Goal: Task Accomplishment & Management: Complete application form

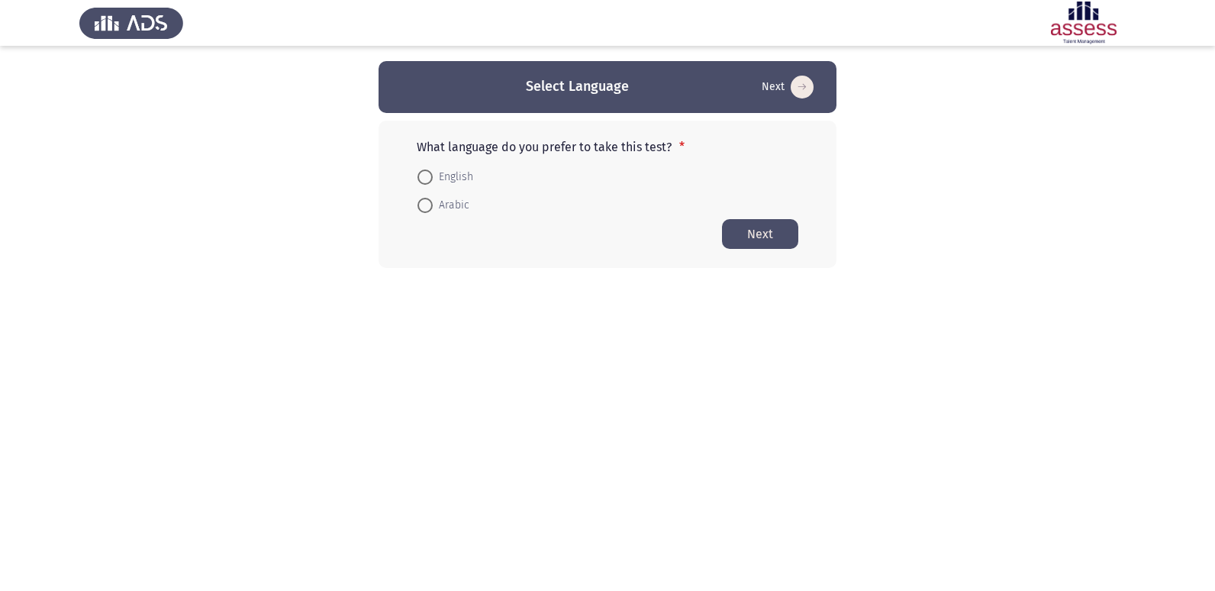
click at [423, 182] on span at bounding box center [424, 176] width 15 height 15
click at [423, 182] on input "English" at bounding box center [424, 176] width 15 height 15
radio input "true"
click at [775, 232] on button "Next" at bounding box center [760, 233] width 76 height 30
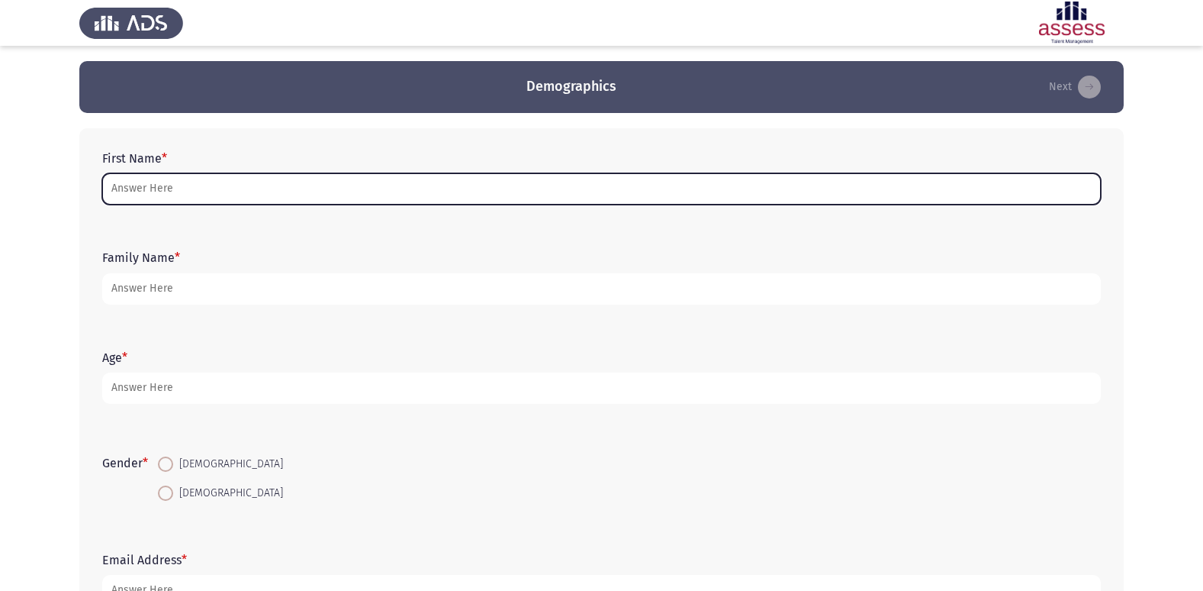
click at [157, 188] on input "First Name *" at bounding box center [601, 188] width 999 height 31
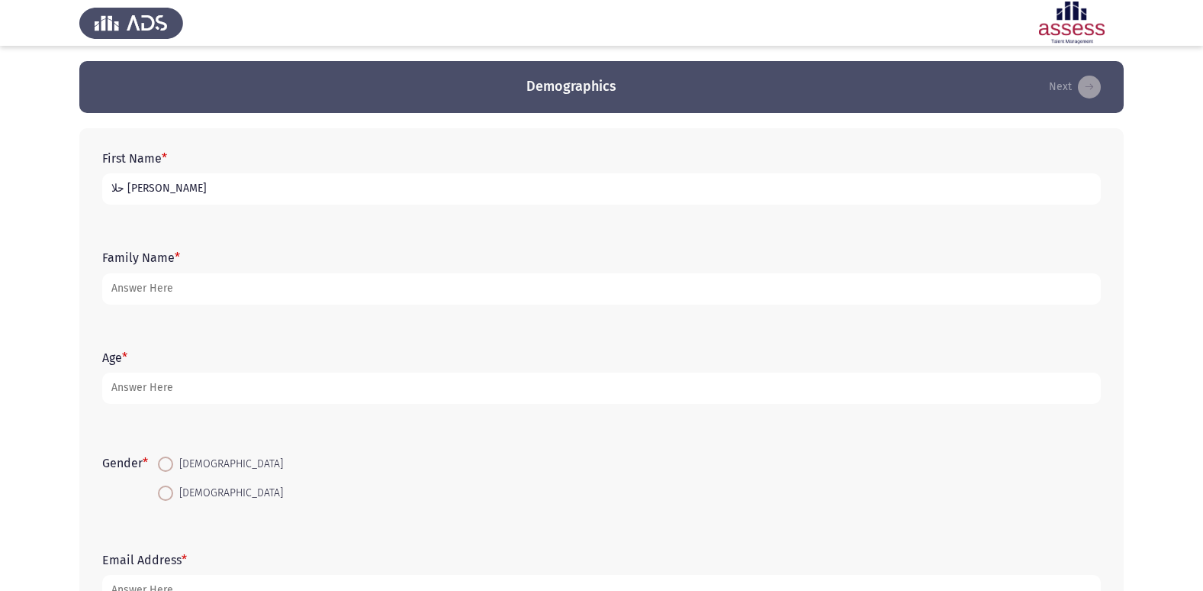
type input "حلا [PERSON_NAME]"
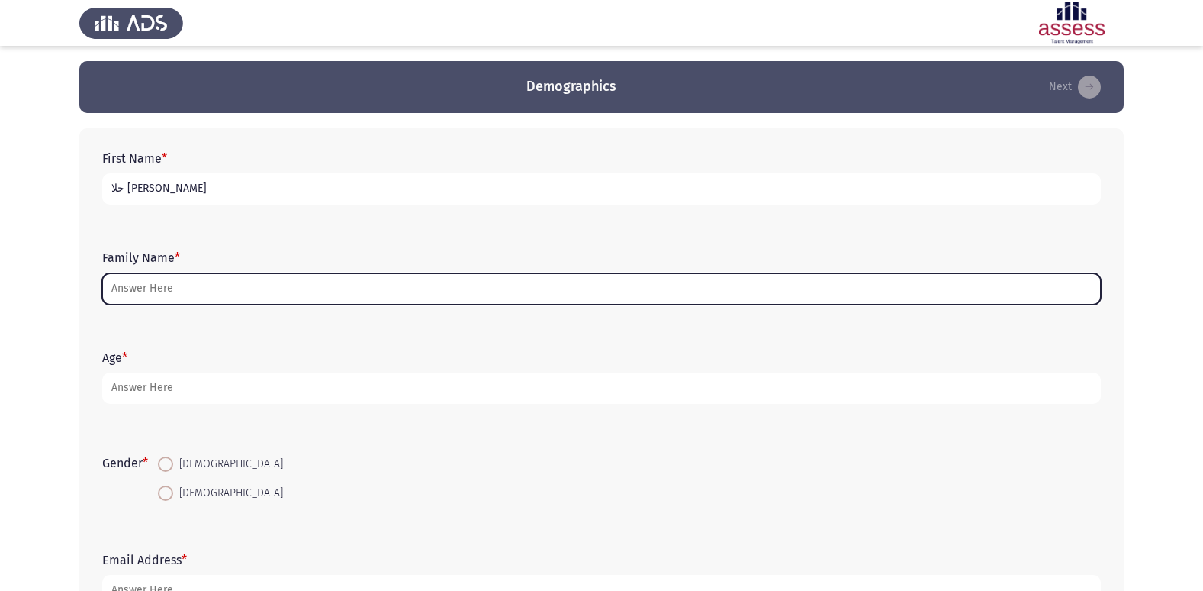
click at [163, 295] on input "Family Name *" at bounding box center [601, 288] width 999 height 31
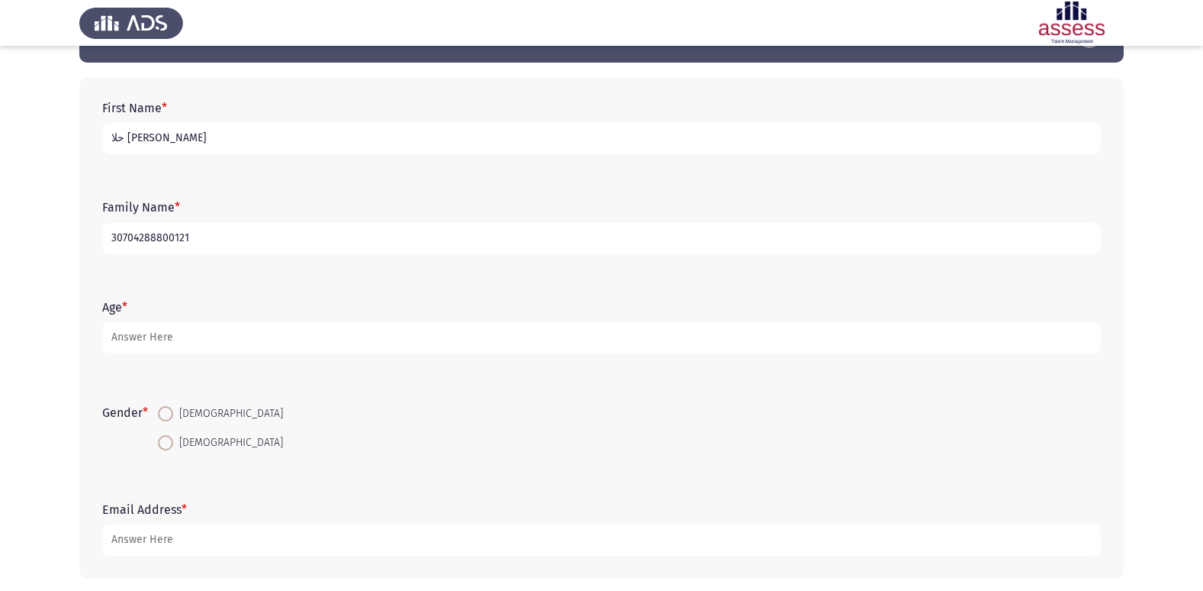
scroll to position [76, 0]
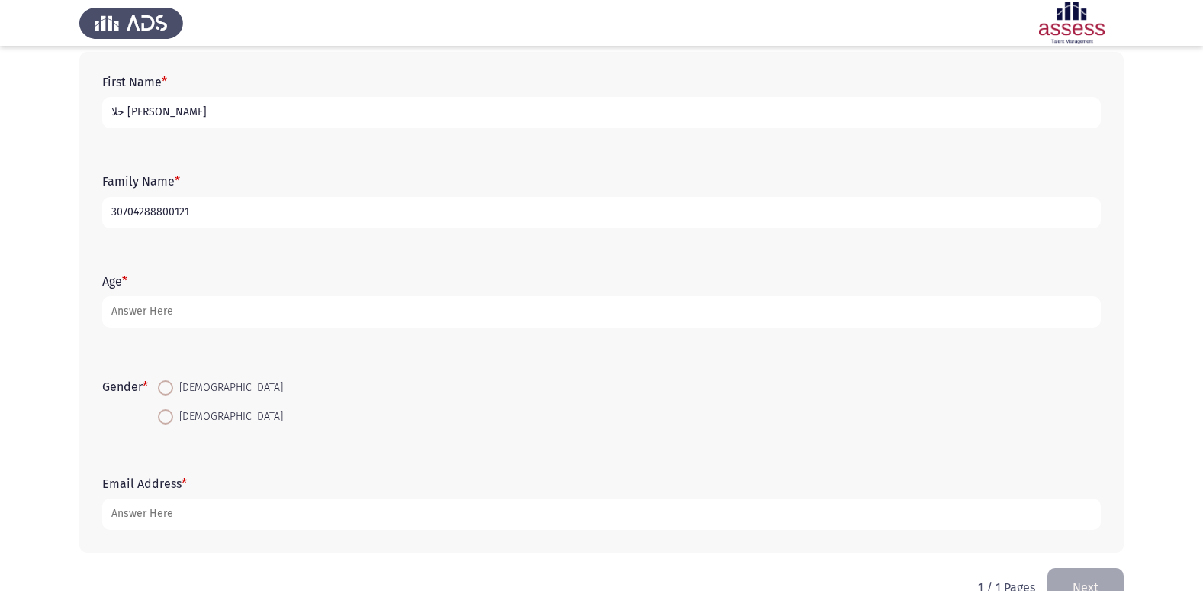
type input "30704288800121"
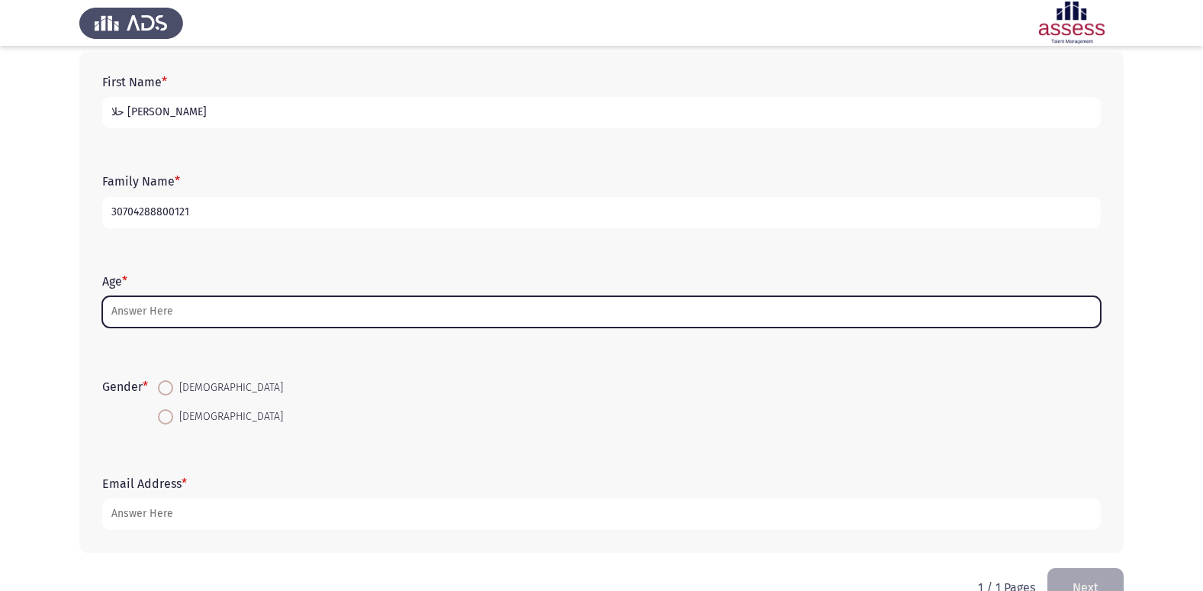
click at [140, 304] on input "Age *" at bounding box center [601, 311] width 999 height 31
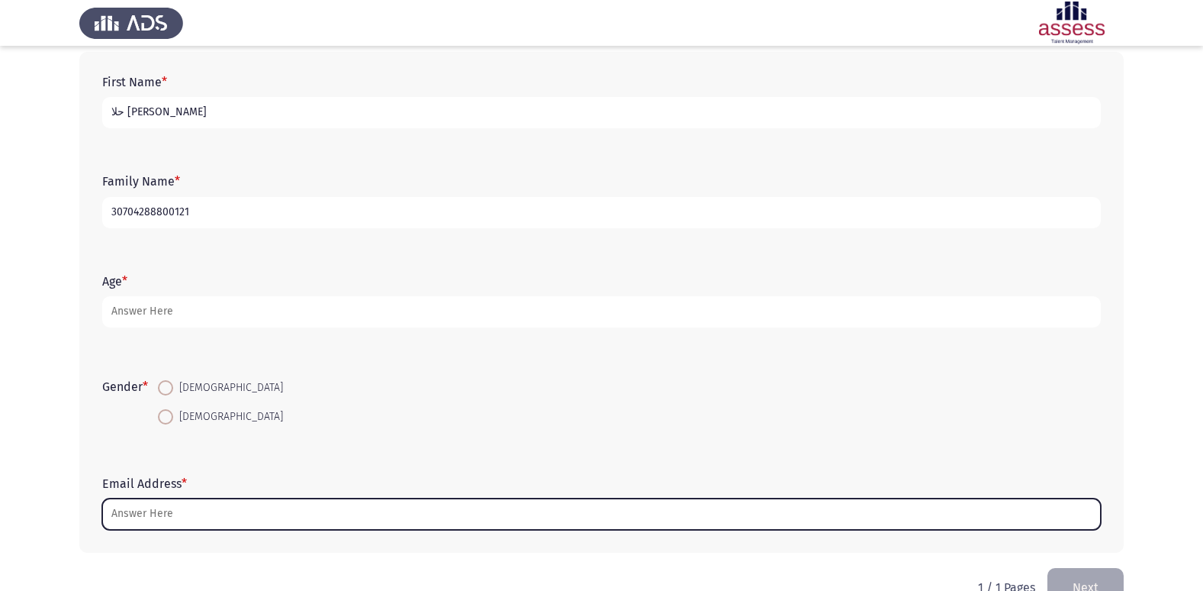
click at [163, 517] on input "Email Address *" at bounding box center [601, 513] width 999 height 31
type input "ا"
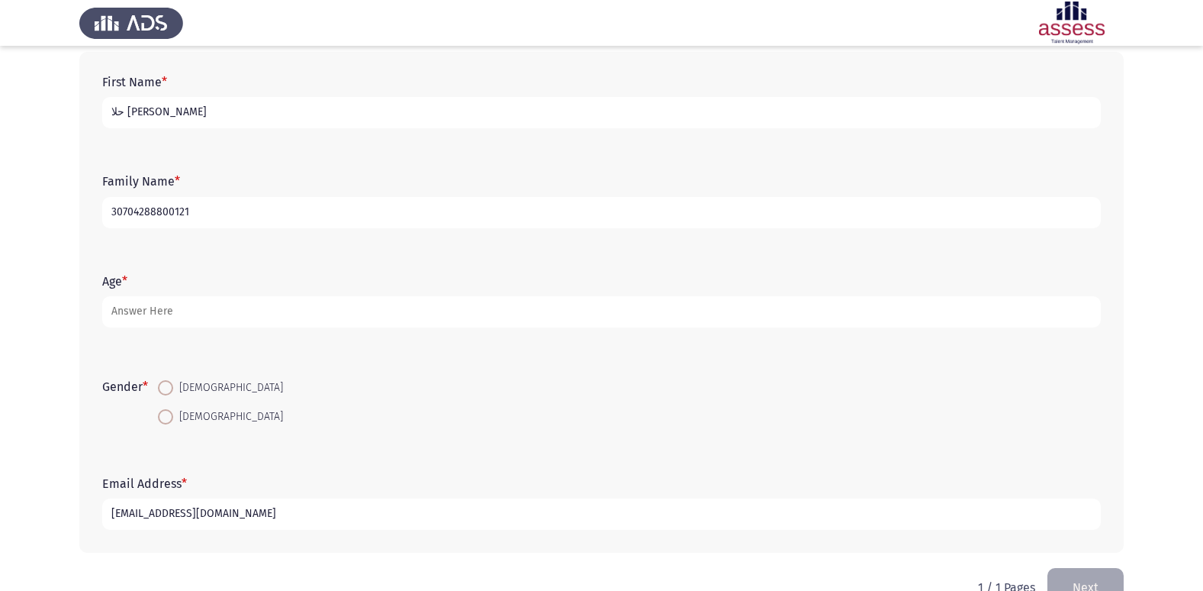
type input "[EMAIL_ADDRESS][DOMAIN_NAME]"
click at [169, 416] on span at bounding box center [165, 416] width 15 height 15
click at [169, 416] on input "[DEMOGRAPHIC_DATA]" at bounding box center [165, 416] width 15 height 15
radio input "true"
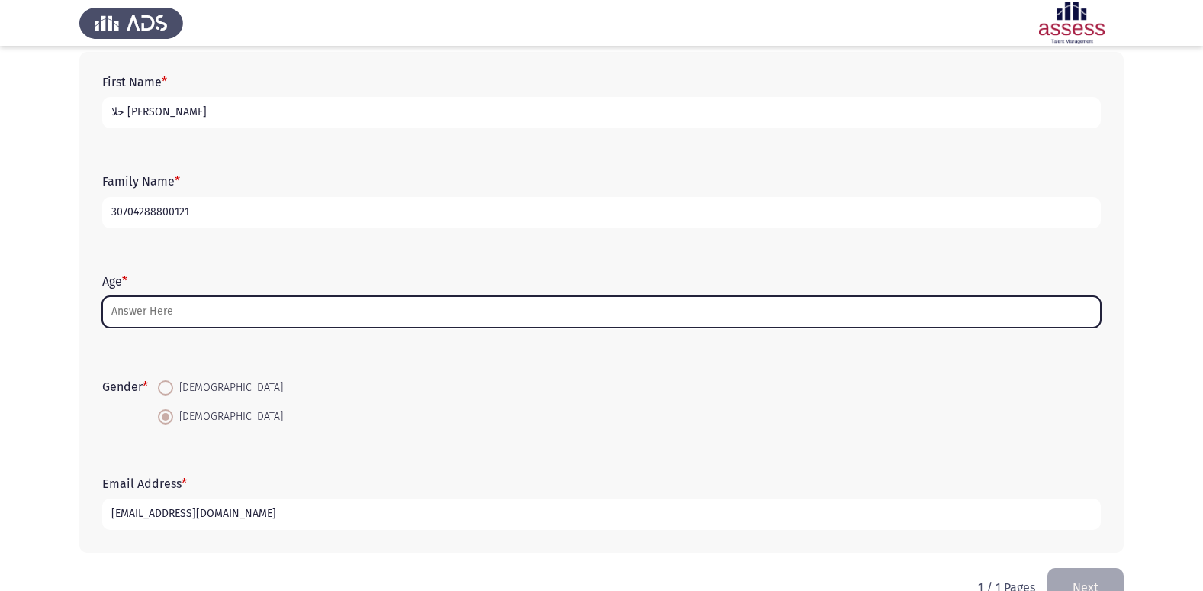
click at [133, 311] on input "Age *" at bounding box center [601, 311] width 999 height 31
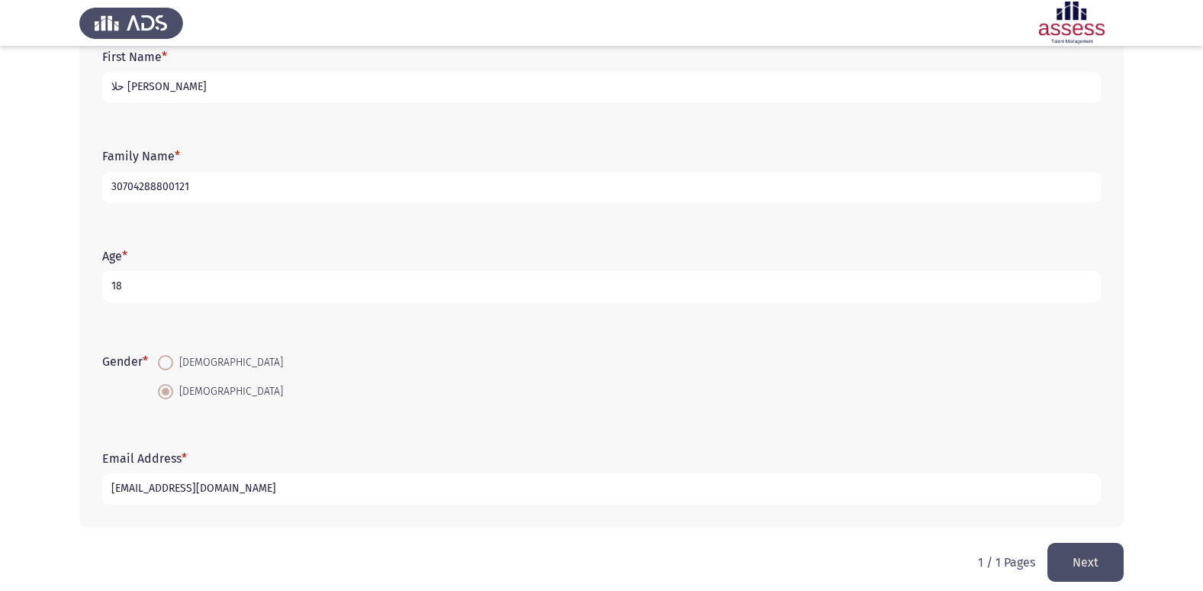
scroll to position [114, 0]
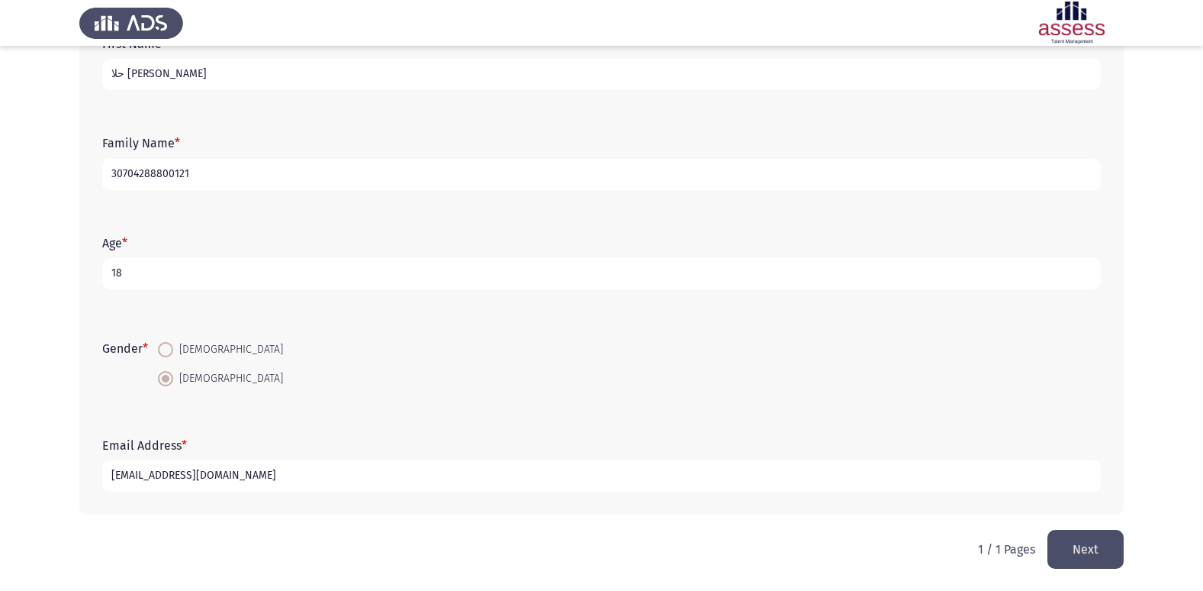
type input "18"
click at [1080, 541] on button "Next" at bounding box center [1086, 549] width 76 height 39
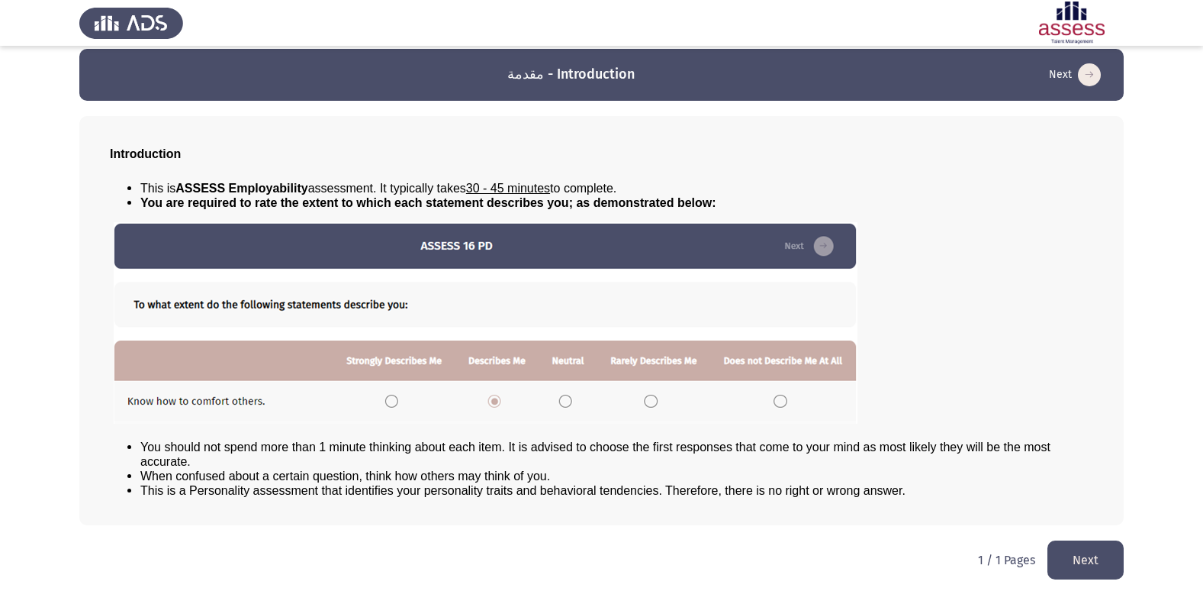
scroll to position [16, 0]
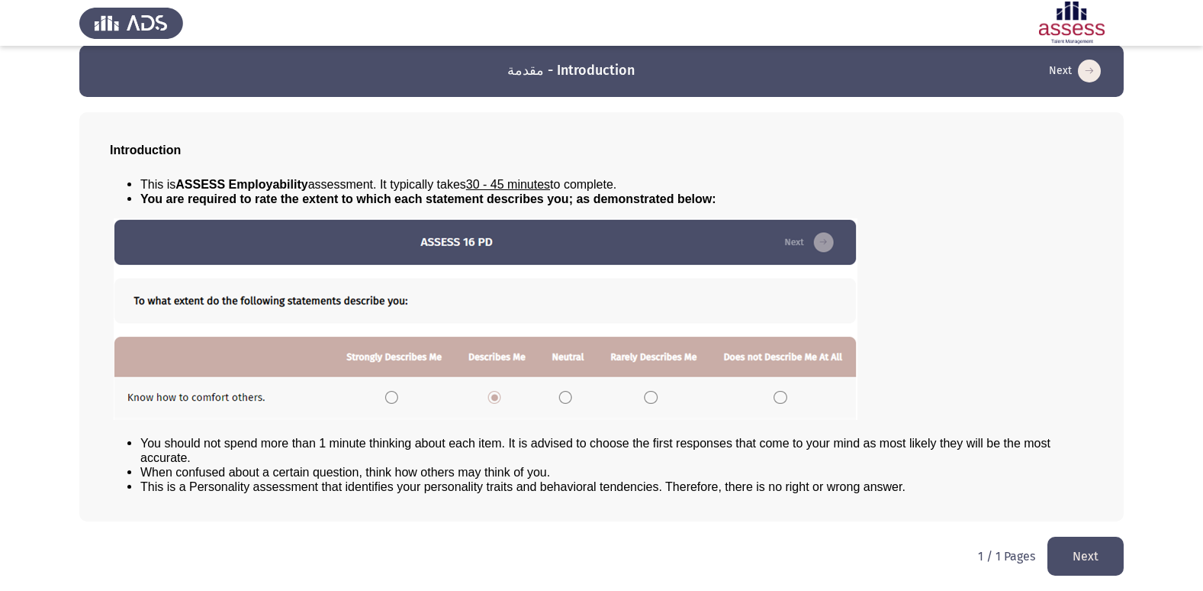
click at [1095, 552] on button "Next" at bounding box center [1086, 555] width 76 height 39
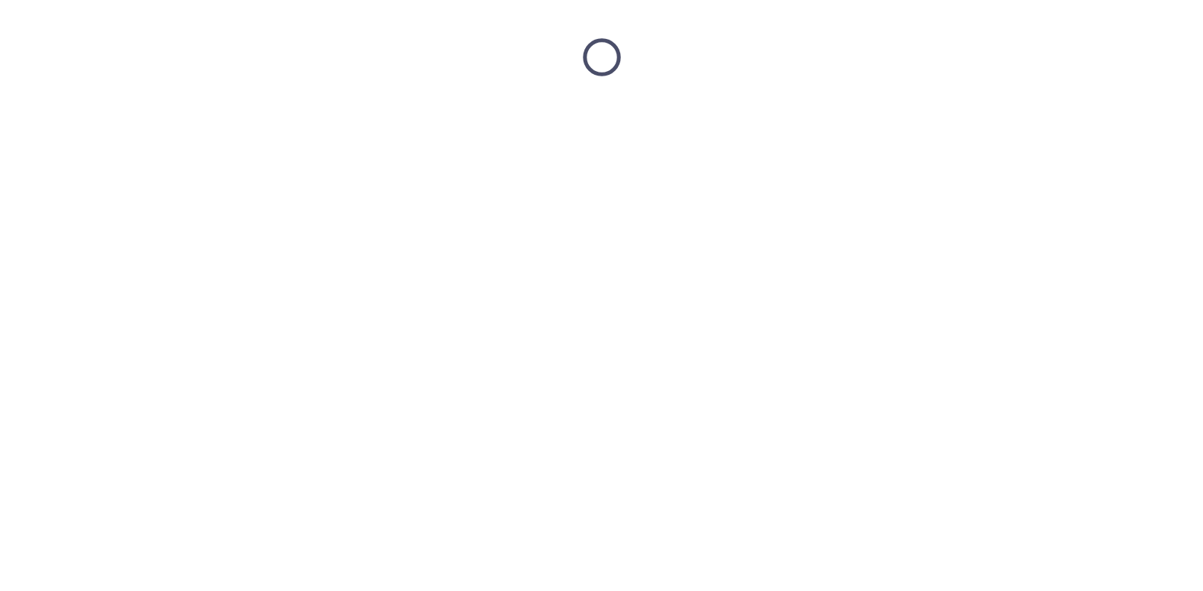
scroll to position [0, 0]
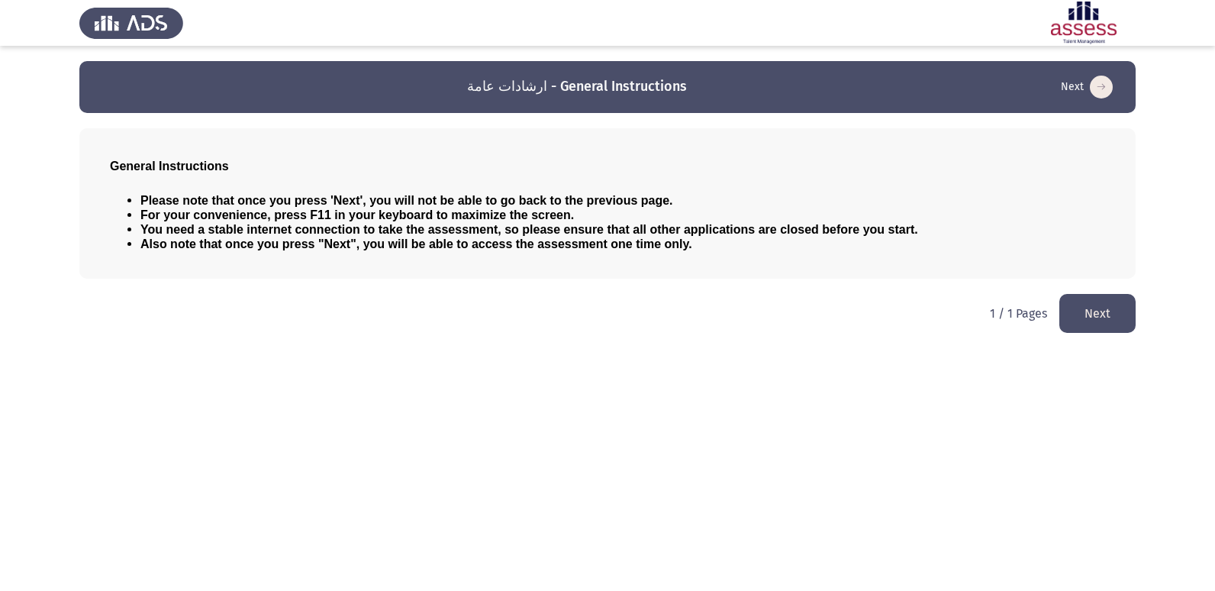
click at [1079, 305] on button "Next" at bounding box center [1097, 313] width 76 height 39
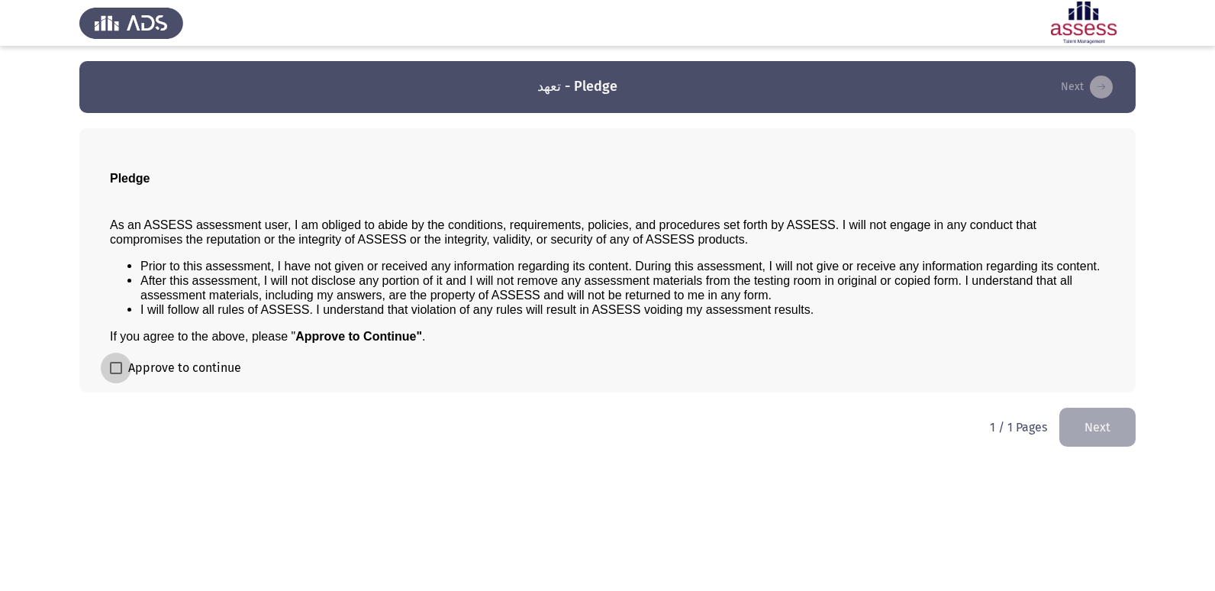
click at [119, 365] on span at bounding box center [116, 368] width 12 height 12
click at [116, 374] on input "Approve to continue" at bounding box center [115, 374] width 1 height 1
checkbox input "true"
click at [1074, 417] on button "Next" at bounding box center [1097, 426] width 76 height 39
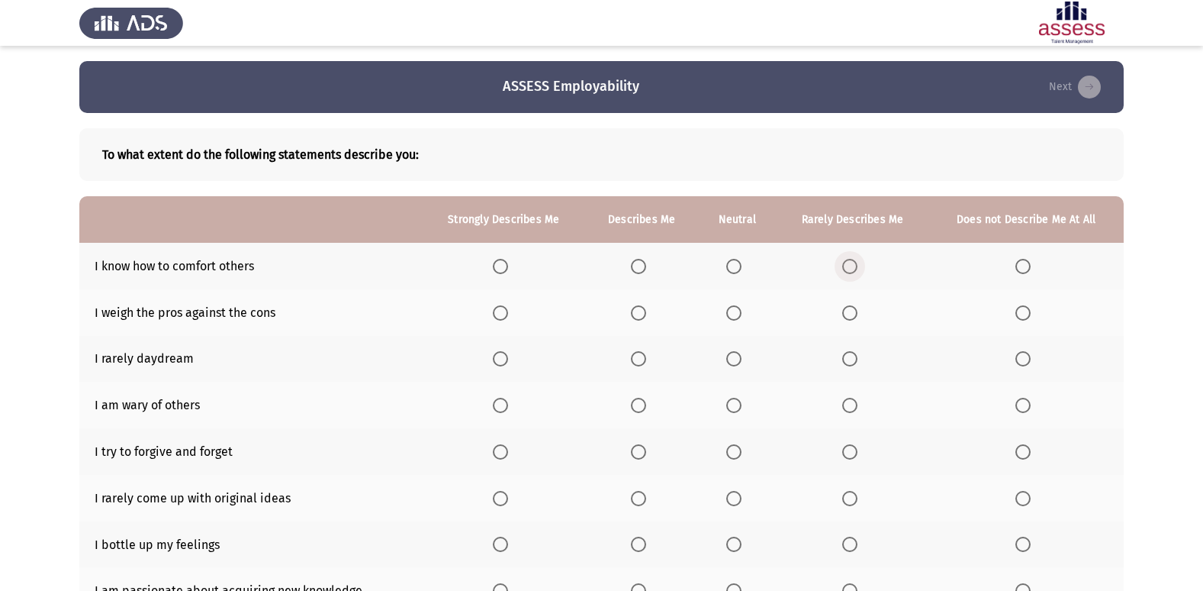
click at [855, 262] on span "Select an option" at bounding box center [849, 266] width 15 height 15
click at [855, 262] on input "Select an option" at bounding box center [849, 266] width 15 height 15
click at [739, 314] on span "Select an option" at bounding box center [733, 312] width 15 height 15
click at [739, 314] on input "Select an option" at bounding box center [733, 312] width 15 height 15
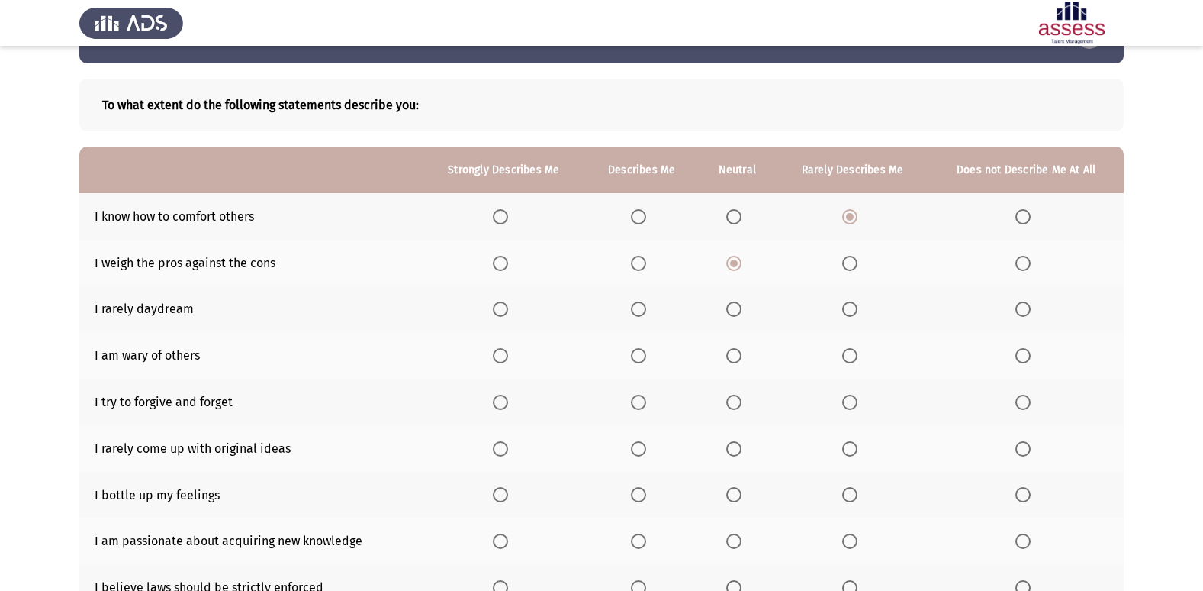
scroll to position [76, 0]
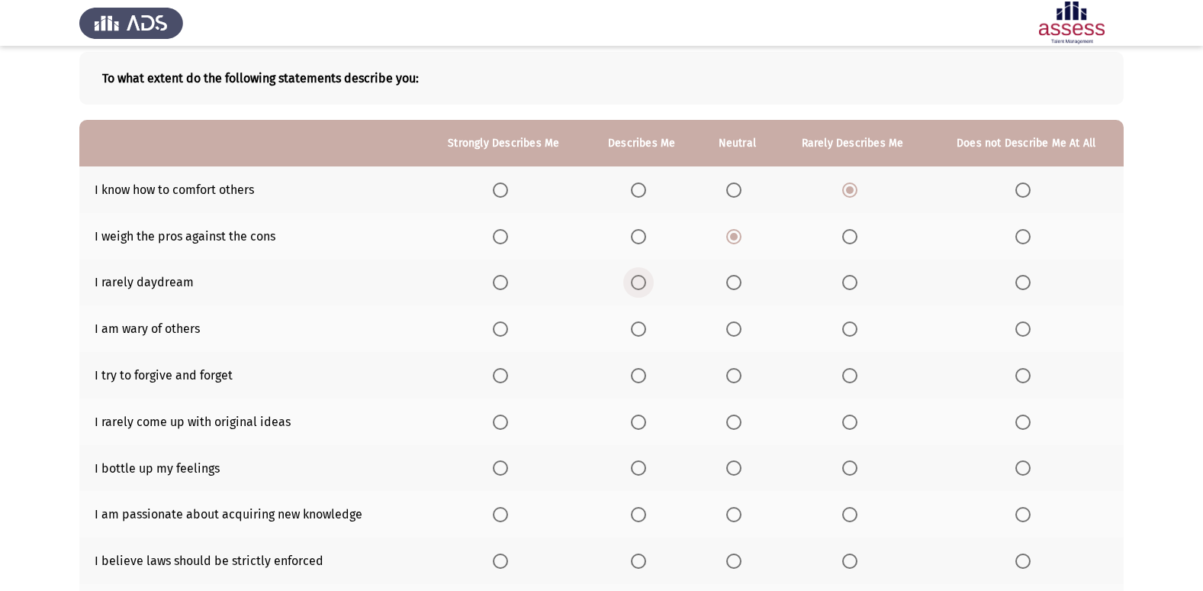
click at [640, 284] on span "Select an option" at bounding box center [638, 282] width 15 height 15
click at [640, 284] on input "Select an option" at bounding box center [638, 282] width 15 height 15
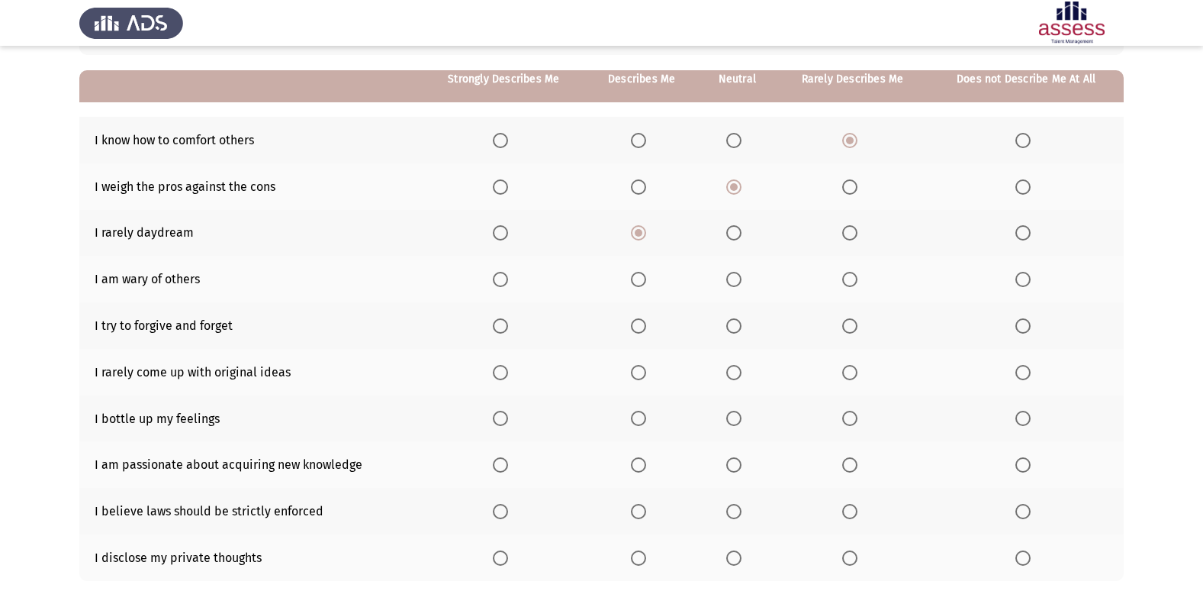
scroll to position [153, 0]
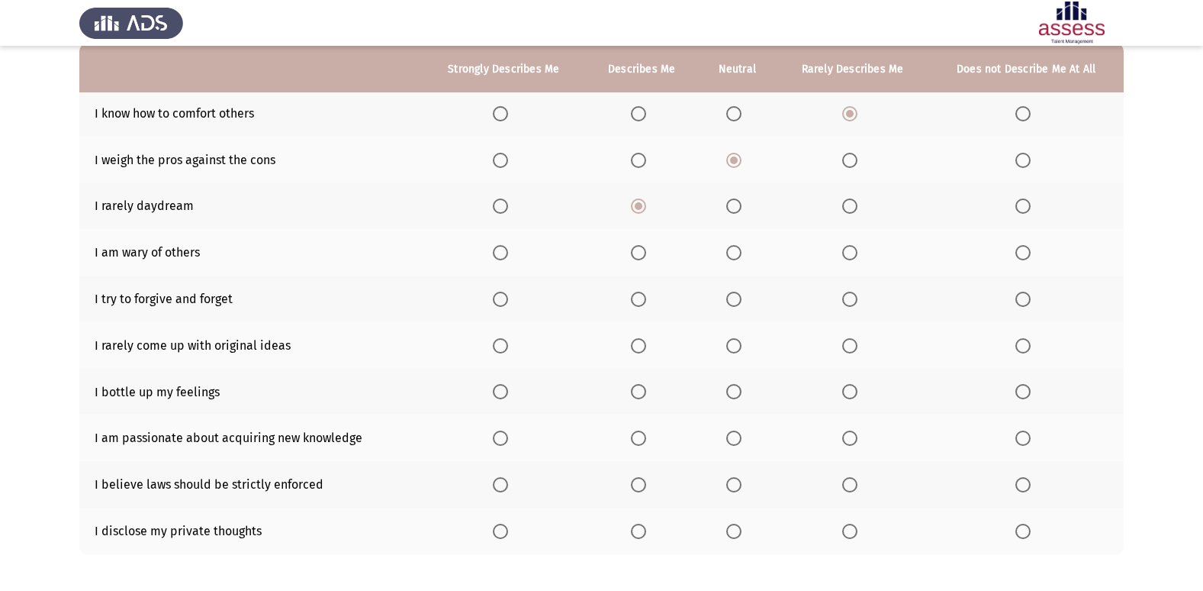
click at [851, 205] on span "Select an option" at bounding box center [849, 205] width 15 height 15
click at [851, 205] on input "Select an option" at bounding box center [849, 205] width 15 height 15
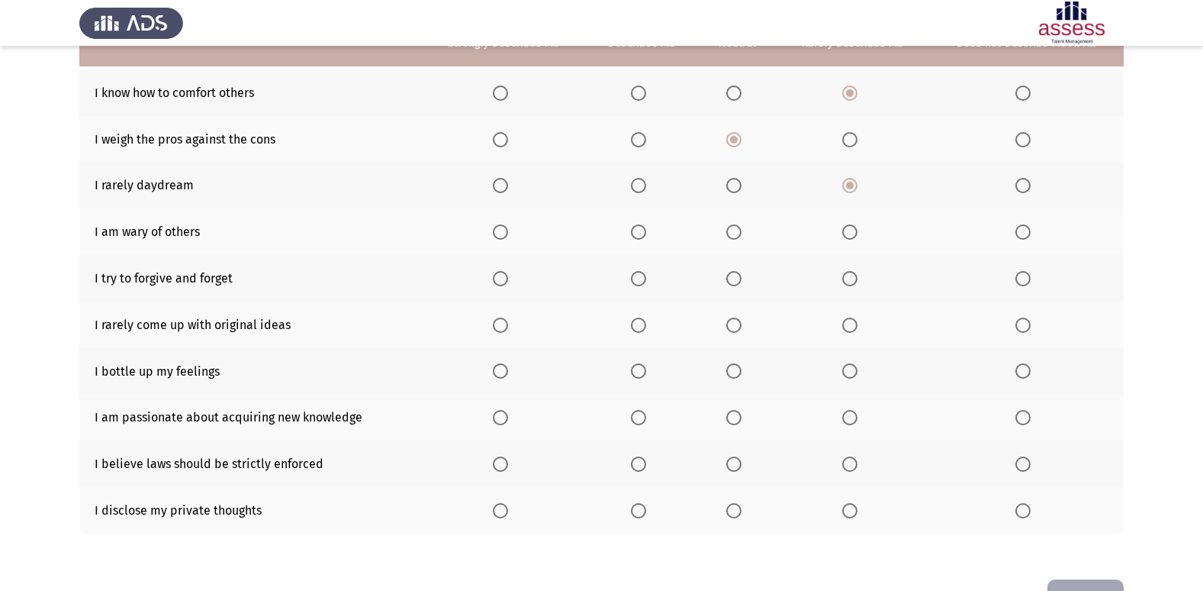
scroll to position [146, 0]
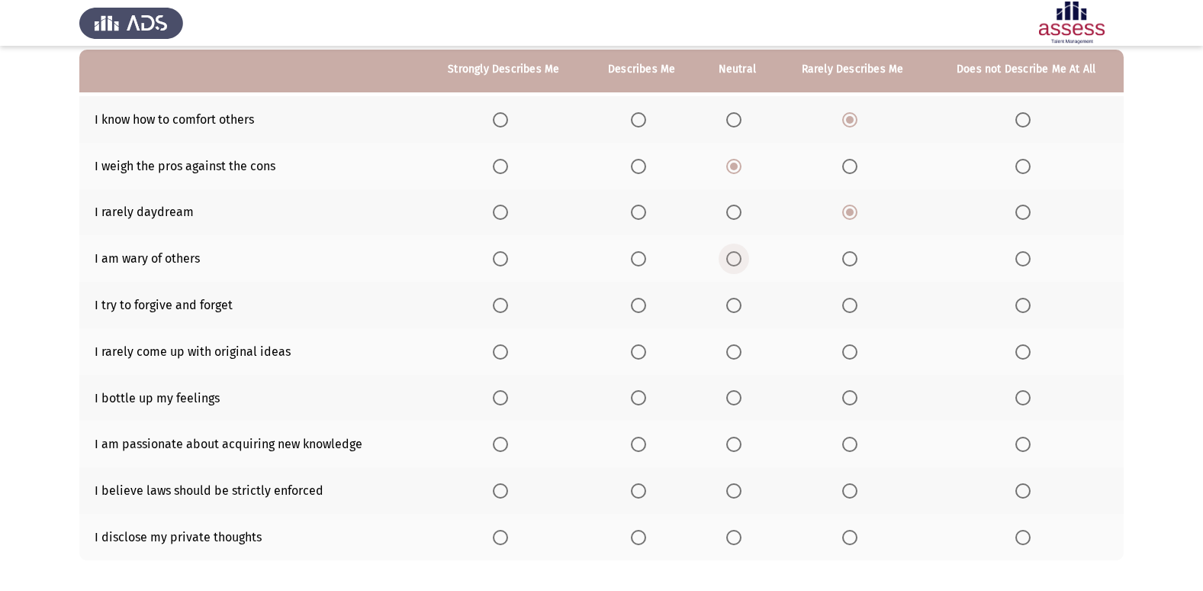
click at [732, 254] on span "Select an option" at bounding box center [733, 258] width 15 height 15
click at [732, 254] on input "Select an option" at bounding box center [733, 258] width 15 height 15
click at [1022, 308] on span "Select an option" at bounding box center [1023, 305] width 15 height 15
click at [1022, 308] on input "Select an option" at bounding box center [1023, 305] width 15 height 15
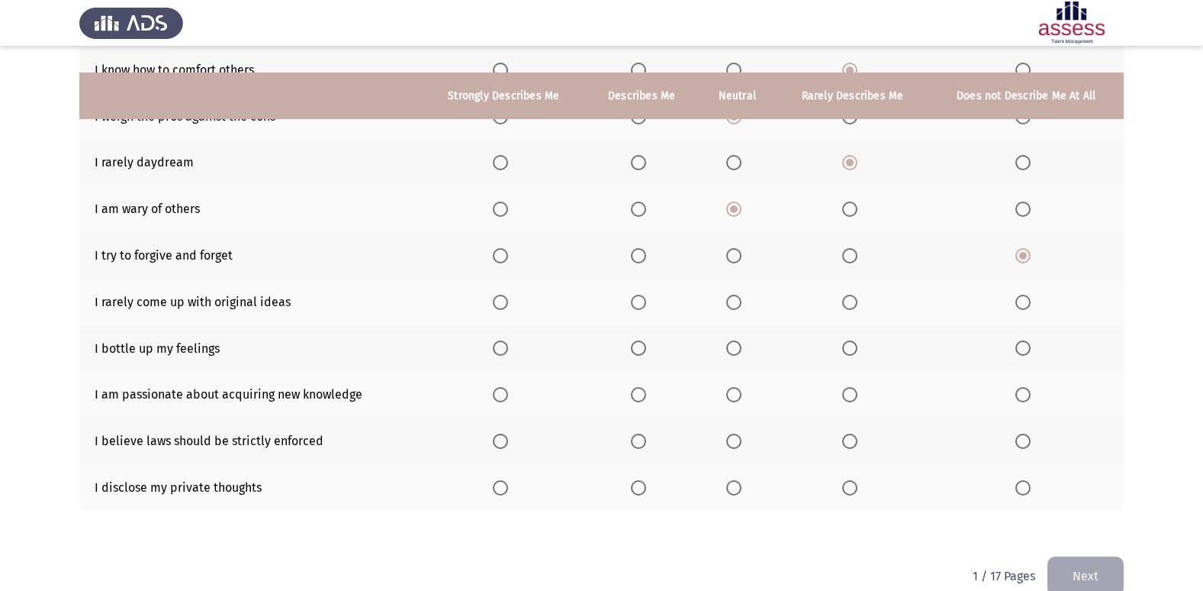
scroll to position [223, 0]
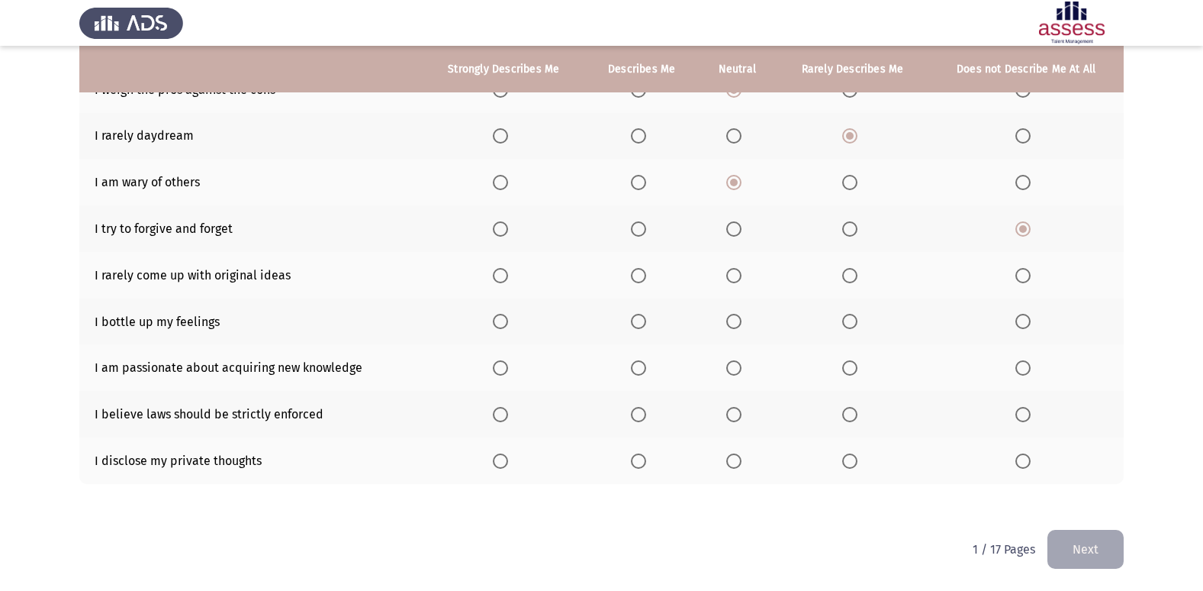
click at [498, 278] on span "Select an option" at bounding box center [500, 275] width 15 height 15
click at [498, 278] on input "Select an option" at bounding box center [500, 275] width 15 height 15
click at [737, 324] on span "Select an option" at bounding box center [733, 321] width 15 height 15
click at [737, 324] on input "Select an option" at bounding box center [733, 321] width 15 height 15
click at [734, 371] on span "Select an option" at bounding box center [733, 367] width 15 height 15
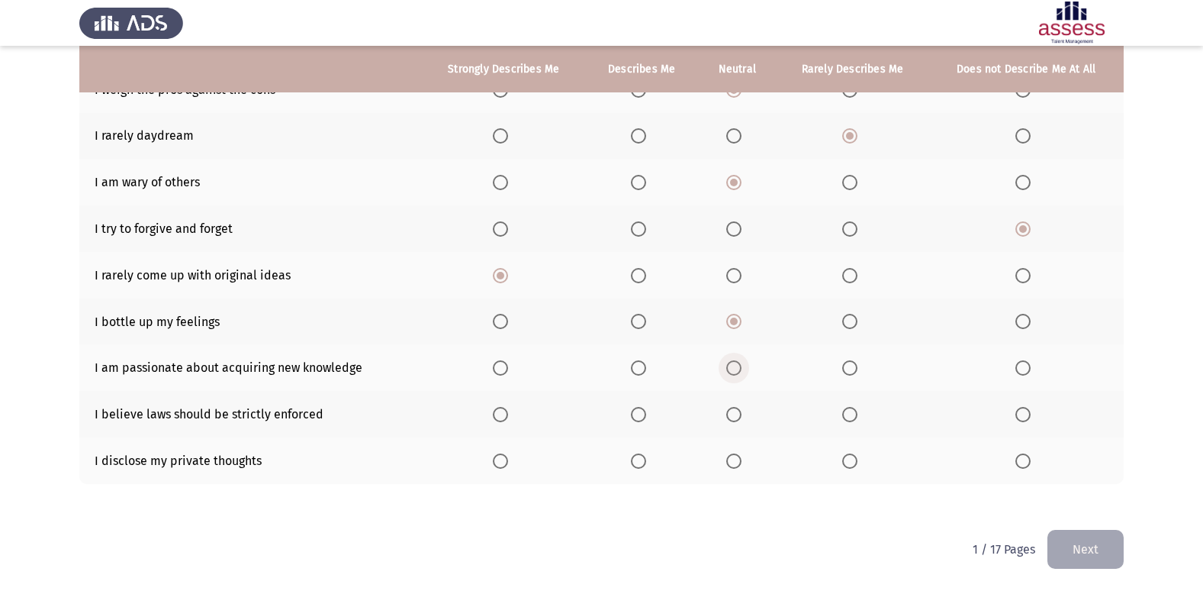
click at [734, 371] on input "Select an option" at bounding box center [733, 367] width 15 height 15
click at [635, 414] on span "Select an option" at bounding box center [638, 414] width 15 height 15
click at [635, 414] on input "Select an option" at bounding box center [638, 414] width 15 height 15
click at [860, 455] on label "Select an option" at bounding box center [852, 460] width 21 height 15
click at [858, 455] on input "Select an option" at bounding box center [849, 460] width 15 height 15
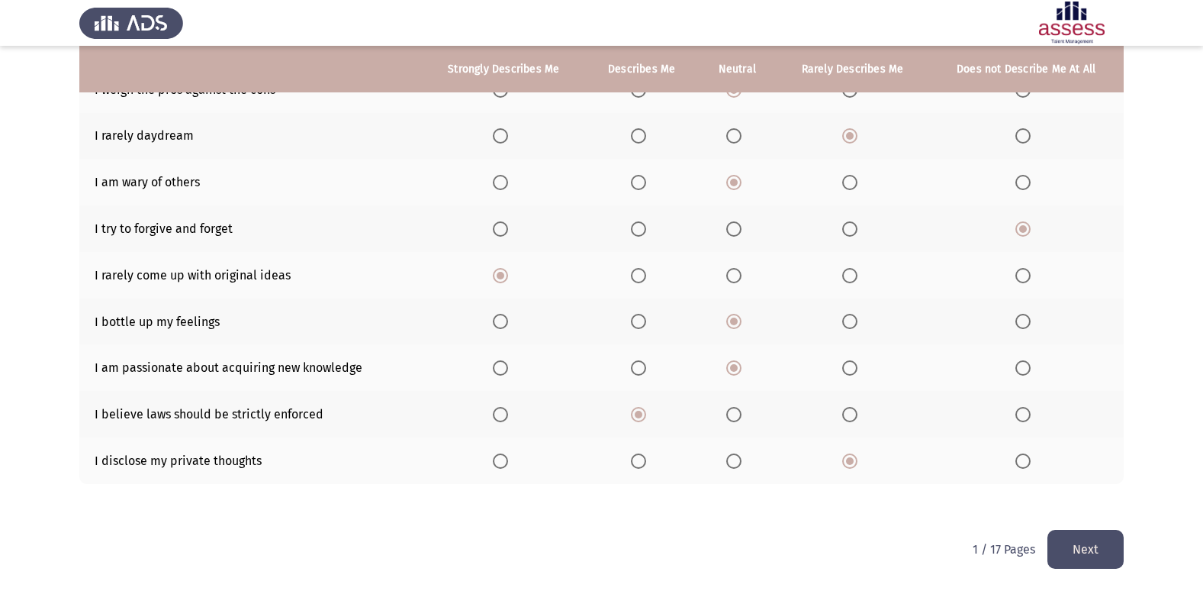
click at [1092, 541] on button "Next" at bounding box center [1086, 549] width 76 height 39
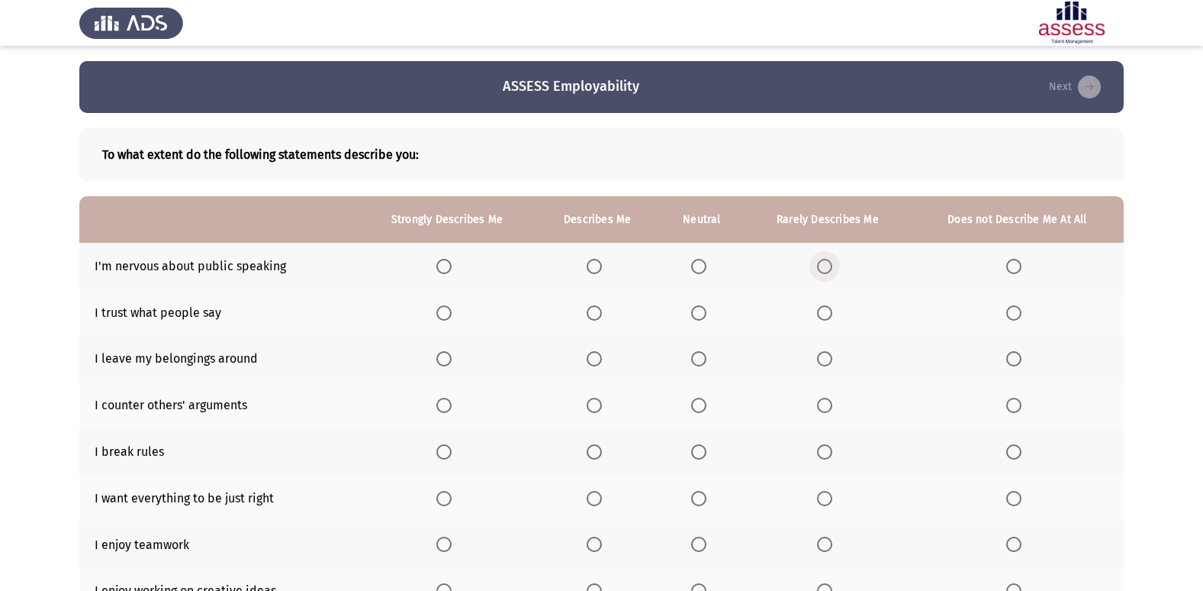
click at [821, 263] on span "Select an option" at bounding box center [824, 266] width 15 height 15
click at [821, 263] on input "Select an option" at bounding box center [824, 266] width 15 height 15
click at [697, 314] on span "Select an option" at bounding box center [698, 312] width 15 height 15
click at [697, 314] on input "Select an option" at bounding box center [698, 312] width 15 height 15
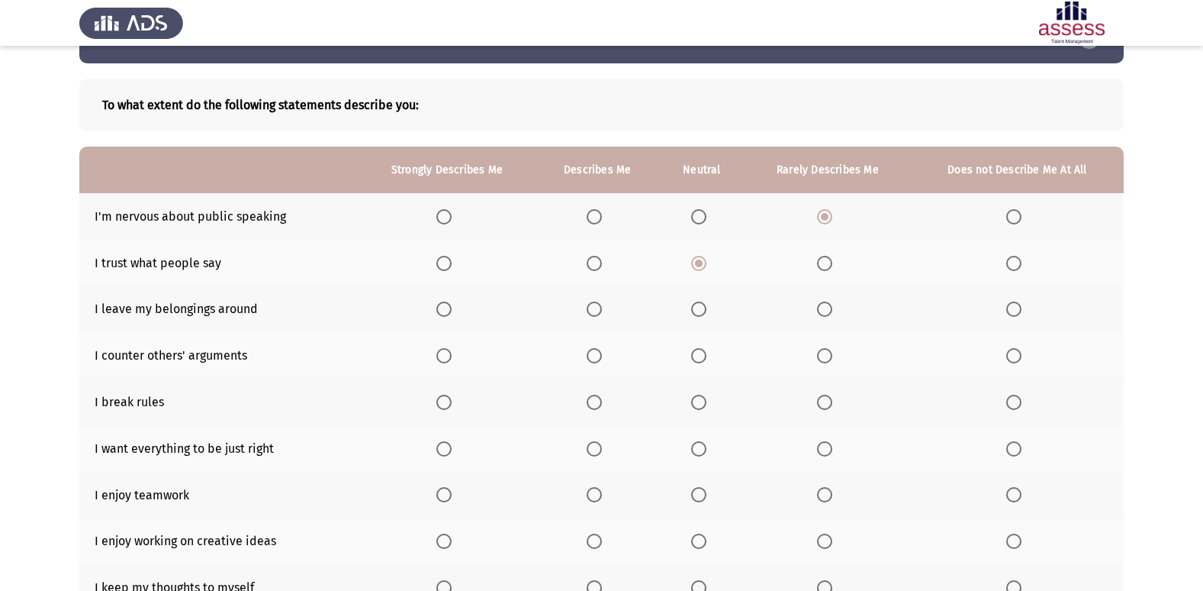
scroll to position [76, 0]
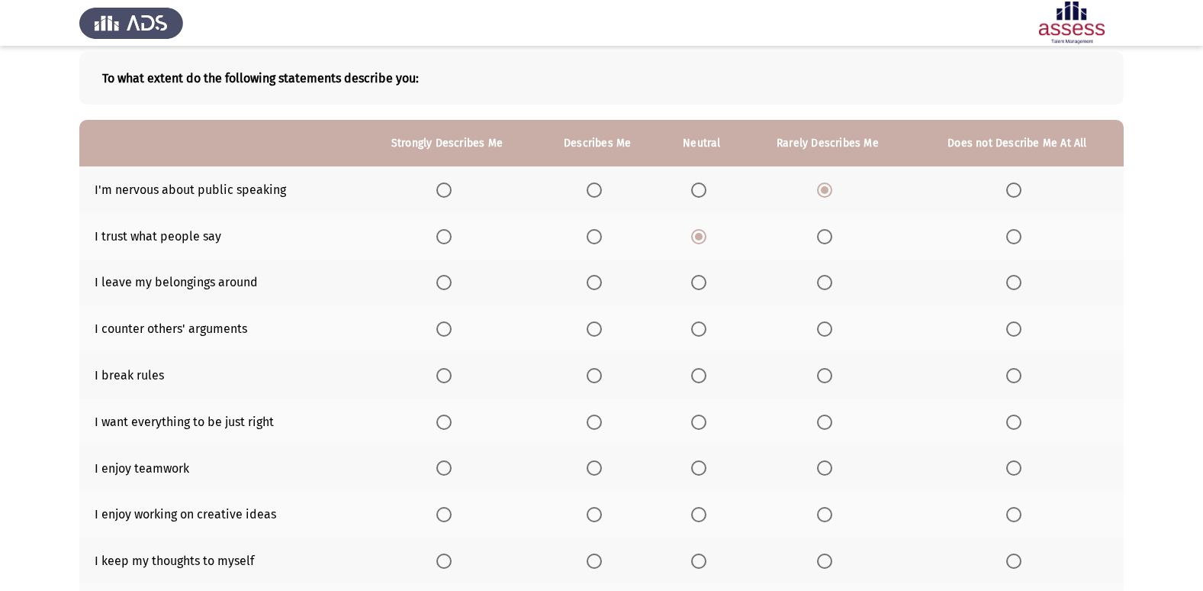
click at [697, 278] on span "Select an option" at bounding box center [698, 282] width 15 height 15
click at [697, 278] on input "Select an option" at bounding box center [698, 282] width 15 height 15
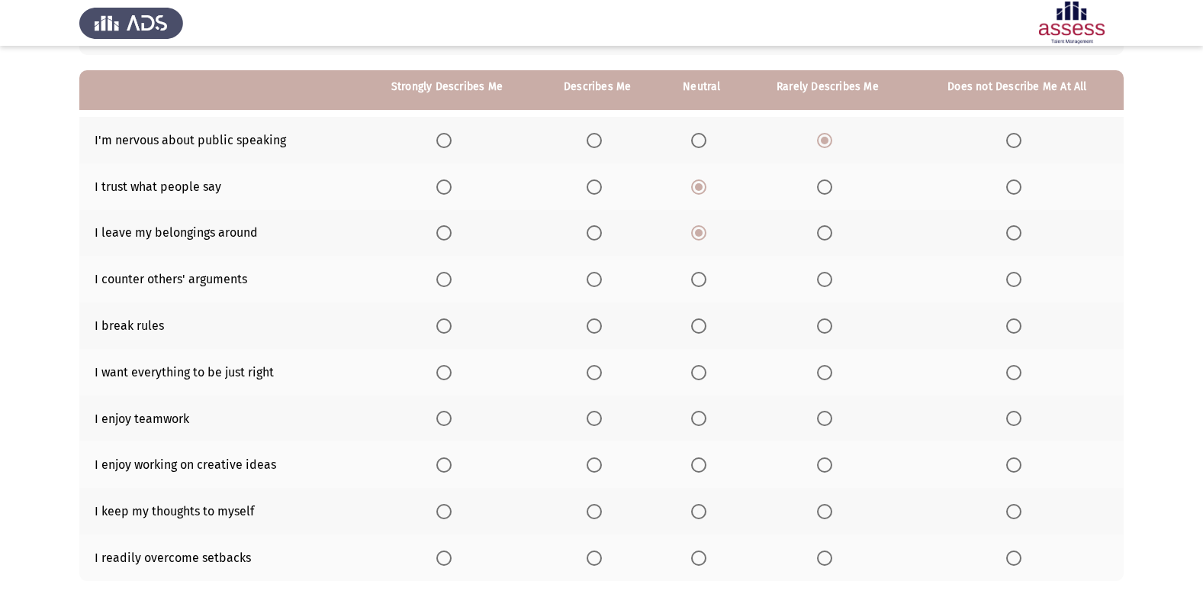
scroll to position [153, 0]
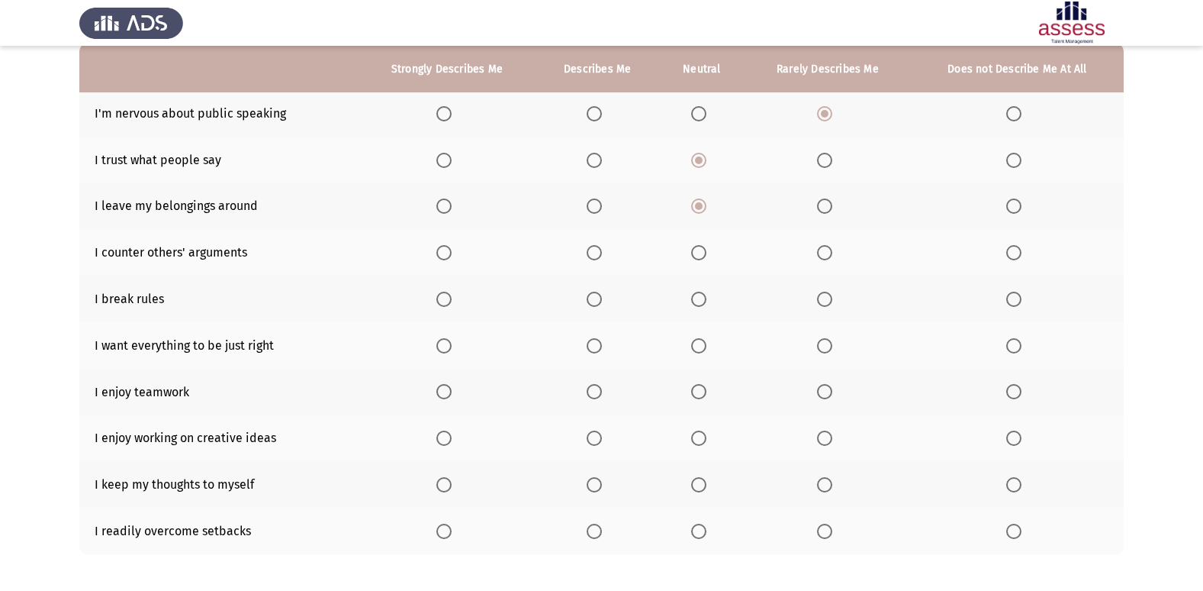
click at [828, 256] on span "Select an option" at bounding box center [824, 252] width 15 height 15
click at [828, 256] on input "Select an option" at bounding box center [824, 252] width 15 height 15
click at [1019, 304] on span "Select an option" at bounding box center [1013, 298] width 15 height 15
click at [1019, 304] on input "Select an option" at bounding box center [1013, 298] width 15 height 15
click at [591, 342] on span "Select an option" at bounding box center [594, 345] width 15 height 15
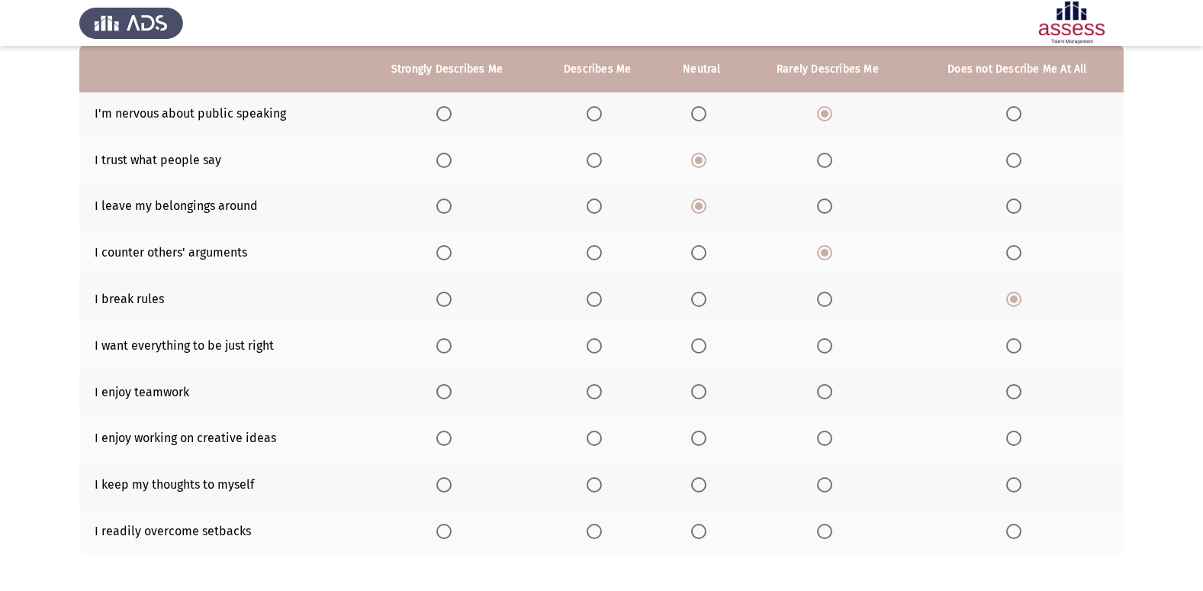
click at [591, 342] on input "Select an option" at bounding box center [594, 345] width 15 height 15
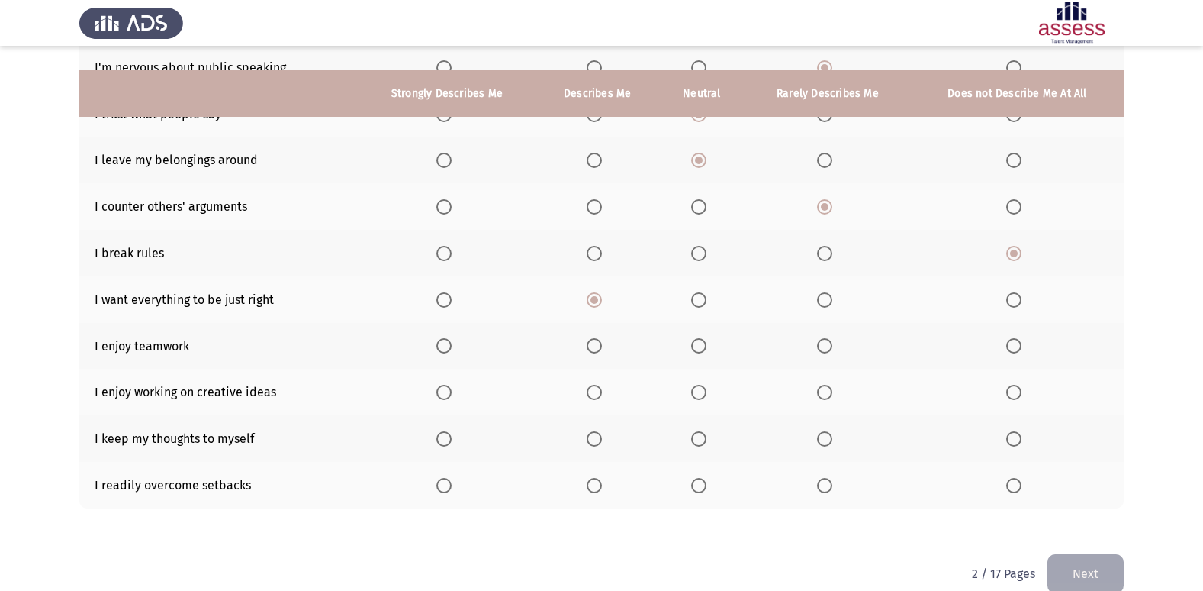
scroll to position [223, 0]
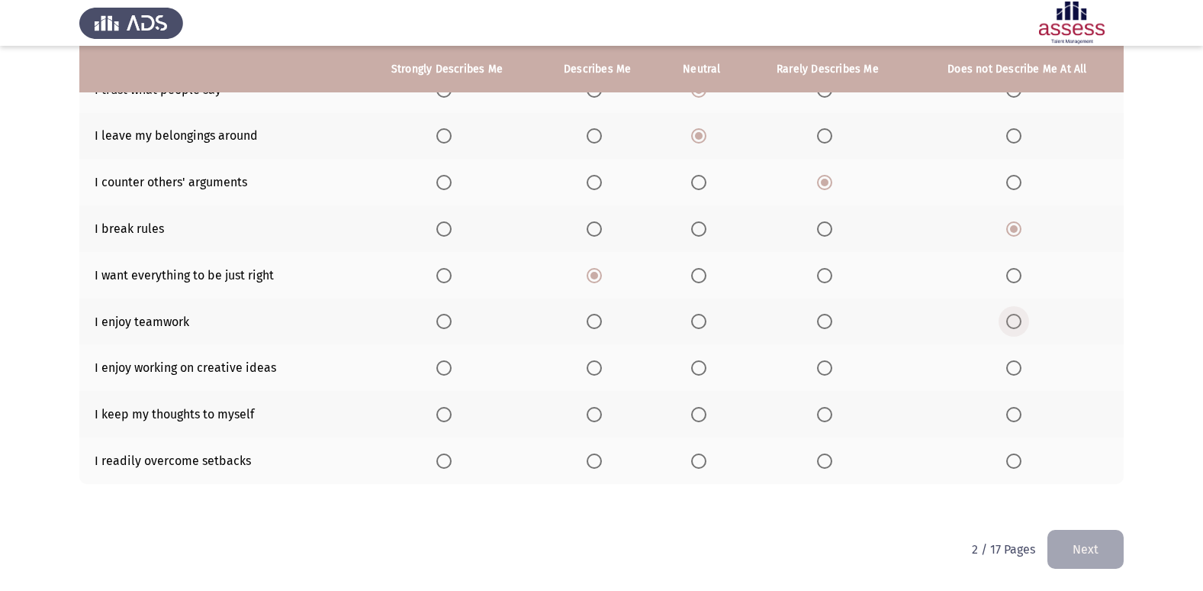
click at [1007, 324] on span "Select an option" at bounding box center [1013, 321] width 15 height 15
click at [1007, 324] on input "Select an option" at bounding box center [1013, 321] width 15 height 15
click at [451, 363] on span "Select an option" at bounding box center [443, 367] width 15 height 15
click at [451, 363] on input "Select an option" at bounding box center [443, 367] width 15 height 15
click at [700, 373] on span "Select an option" at bounding box center [698, 367] width 15 height 15
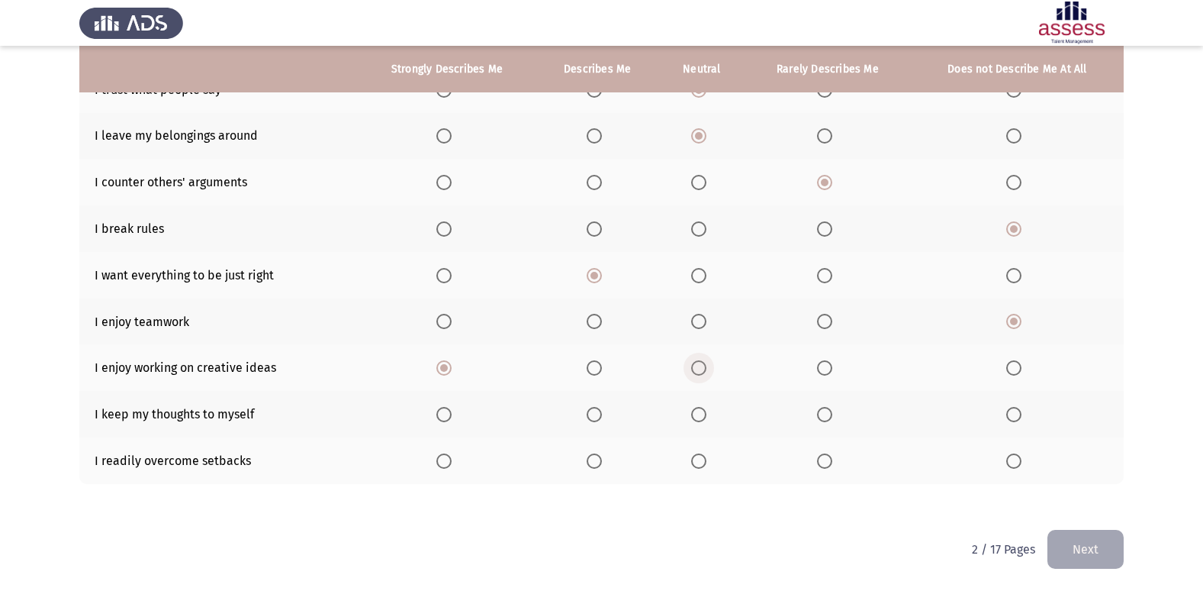
click at [700, 373] on input "Select an option" at bounding box center [698, 367] width 15 height 15
click at [596, 366] on span "Select an option" at bounding box center [594, 367] width 15 height 15
click at [596, 366] on input "Select an option" at bounding box center [594, 367] width 15 height 15
click at [707, 414] on span "Select an option" at bounding box center [698, 414] width 15 height 15
click at [707, 414] on input "Select an option" at bounding box center [698, 414] width 15 height 15
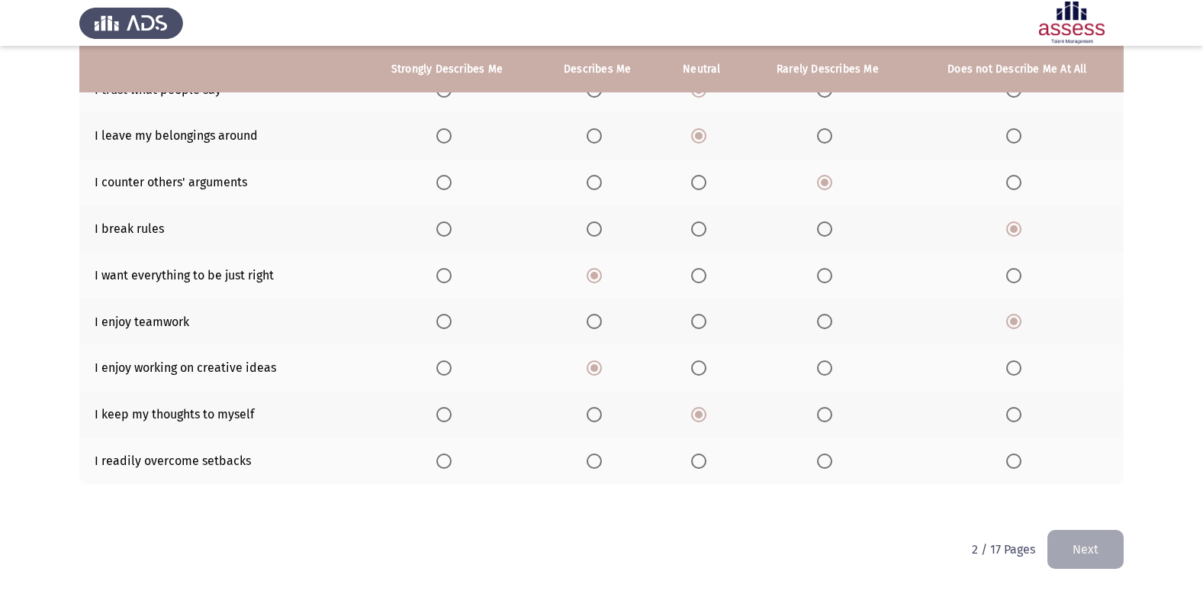
click at [700, 457] on span "Select an option" at bounding box center [698, 460] width 15 height 15
click at [700, 457] on input "Select an option" at bounding box center [698, 460] width 15 height 15
click at [1084, 546] on button "Next" at bounding box center [1086, 549] width 76 height 39
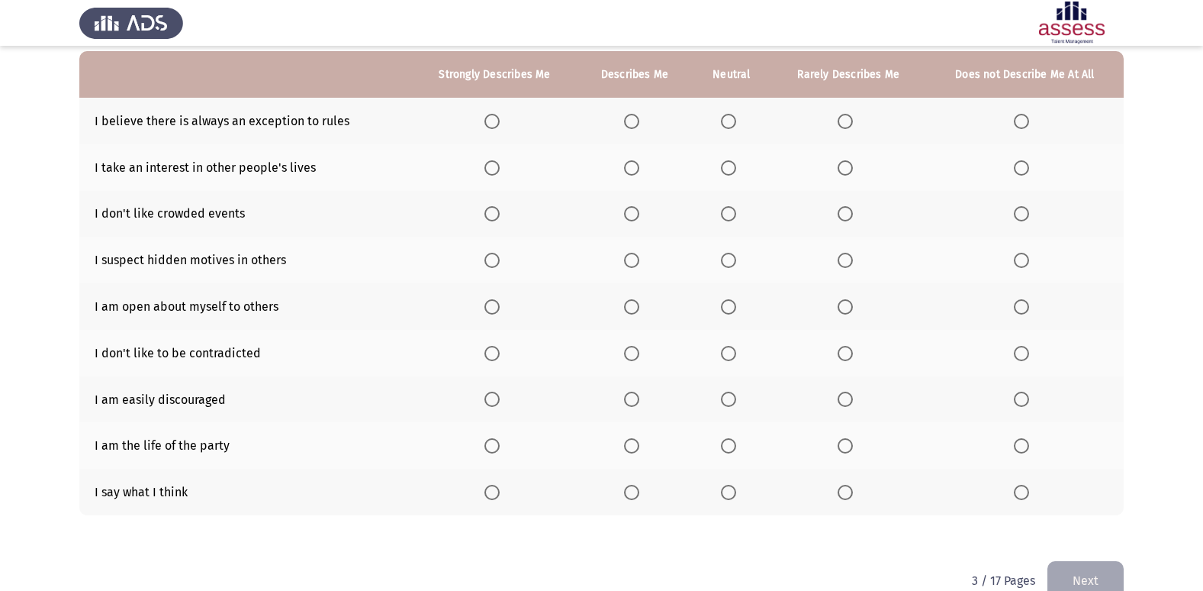
scroll to position [153, 0]
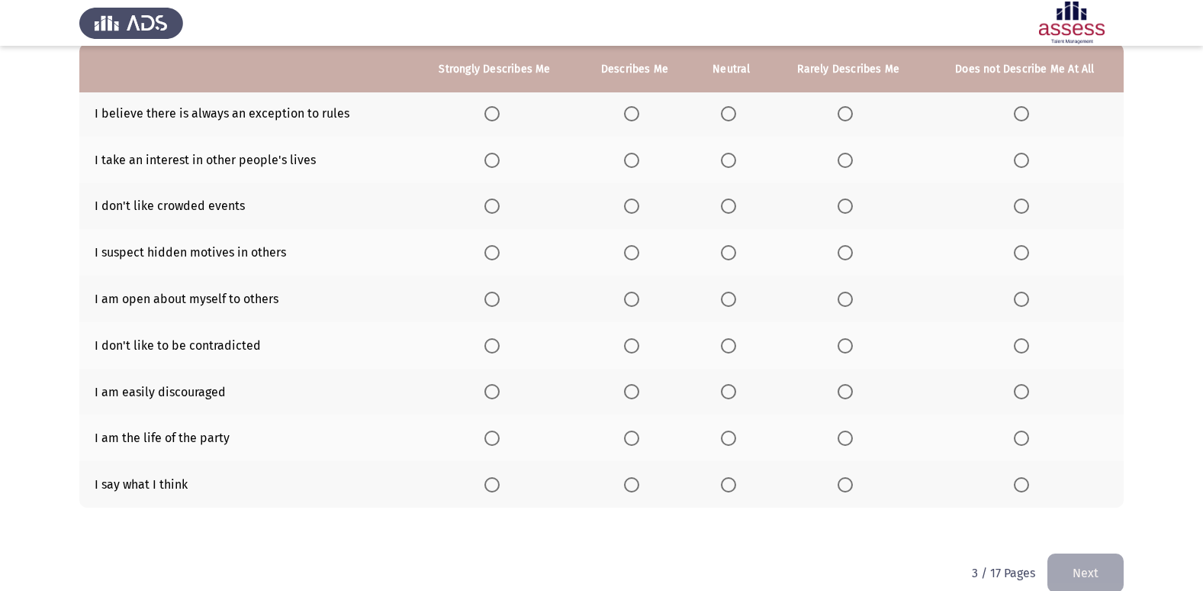
click at [635, 112] on span "Select an option" at bounding box center [631, 113] width 15 height 15
click at [635, 112] on input "Select an option" at bounding box center [631, 113] width 15 height 15
click at [729, 166] on span "Select an option" at bounding box center [728, 160] width 15 height 15
click at [729, 166] on input "Select an option" at bounding box center [728, 160] width 15 height 15
click at [848, 202] on span "Select an option" at bounding box center [845, 205] width 15 height 15
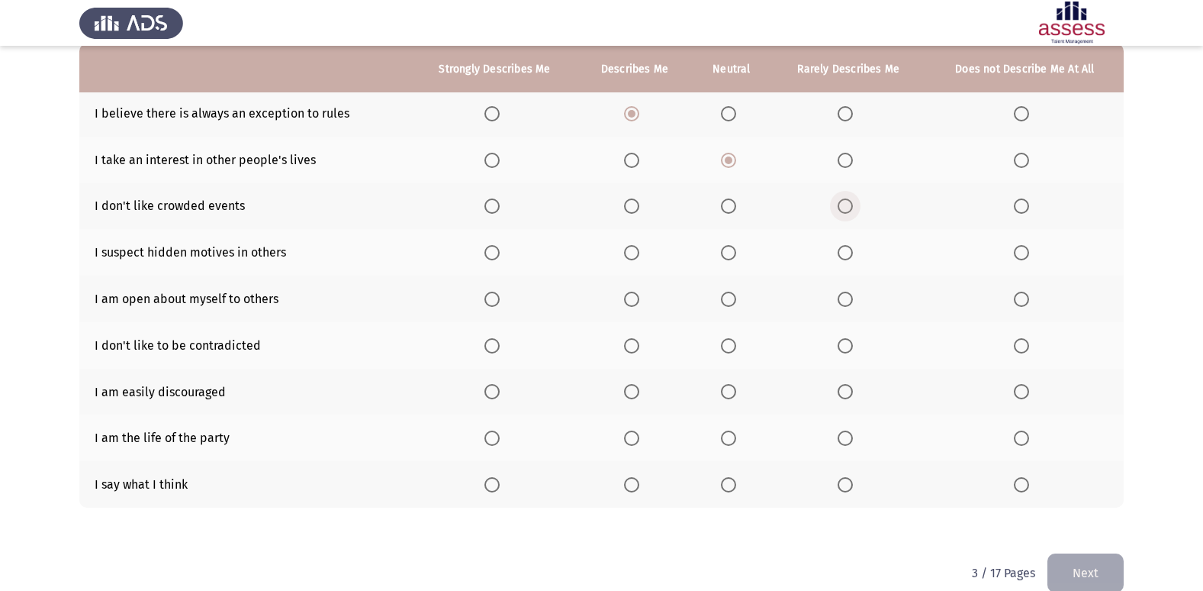
click at [848, 202] on input "Select an option" at bounding box center [845, 205] width 15 height 15
click at [733, 252] on span "Select an option" at bounding box center [728, 252] width 15 height 15
click at [733, 252] on input "Select an option" at bounding box center [728, 252] width 15 height 15
click at [845, 297] on span "Select an option" at bounding box center [845, 298] width 15 height 15
click at [845, 297] on input "Select an option" at bounding box center [845, 298] width 15 height 15
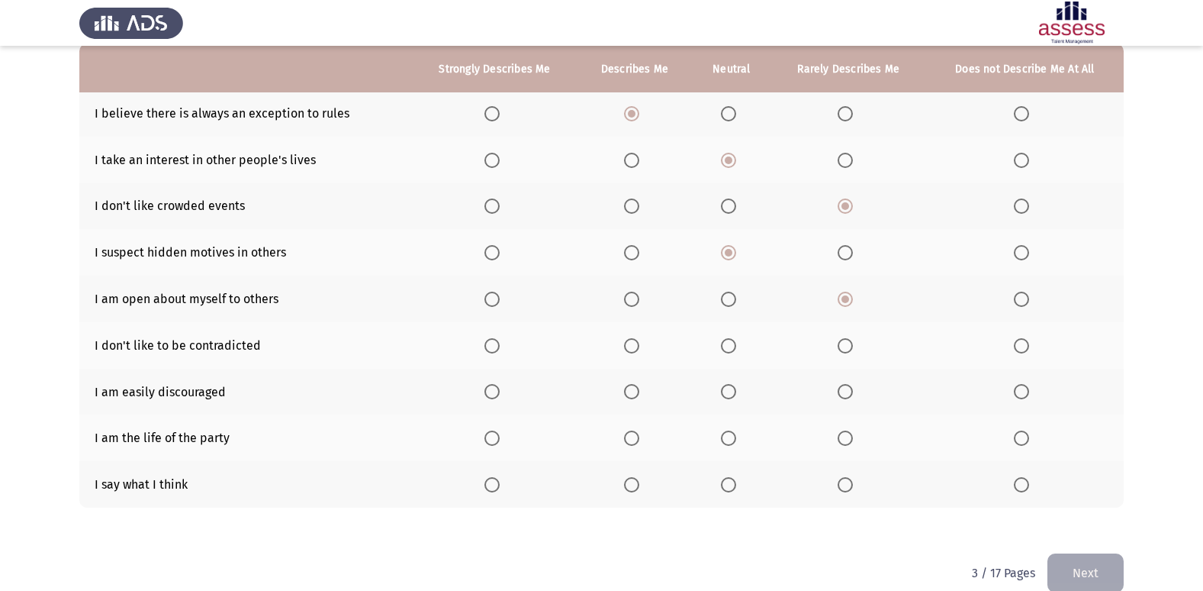
click at [629, 304] on span "Select an option" at bounding box center [631, 298] width 15 height 15
click at [629, 304] on input "Select an option" at bounding box center [631, 298] width 15 height 15
click at [736, 350] on span "Select an option" at bounding box center [728, 345] width 15 height 15
click at [736, 350] on input "Select an option" at bounding box center [728, 345] width 15 height 15
click at [726, 391] on span "Select an option" at bounding box center [728, 391] width 15 height 15
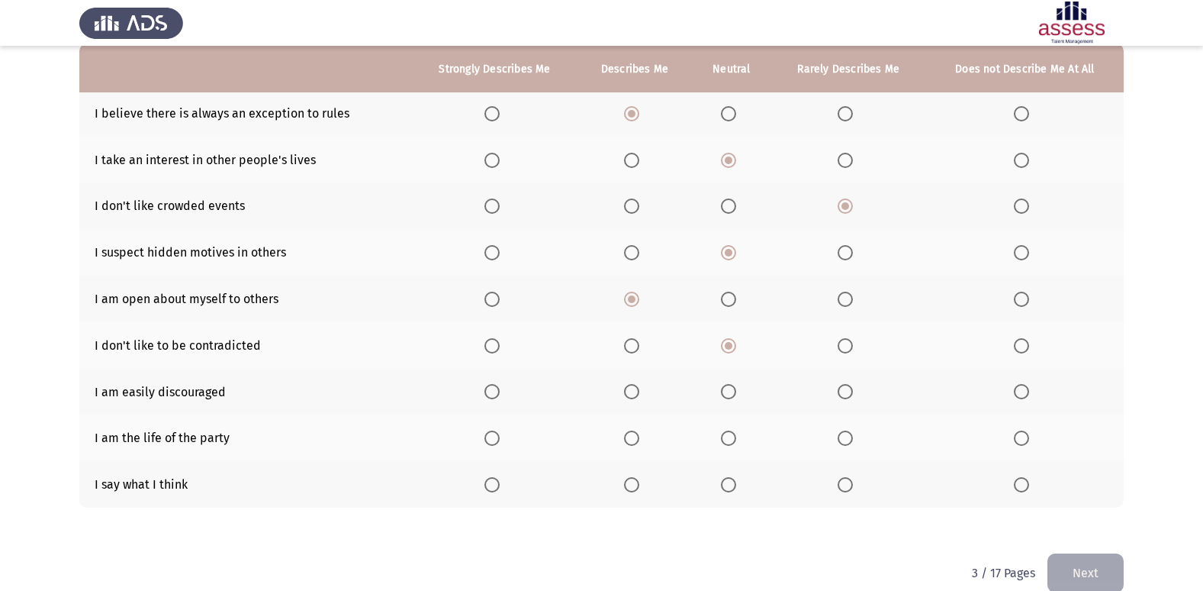
click at [726, 391] on input "Select an option" at bounding box center [728, 391] width 15 height 15
click at [1019, 439] on span "Select an option" at bounding box center [1021, 437] width 15 height 15
click at [1019, 439] on input "Select an option" at bounding box center [1021, 437] width 15 height 15
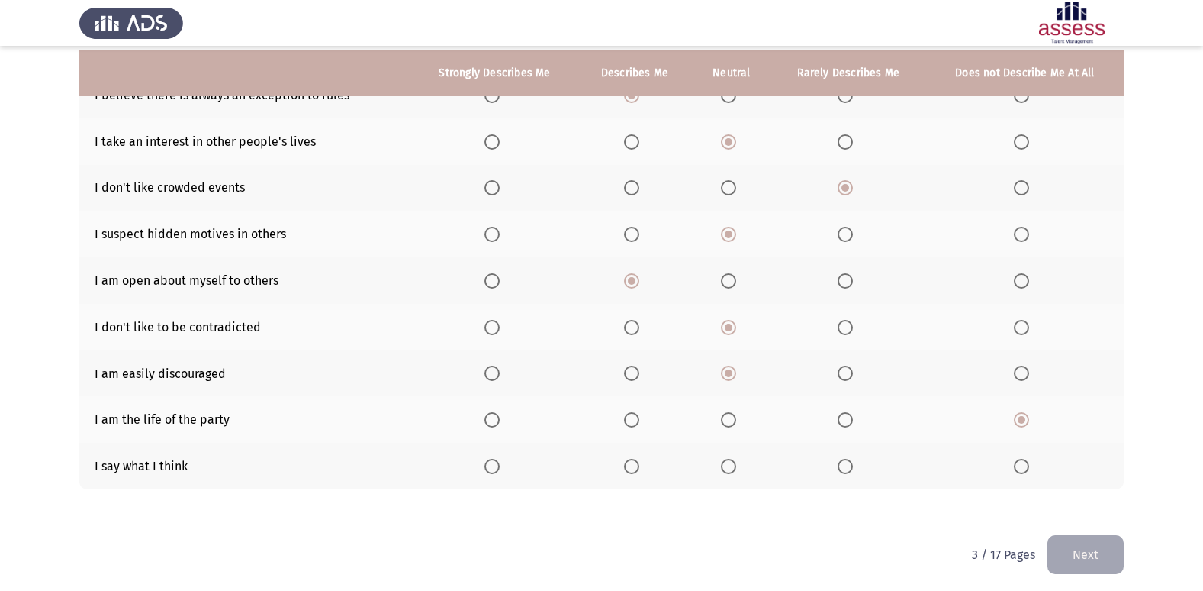
scroll to position [176, 0]
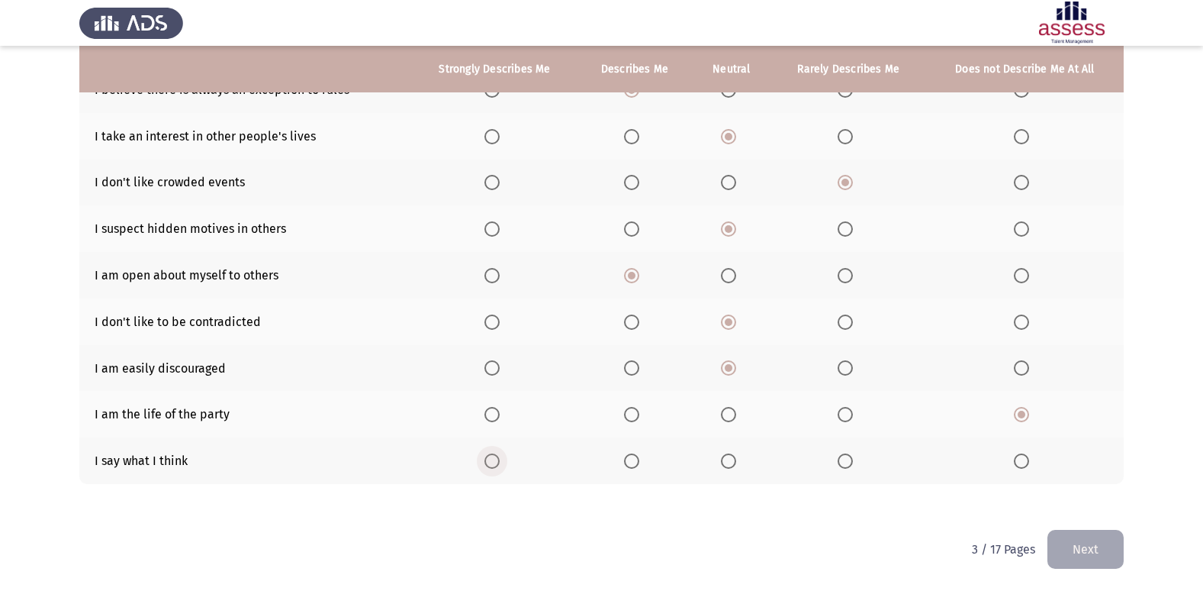
click at [491, 459] on span "Select an option" at bounding box center [491, 460] width 15 height 15
click at [491, 459] on input "Select an option" at bounding box center [491, 460] width 15 height 15
click at [1088, 546] on button "Next" at bounding box center [1086, 549] width 76 height 39
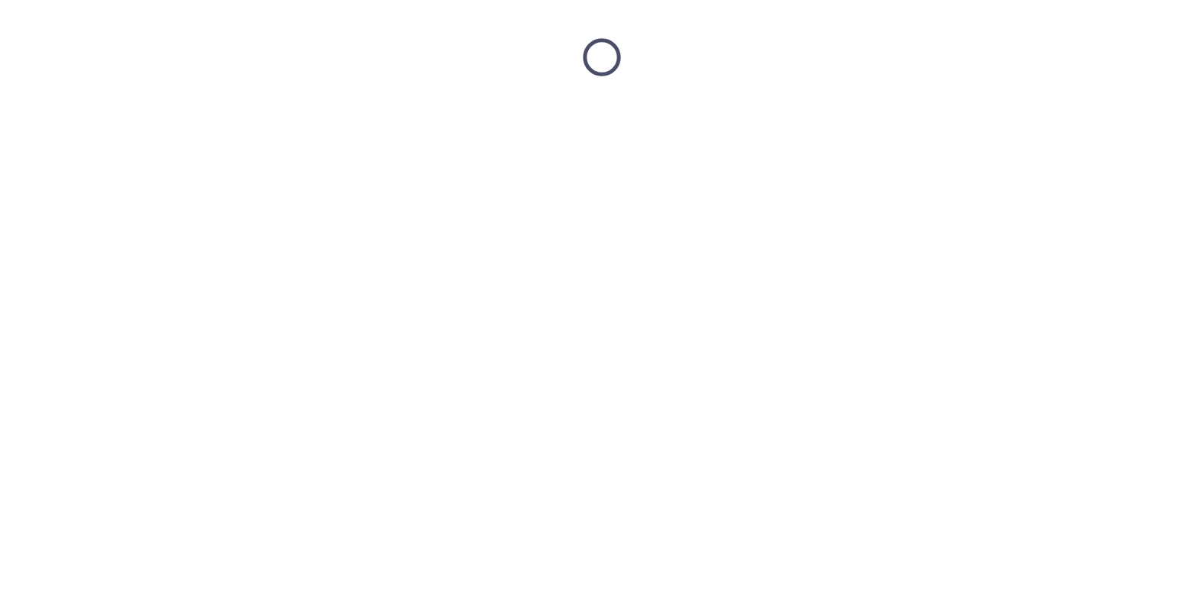
scroll to position [0, 0]
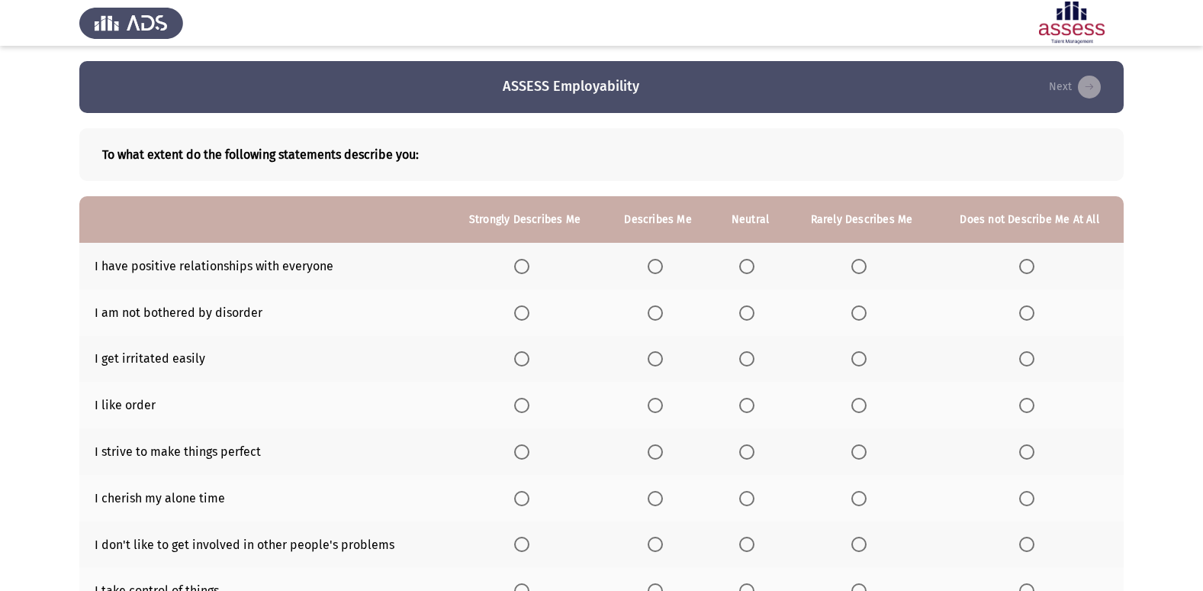
click at [662, 264] on span "Select an option" at bounding box center [655, 266] width 15 height 15
click at [662, 264] on input "Select an option" at bounding box center [655, 266] width 15 height 15
click at [749, 310] on span "Select an option" at bounding box center [746, 312] width 15 height 15
click at [749, 310] on input "Select an option" at bounding box center [746, 312] width 15 height 15
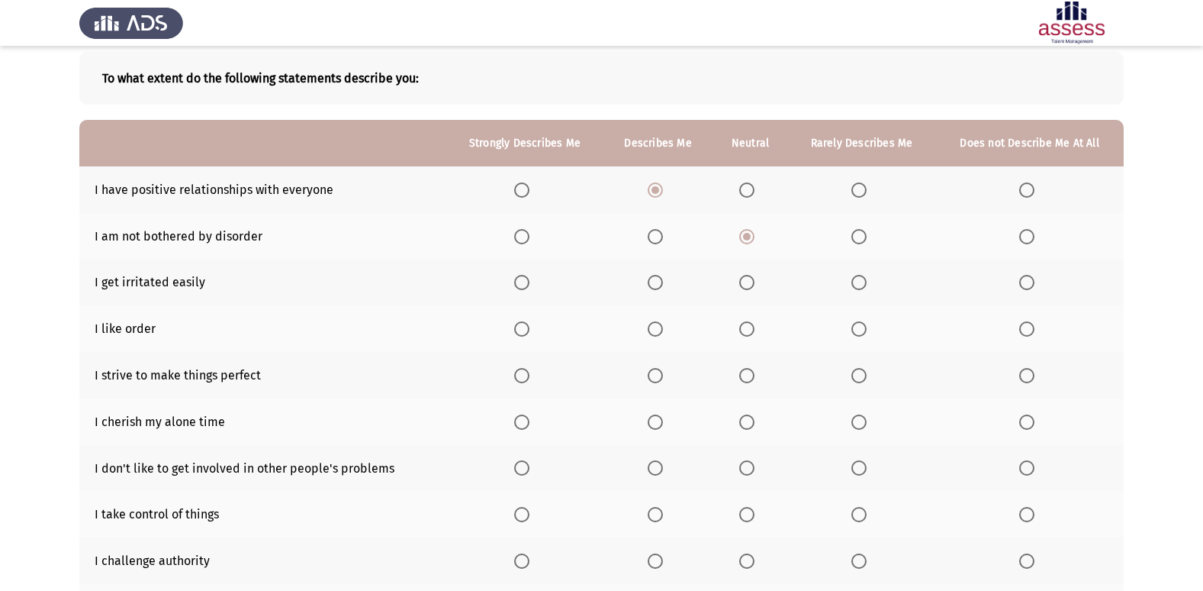
scroll to position [153, 0]
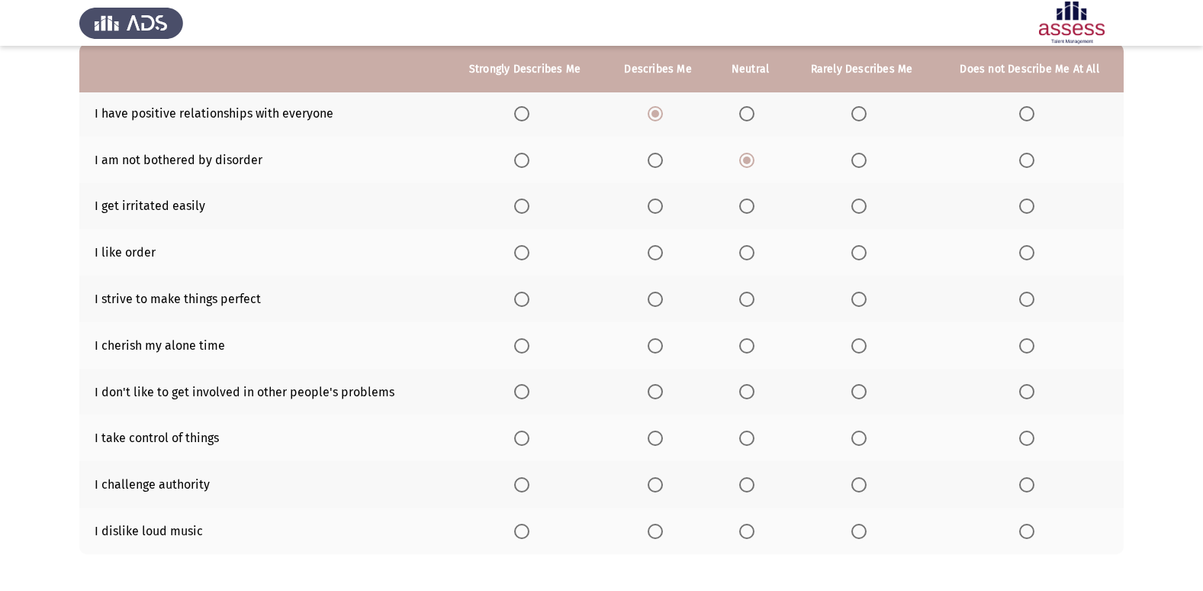
click at [744, 202] on span "Select an option" at bounding box center [746, 205] width 15 height 15
click at [744, 202] on input "Select an option" at bounding box center [746, 205] width 15 height 15
click at [858, 250] on span "Select an option" at bounding box center [858, 252] width 15 height 15
click at [858, 250] on input "Select an option" at bounding box center [858, 252] width 15 height 15
click at [520, 298] on span "Select an option" at bounding box center [521, 298] width 15 height 15
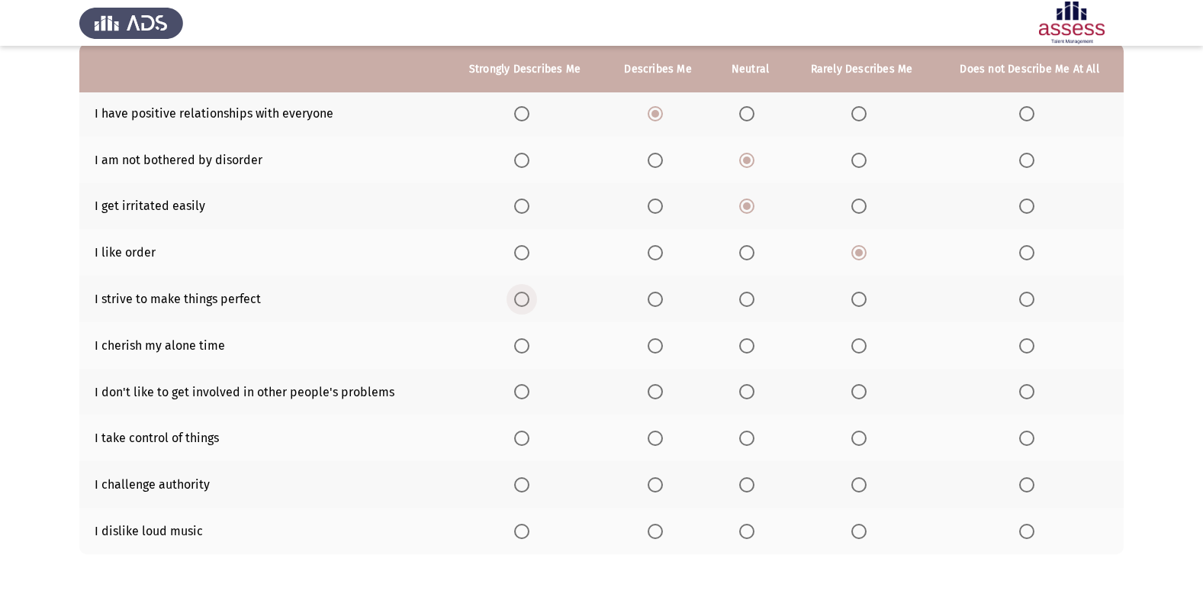
click at [520, 298] on input "Select an option" at bounding box center [521, 298] width 15 height 15
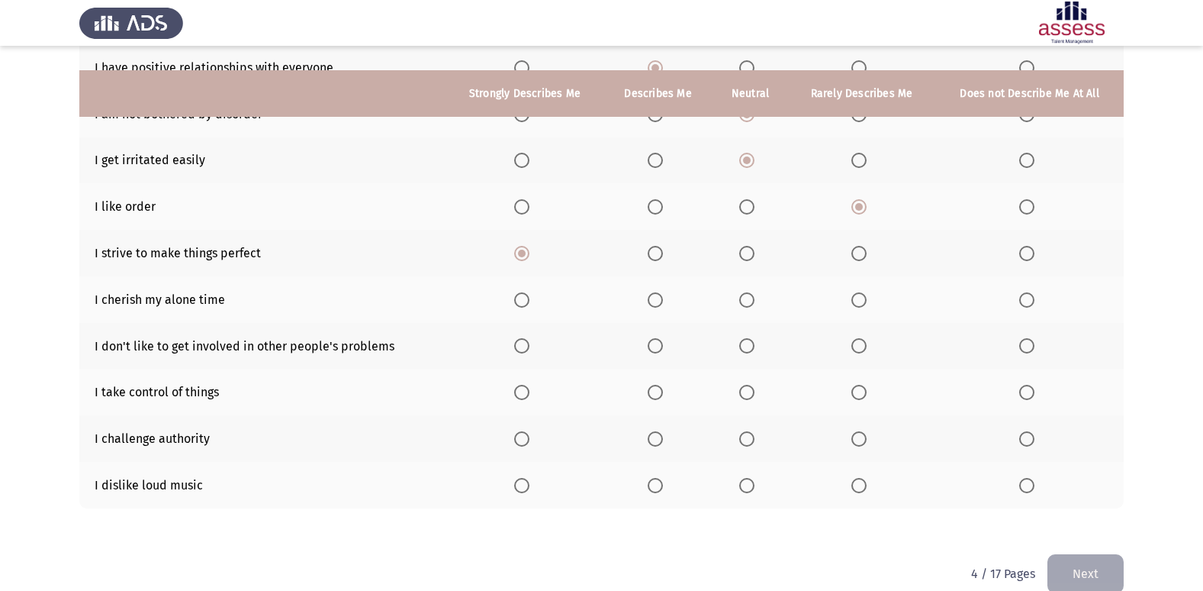
scroll to position [223, 0]
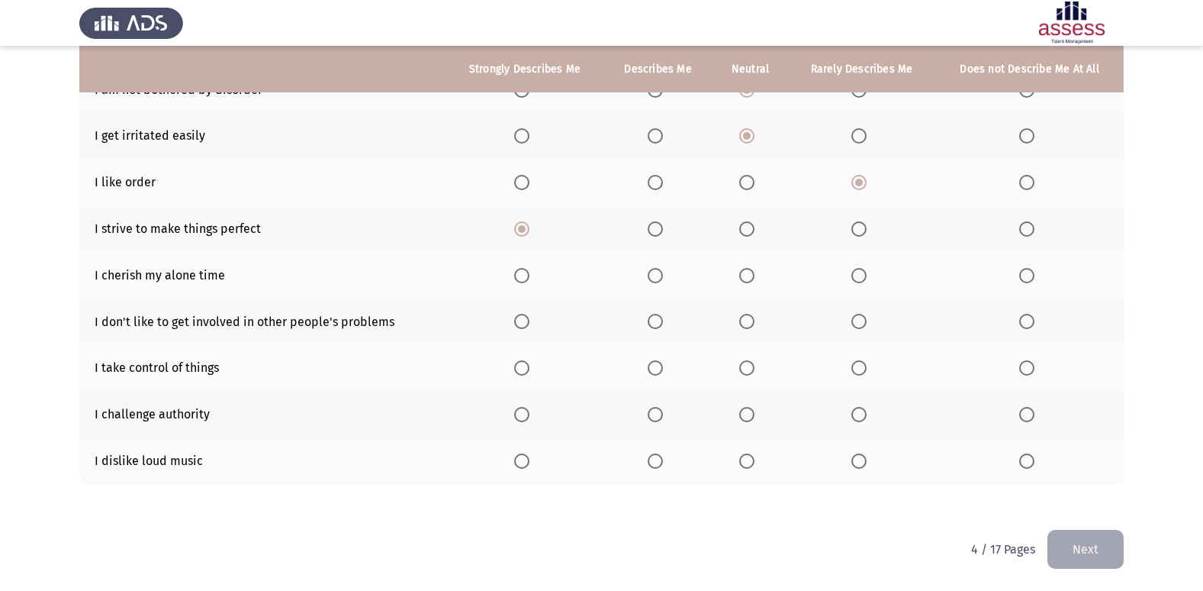
click at [662, 275] on span "Select an option" at bounding box center [655, 275] width 15 height 15
click at [662, 275] on input "Select an option" at bounding box center [655, 275] width 15 height 15
click at [857, 272] on span "Select an option" at bounding box center [858, 275] width 15 height 15
click at [857, 272] on input "Select an option" at bounding box center [858, 275] width 15 height 15
click at [858, 321] on span "Select an option" at bounding box center [858, 321] width 15 height 15
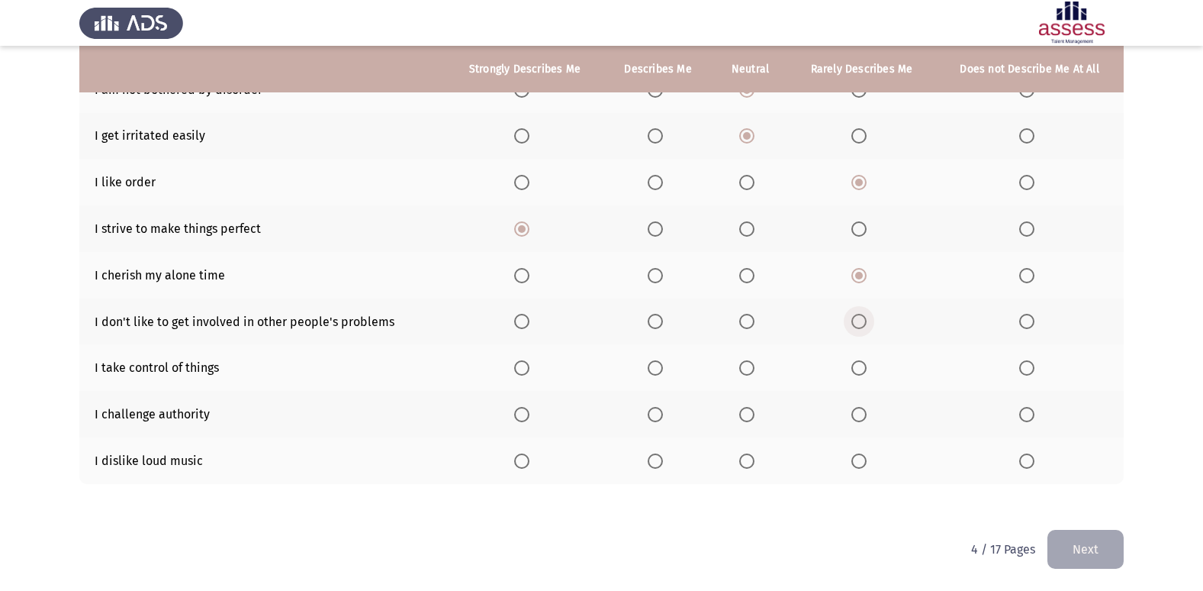
click at [858, 321] on input "Select an option" at bounding box center [858, 321] width 15 height 15
click at [652, 274] on span "Select an option" at bounding box center [655, 275] width 15 height 15
click at [652, 274] on input "Select an option" at bounding box center [655, 275] width 15 height 15
click at [662, 369] on span "Select an option" at bounding box center [655, 367] width 15 height 15
click at [662, 369] on input "Select an option" at bounding box center [655, 367] width 15 height 15
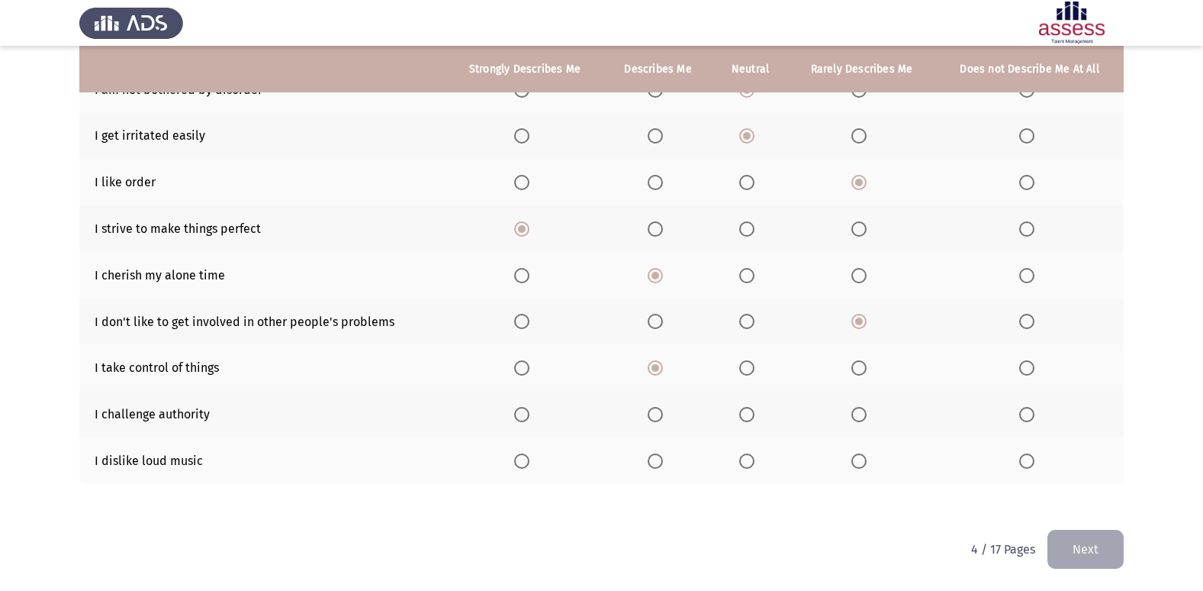
click at [742, 411] on span "Select an option" at bounding box center [746, 414] width 15 height 15
click at [742, 411] on input "Select an option" at bounding box center [746, 414] width 15 height 15
click at [1026, 462] on span "Select an option" at bounding box center [1026, 460] width 15 height 15
click at [1026, 462] on input "Select an option" at bounding box center [1026, 460] width 15 height 15
click at [1057, 544] on button "Next" at bounding box center [1086, 549] width 76 height 39
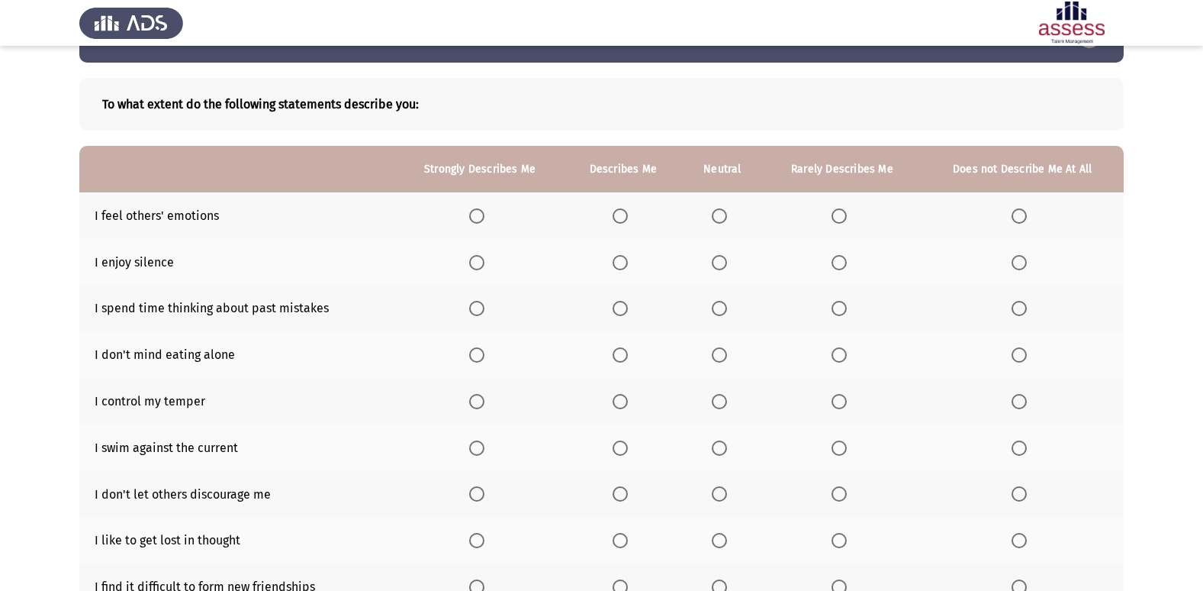
scroll to position [76, 0]
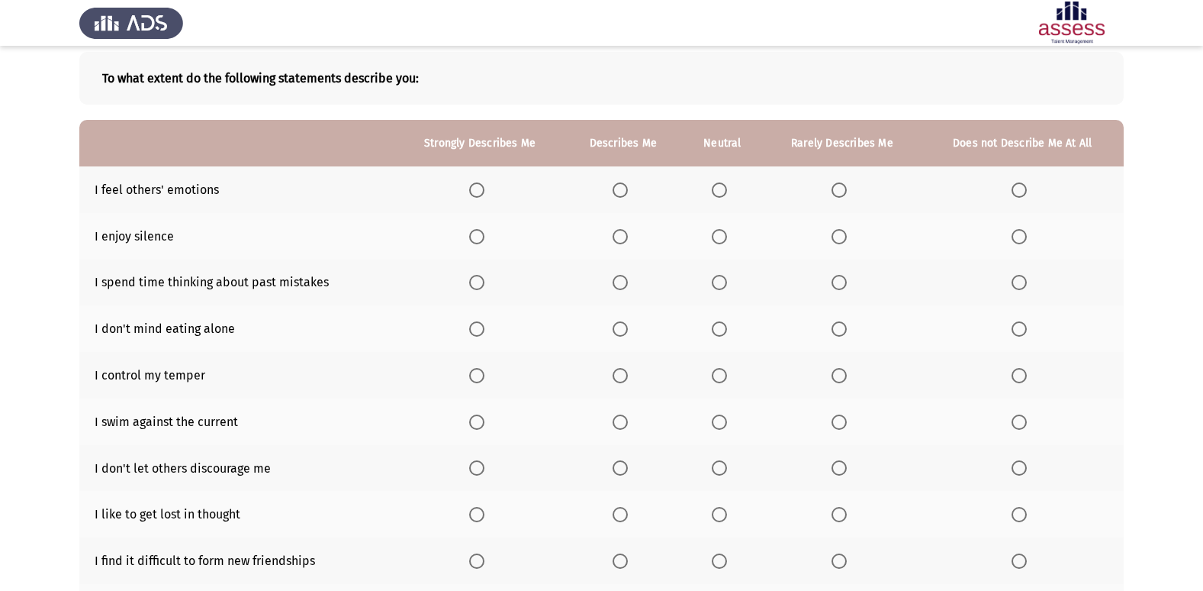
click at [619, 188] on span "Select an option" at bounding box center [620, 189] width 15 height 15
click at [619, 188] on input "Select an option" at bounding box center [620, 189] width 15 height 15
click at [614, 243] on span "Select an option" at bounding box center [620, 236] width 15 height 15
click at [614, 243] on input "Select an option" at bounding box center [620, 236] width 15 height 15
click at [623, 282] on span "Select an option" at bounding box center [620, 282] width 15 height 15
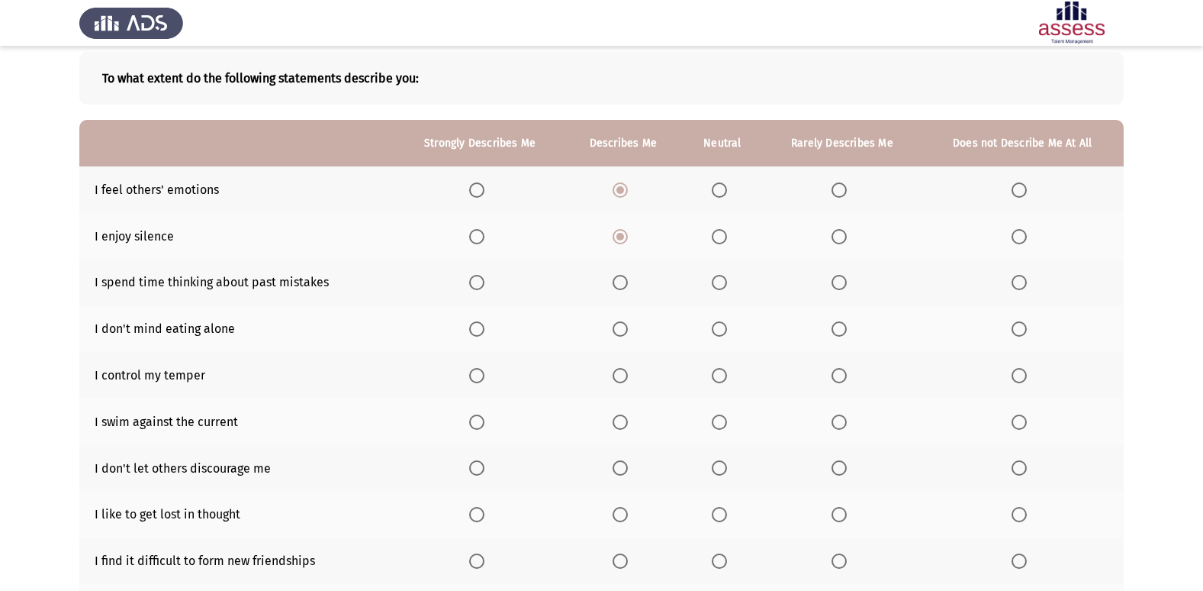
click at [623, 282] on input "Select an option" at bounding box center [620, 282] width 15 height 15
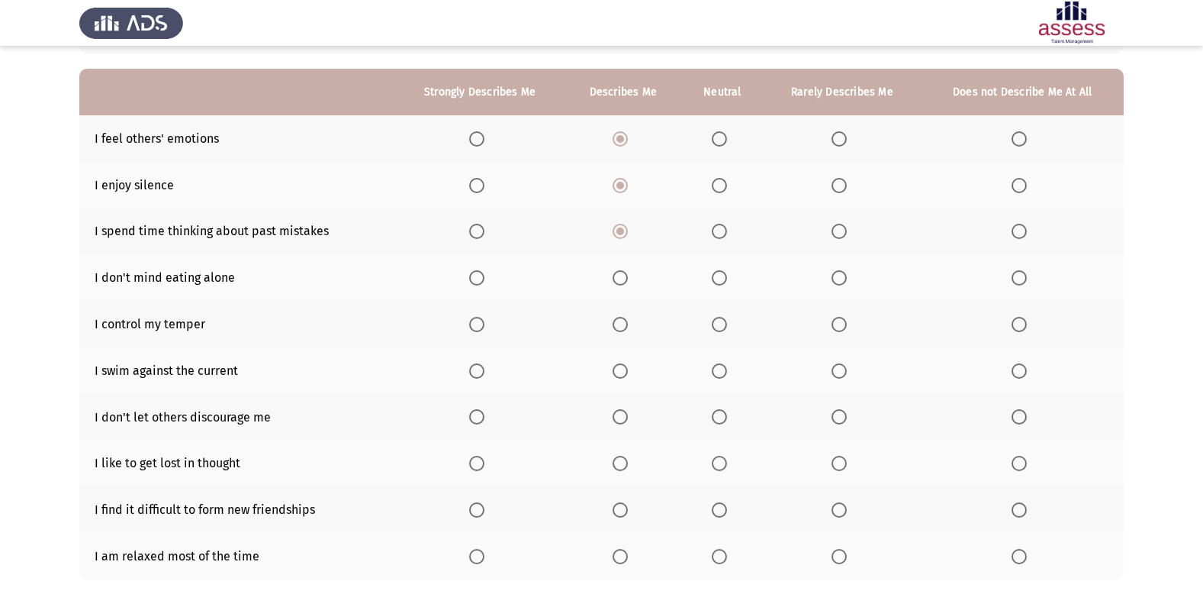
scroll to position [153, 0]
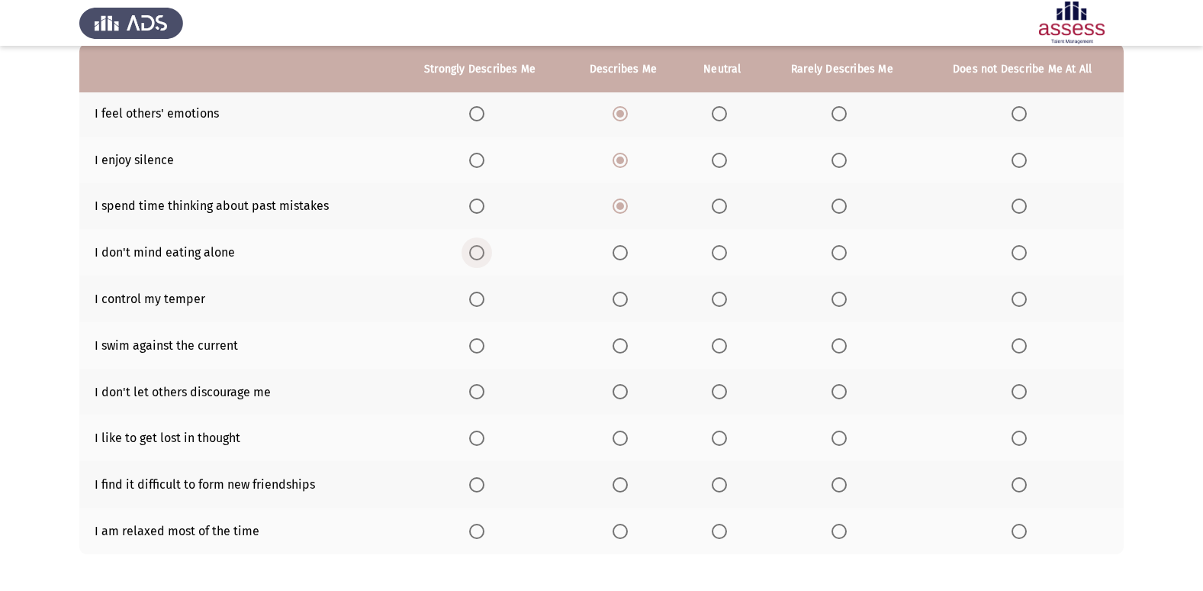
drag, startPoint x: 476, startPoint y: 259, endPoint x: 478, endPoint y: 247, distance: 11.7
click at [478, 247] on span "Select an option" at bounding box center [476, 252] width 15 height 15
click at [478, 247] on input "Select an option" at bounding box center [476, 252] width 15 height 15
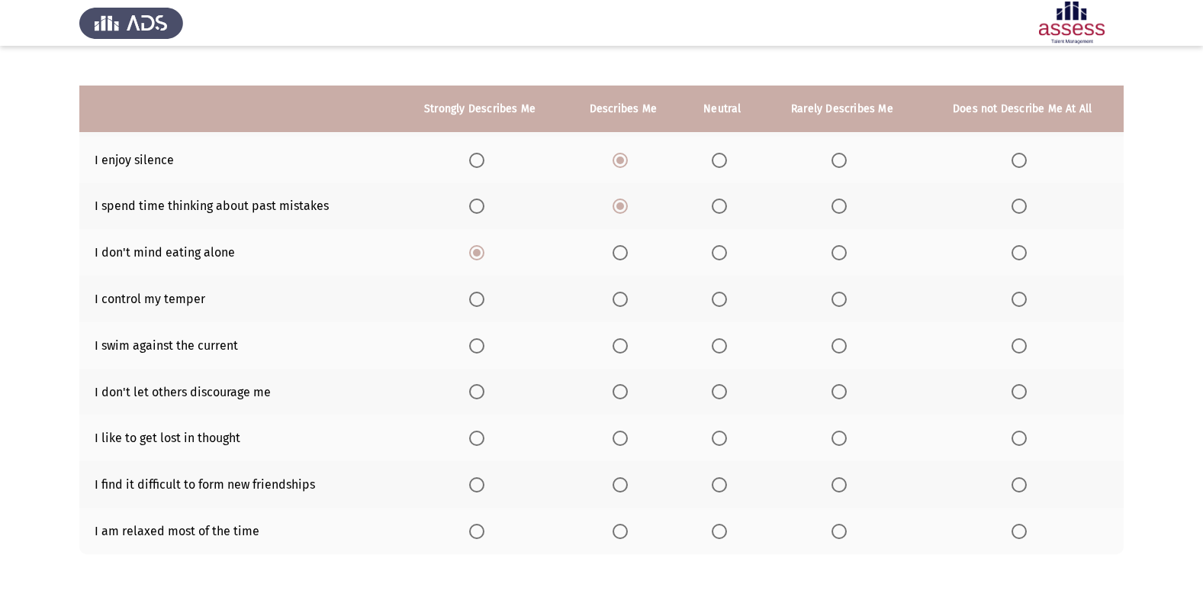
scroll to position [223, 0]
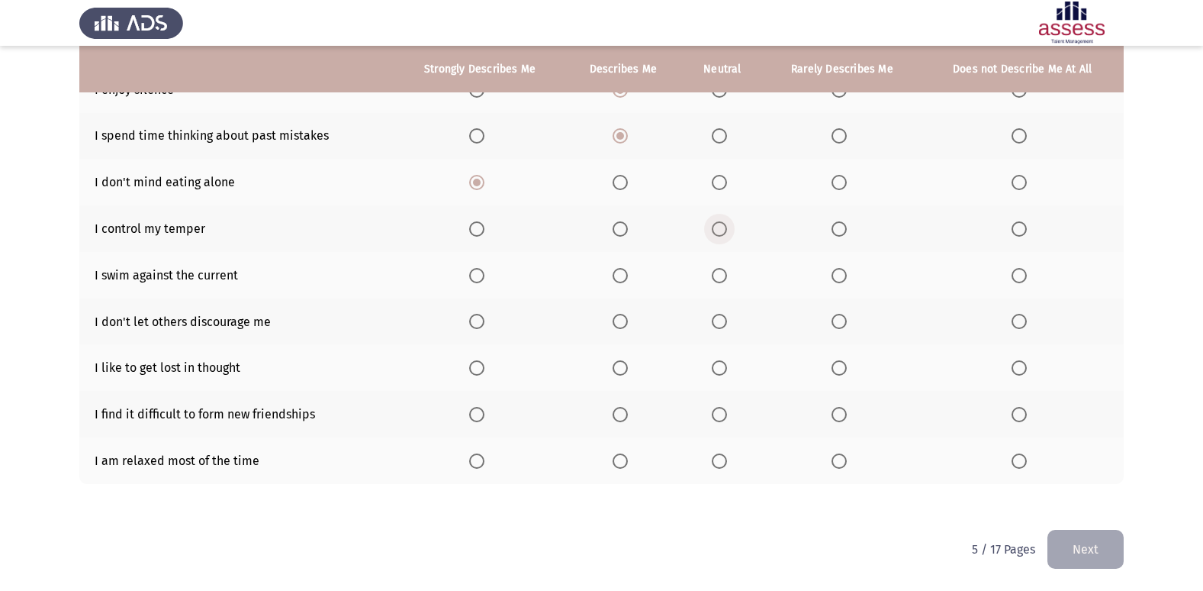
click at [719, 224] on span "Select an option" at bounding box center [719, 228] width 15 height 15
click at [719, 224] on input "Select an option" at bounding box center [719, 228] width 15 height 15
click at [723, 272] on span "Select an option" at bounding box center [719, 275] width 15 height 15
click at [723, 272] on input "Select an option" at bounding box center [719, 275] width 15 height 15
click at [837, 273] on span "Select an option" at bounding box center [839, 275] width 15 height 15
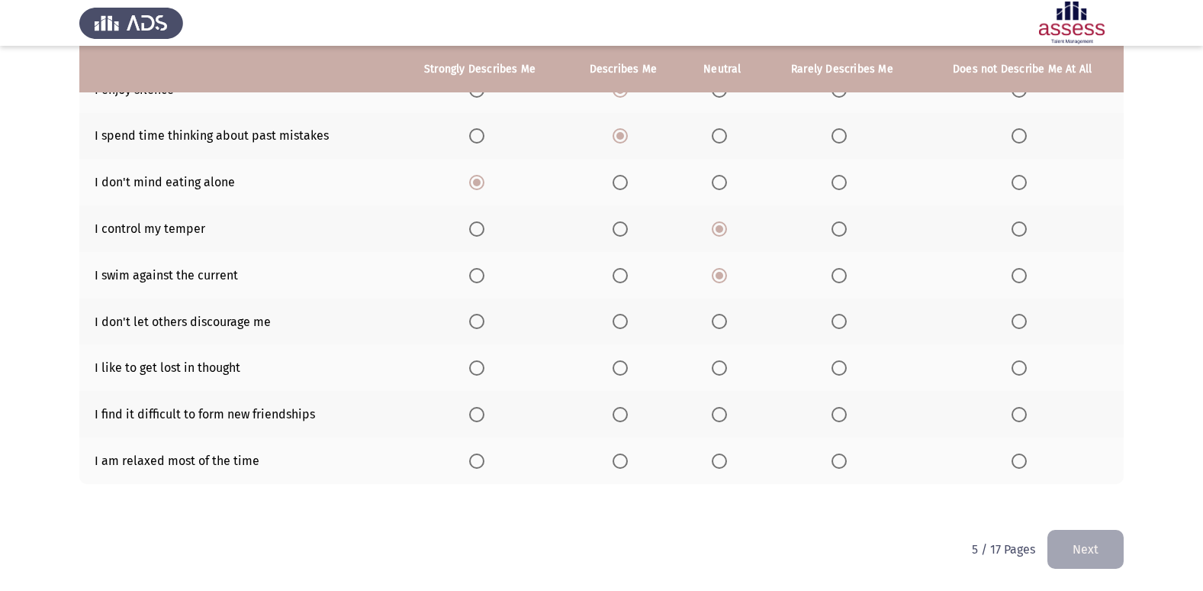
click at [837, 273] on input "Select an option" at bounding box center [839, 275] width 15 height 15
click at [726, 322] on span "Select an option" at bounding box center [719, 321] width 15 height 15
click at [726, 322] on input "Select an option" at bounding box center [719, 321] width 15 height 15
click at [1023, 362] on span "Select an option" at bounding box center [1019, 367] width 15 height 15
click at [1023, 362] on input "Select an option" at bounding box center [1019, 367] width 15 height 15
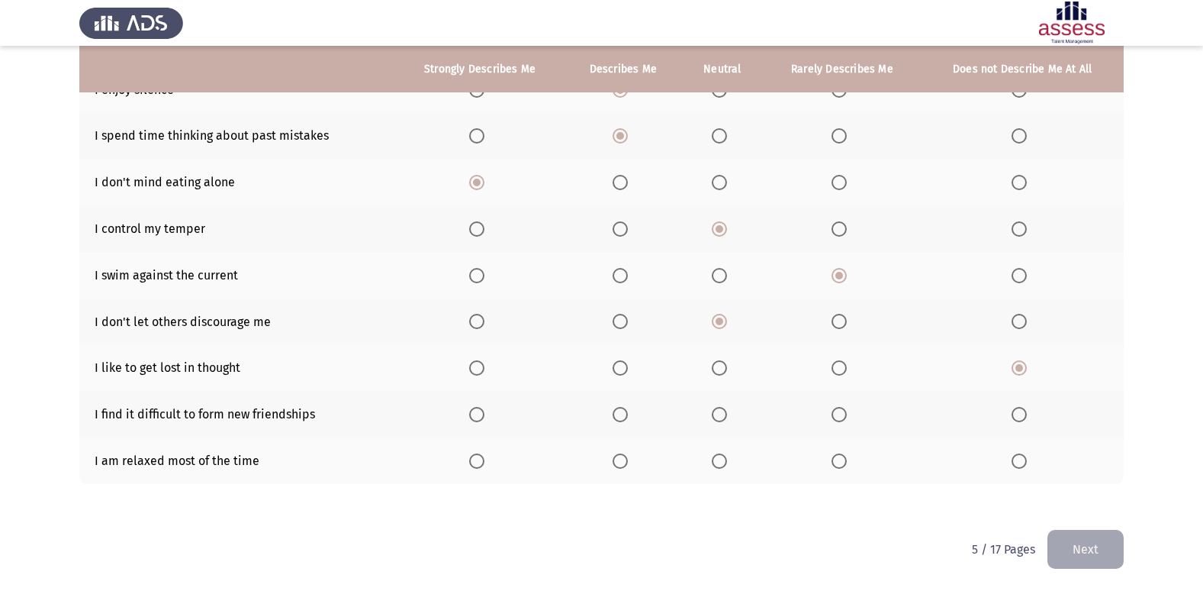
click at [713, 414] on span "Select an option" at bounding box center [719, 414] width 15 height 15
click at [713, 414] on input "Select an option" at bounding box center [719, 414] width 15 height 15
click at [840, 464] on span "Select an option" at bounding box center [839, 460] width 15 height 15
click at [840, 464] on input "Select an option" at bounding box center [839, 460] width 15 height 15
click at [1090, 550] on button "Next" at bounding box center [1086, 549] width 76 height 39
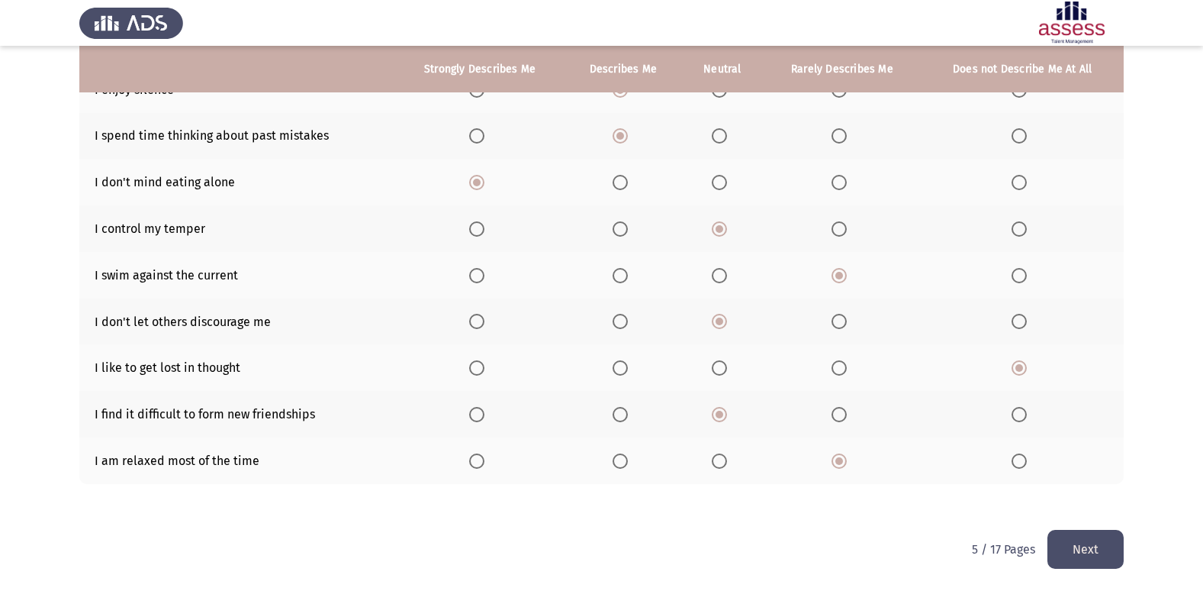
scroll to position [0, 0]
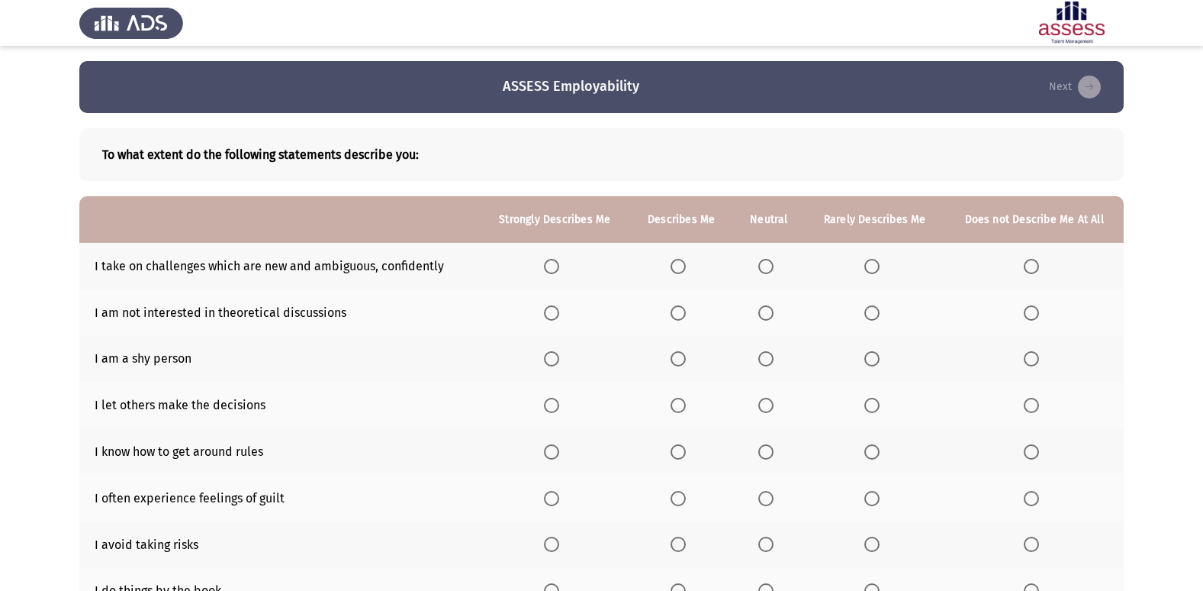
click at [769, 256] on th at bounding box center [769, 266] width 72 height 47
click at [769, 262] on span "Select an option" at bounding box center [765, 266] width 15 height 15
click at [769, 262] on input "Select an option" at bounding box center [765, 266] width 15 height 15
click at [768, 314] on span "Select an option" at bounding box center [765, 312] width 15 height 15
click at [768, 314] on input "Select an option" at bounding box center [765, 312] width 15 height 15
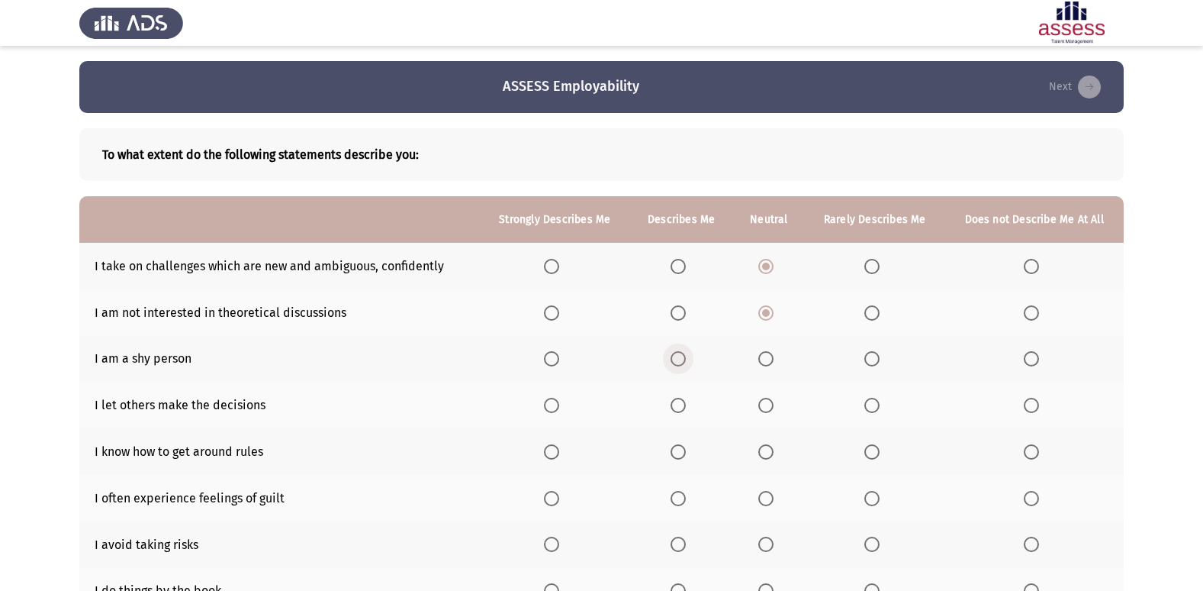
click at [678, 359] on span "Select an option" at bounding box center [678, 358] width 15 height 15
click at [678, 359] on input "Select an option" at bounding box center [678, 358] width 15 height 15
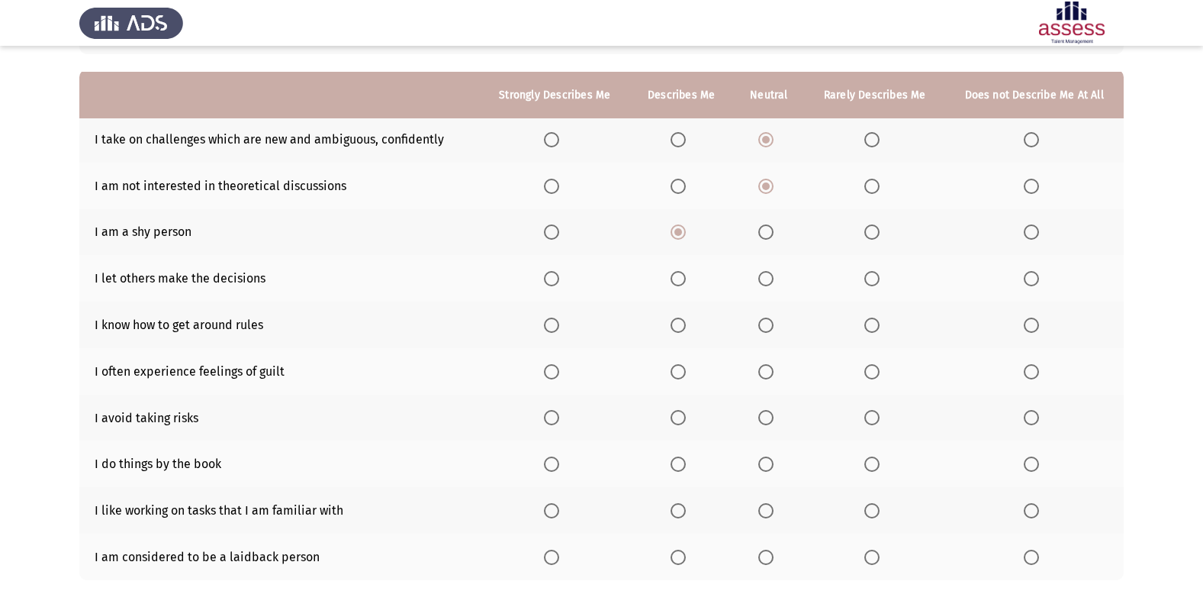
scroll to position [153, 0]
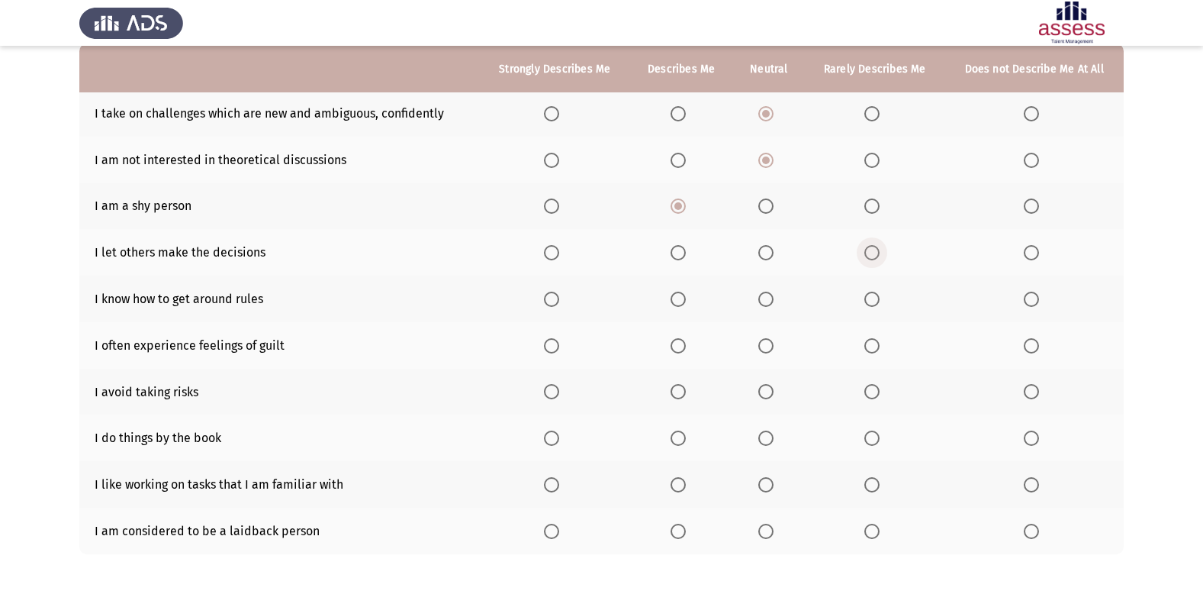
click at [873, 249] on span "Select an option" at bounding box center [871, 252] width 15 height 15
click at [873, 249] on input "Select an option" at bounding box center [871, 252] width 15 height 15
click at [686, 301] on span "Select an option" at bounding box center [678, 298] width 15 height 15
click at [686, 301] on input "Select an option" at bounding box center [678, 298] width 15 height 15
click at [766, 349] on span "Select an option" at bounding box center [765, 345] width 15 height 15
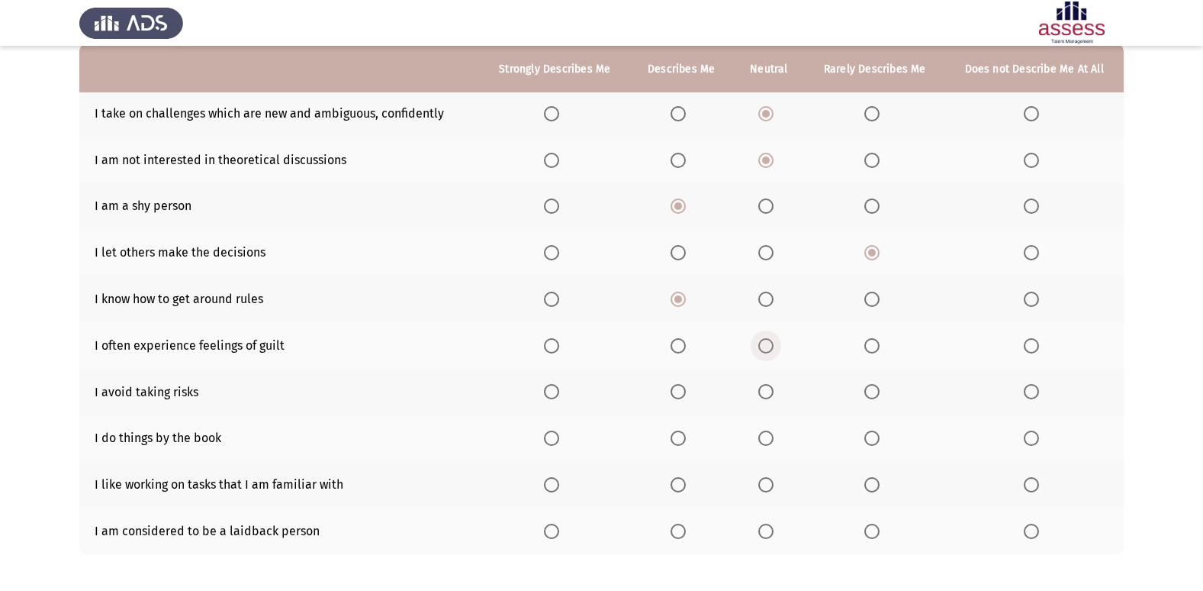
click at [766, 349] on input "Select an option" at bounding box center [765, 345] width 15 height 15
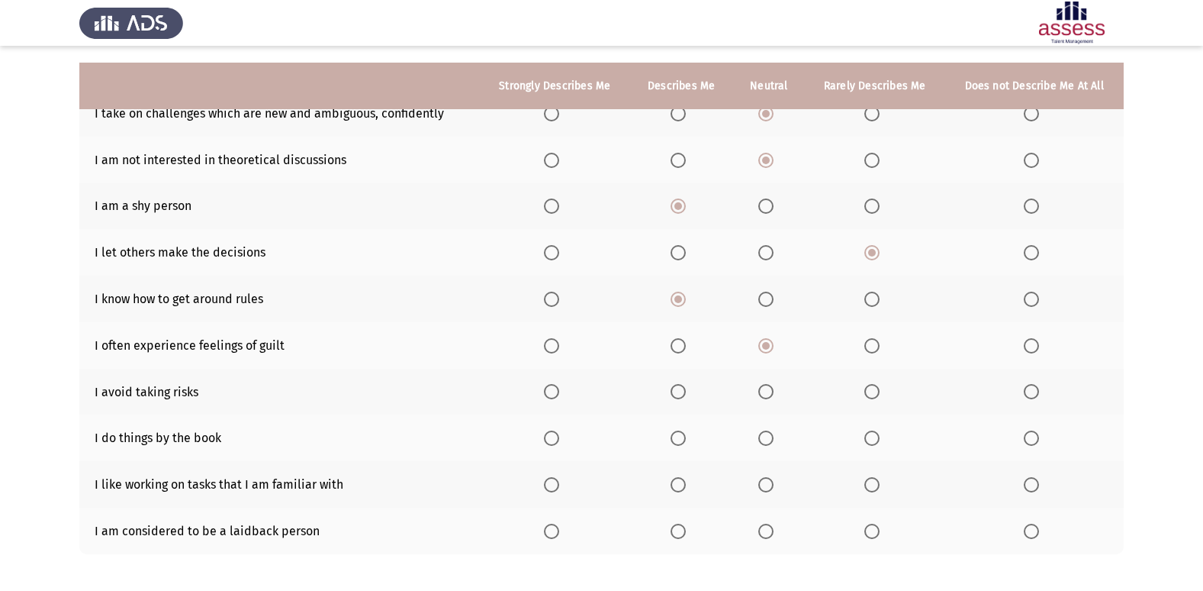
scroll to position [223, 0]
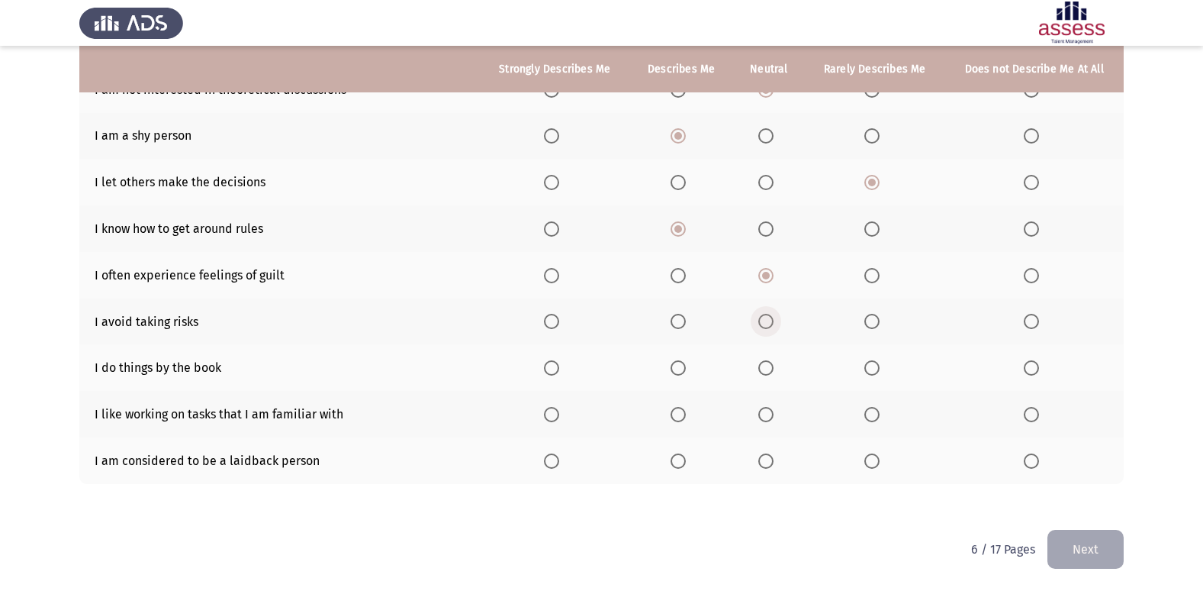
click at [769, 315] on span "Select an option" at bounding box center [765, 321] width 15 height 15
click at [769, 315] on input "Select an option" at bounding box center [765, 321] width 15 height 15
click at [877, 370] on span "Select an option" at bounding box center [871, 367] width 15 height 15
click at [877, 370] on input "Select an option" at bounding box center [871, 367] width 15 height 15
click at [684, 414] on span "Select an option" at bounding box center [678, 414] width 15 height 15
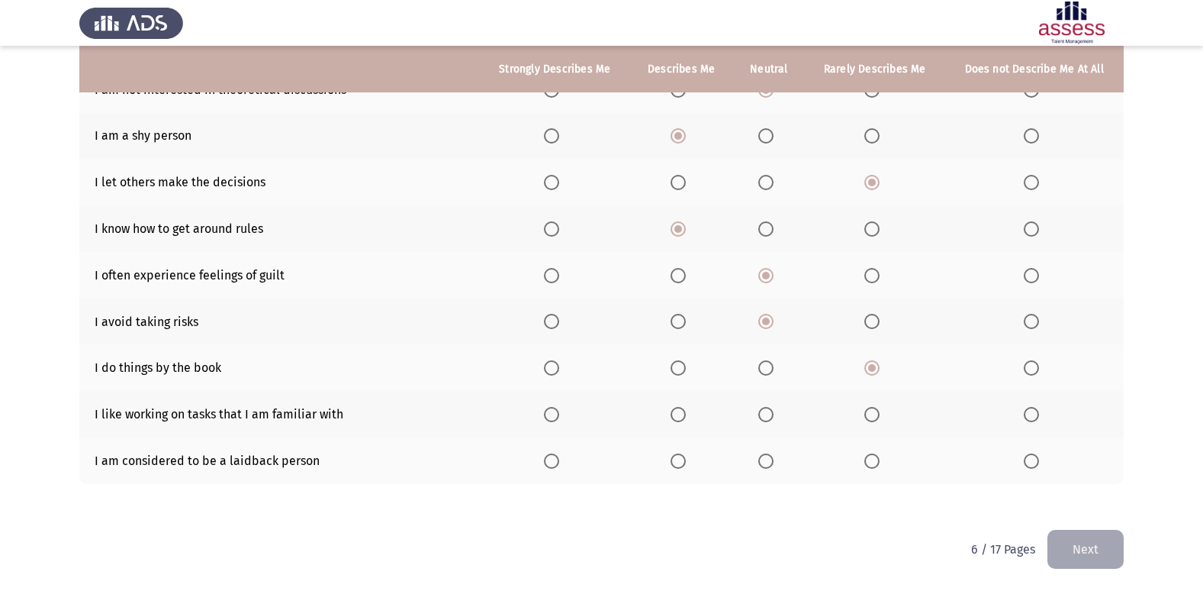
click at [684, 414] on input "Select an option" at bounding box center [678, 414] width 15 height 15
click at [761, 459] on span "Select an option" at bounding box center [765, 460] width 15 height 15
click at [761, 459] on input "Select an option" at bounding box center [765, 460] width 15 height 15
click at [1061, 545] on button "Next" at bounding box center [1086, 549] width 76 height 39
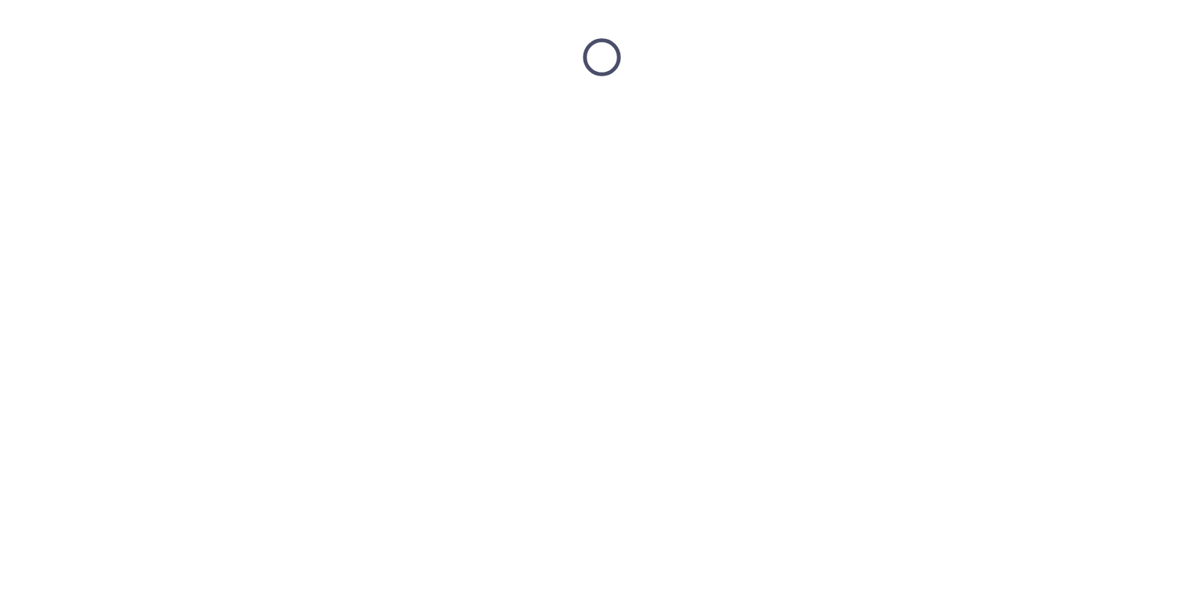
scroll to position [0, 0]
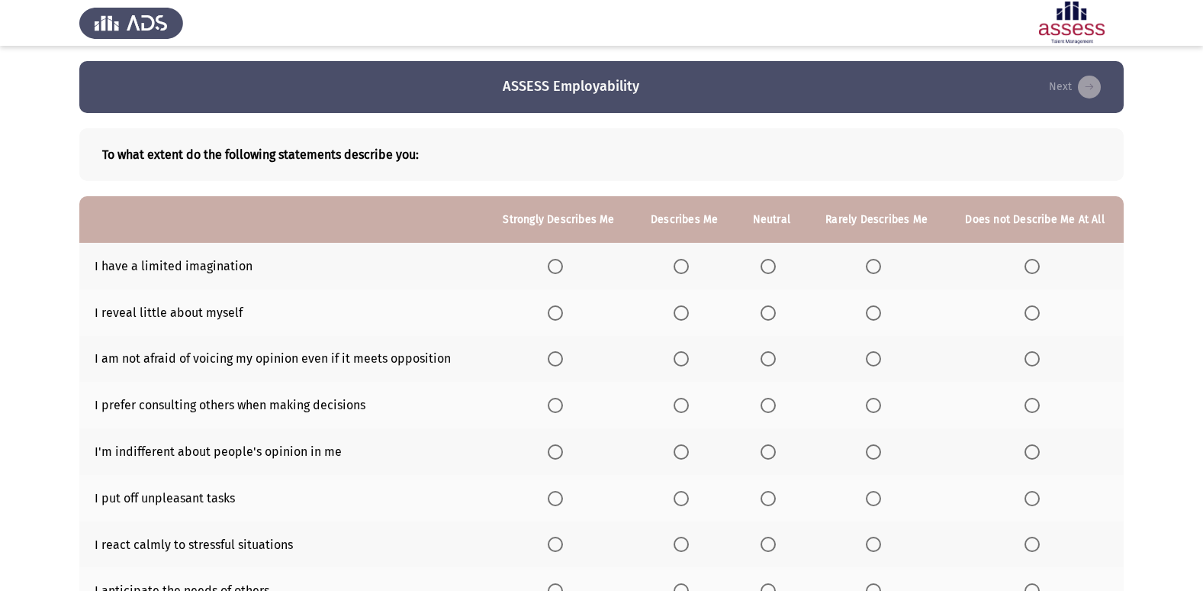
click at [1037, 262] on span "Select an option" at bounding box center [1032, 266] width 15 height 15
click at [1037, 262] on input "Select an option" at bounding box center [1032, 266] width 15 height 15
click at [774, 307] on span "Select an option" at bounding box center [768, 312] width 15 height 15
click at [774, 307] on input "Select an option" at bounding box center [768, 312] width 15 height 15
click at [771, 361] on span "Select an option" at bounding box center [768, 358] width 15 height 15
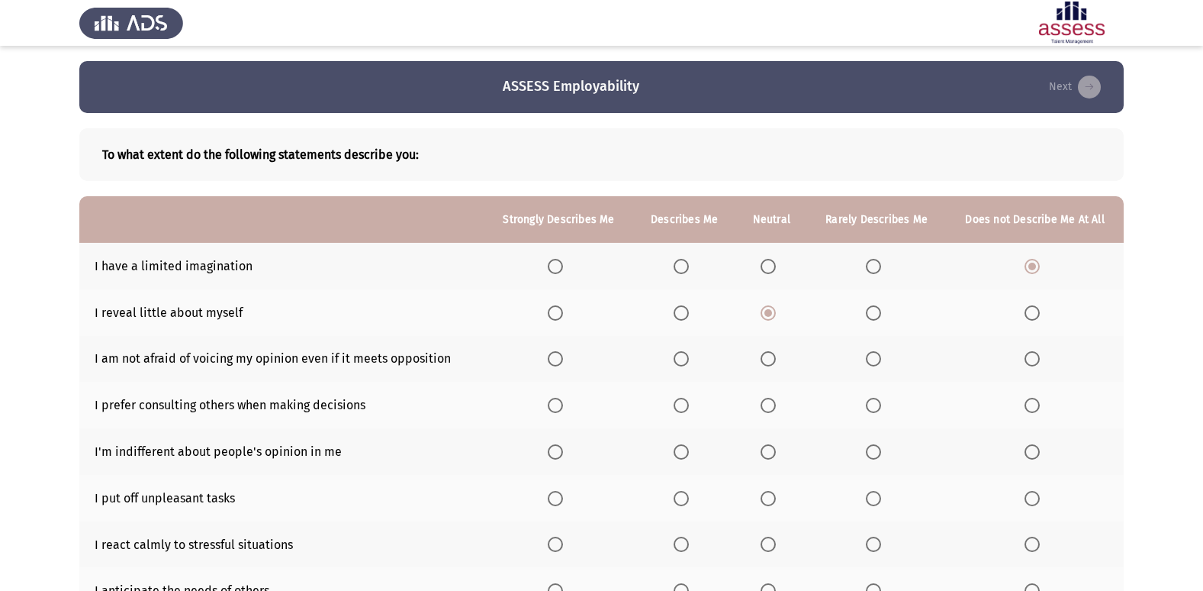
click at [771, 361] on input "Select an option" at bounding box center [768, 358] width 15 height 15
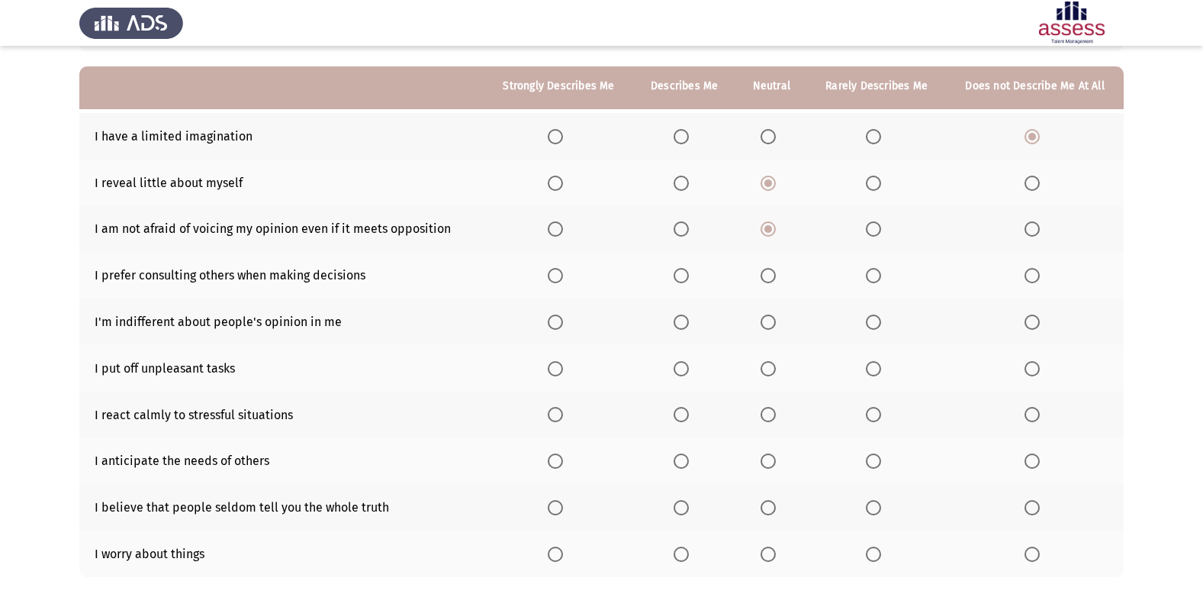
scroll to position [153, 0]
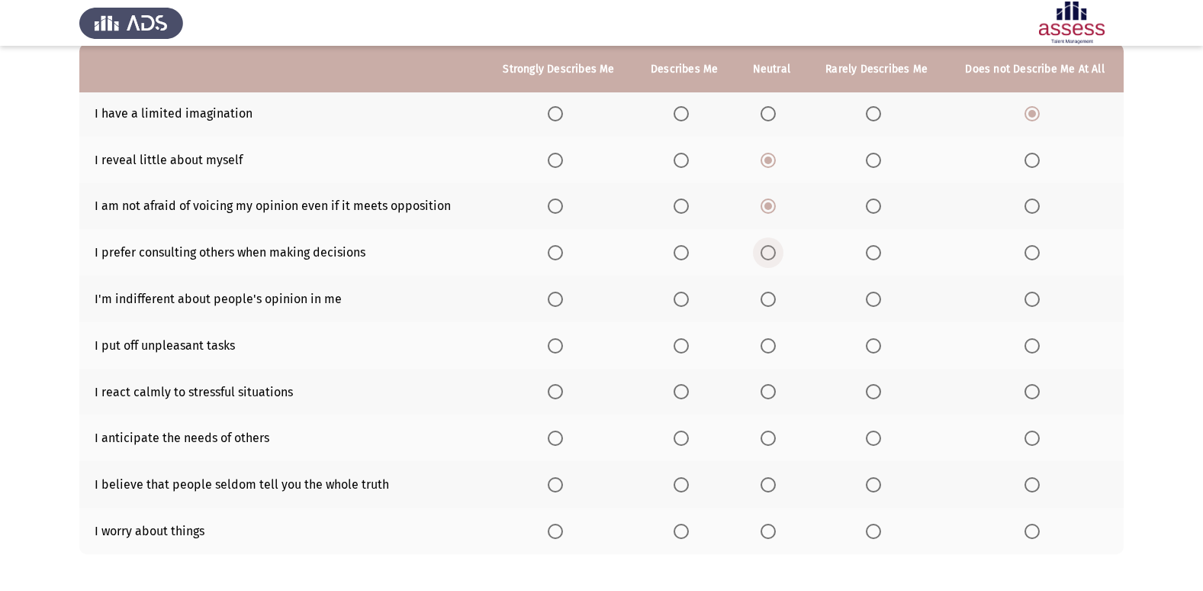
click at [776, 256] on span "Select an option" at bounding box center [768, 252] width 15 height 15
click at [776, 256] on input "Select an option" at bounding box center [768, 252] width 15 height 15
click at [873, 297] on span "Select an option" at bounding box center [873, 298] width 15 height 15
click at [873, 297] on input "Select an option" at bounding box center [873, 298] width 15 height 15
click at [773, 349] on span "Select an option" at bounding box center [768, 345] width 15 height 15
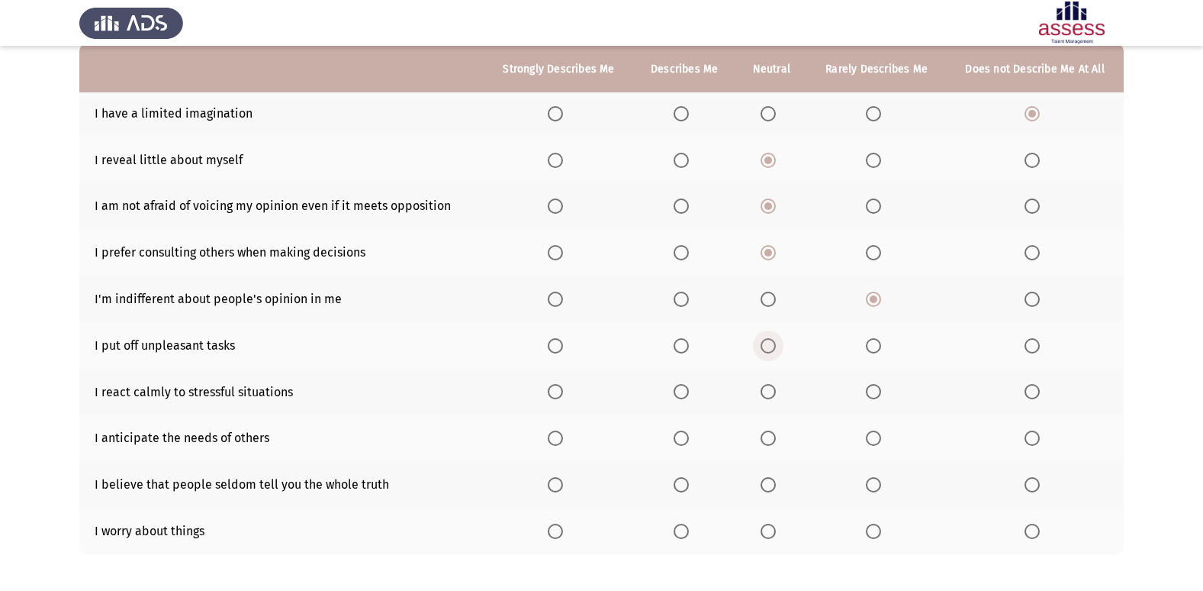
click at [773, 349] on input "Select an option" at bounding box center [768, 345] width 15 height 15
click at [775, 388] on span "Select an option" at bounding box center [768, 391] width 15 height 15
click at [775, 388] on input "Select an option" at bounding box center [768, 391] width 15 height 15
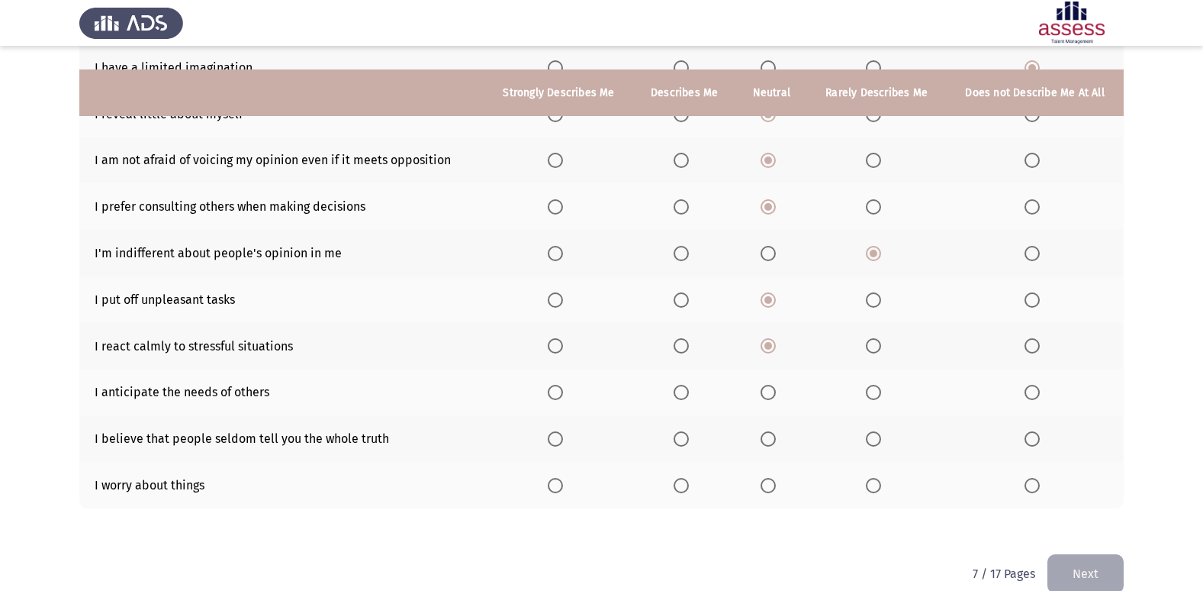
scroll to position [223, 0]
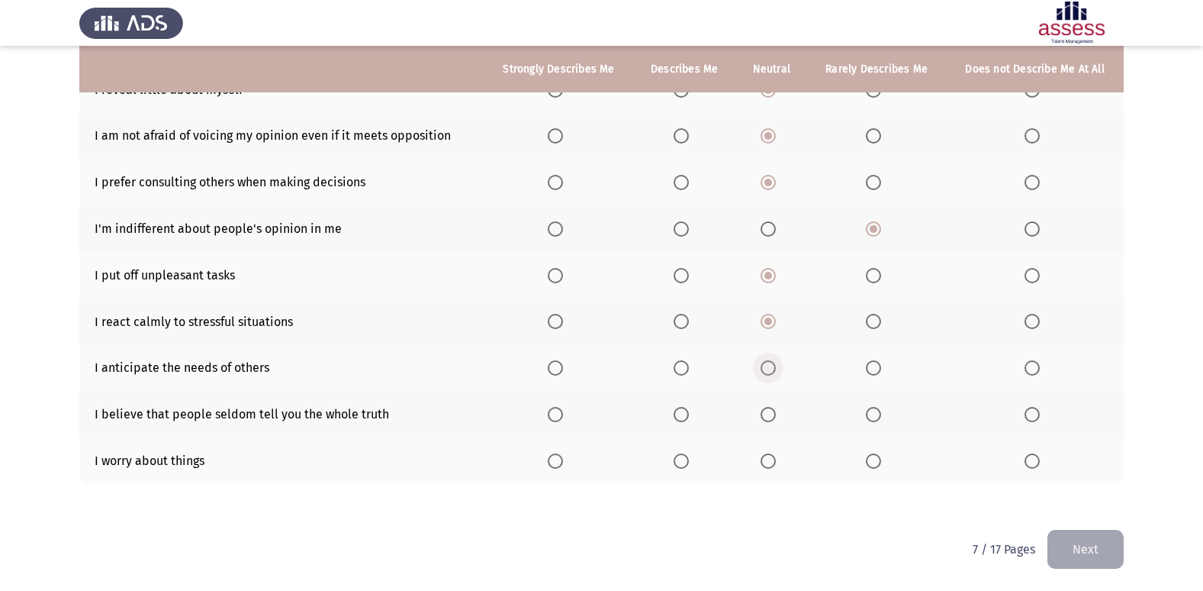
click at [768, 362] on span "Select an option" at bounding box center [768, 367] width 15 height 15
click at [768, 362] on input "Select an option" at bounding box center [768, 367] width 15 height 15
click at [687, 360] on span "Select an option" at bounding box center [681, 367] width 15 height 15
click at [687, 360] on input "Select an option" at bounding box center [681, 367] width 15 height 15
click at [562, 412] on span "Select an option" at bounding box center [555, 414] width 15 height 15
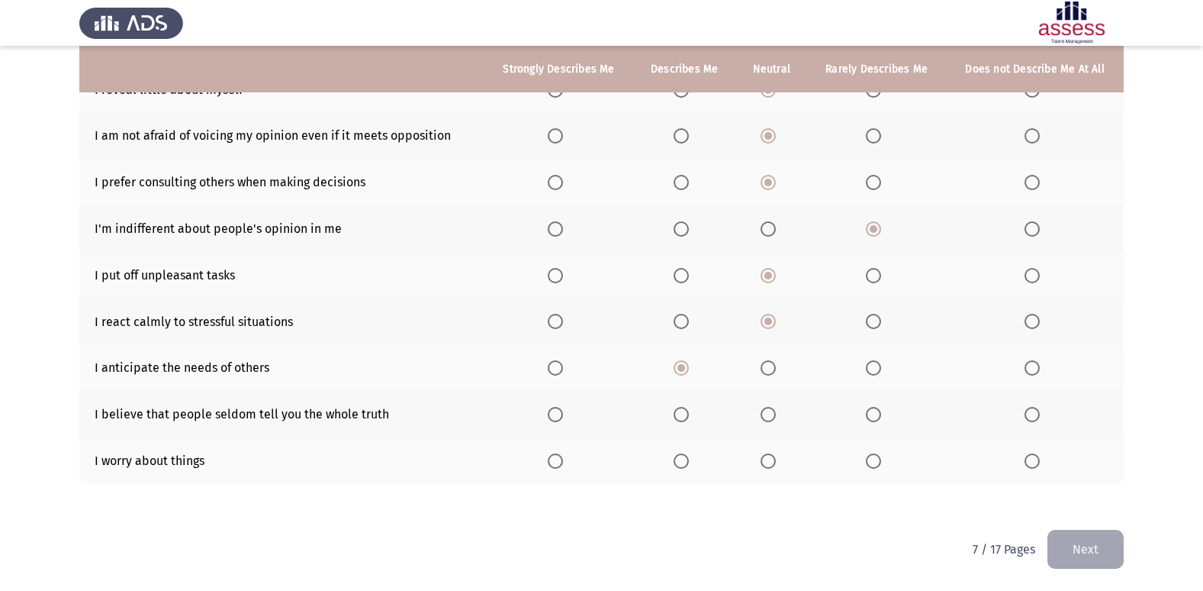
click at [562, 412] on input "Select an option" at bounding box center [555, 414] width 15 height 15
click at [686, 462] on span "Select an option" at bounding box center [681, 460] width 15 height 15
click at [686, 462] on input "Select an option" at bounding box center [681, 460] width 15 height 15
click at [1069, 551] on button "Next" at bounding box center [1086, 549] width 76 height 39
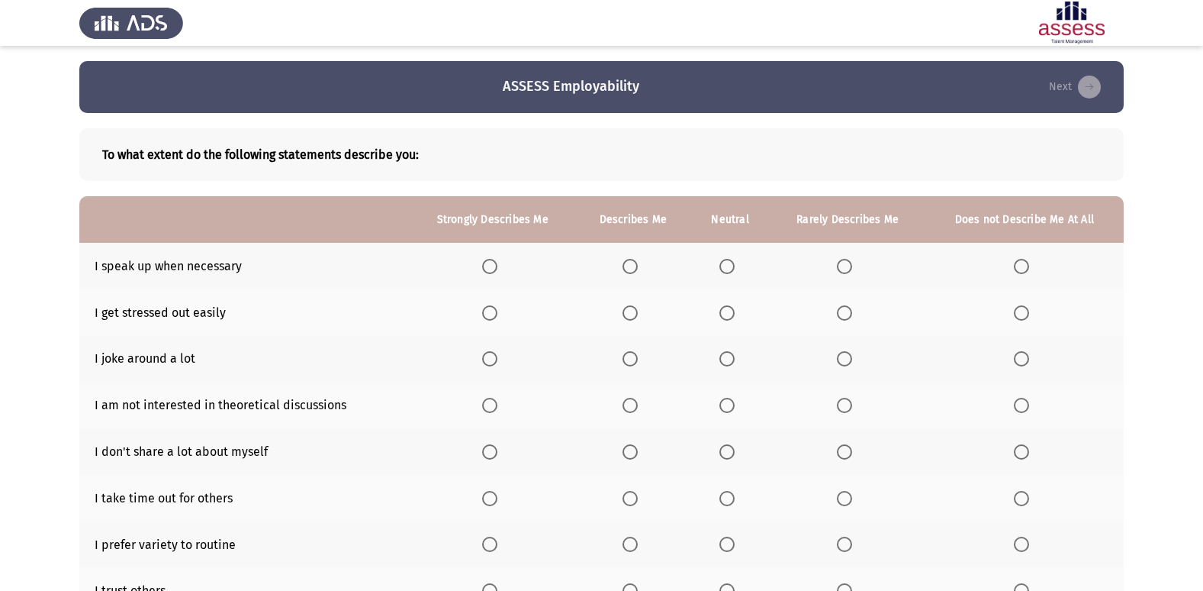
click at [494, 263] on span "Select an option" at bounding box center [489, 266] width 15 height 15
click at [494, 263] on input "Select an option" at bounding box center [489, 266] width 15 height 15
click at [729, 314] on span "Select an option" at bounding box center [726, 312] width 15 height 15
click at [729, 314] on input "Select an option" at bounding box center [726, 312] width 15 height 15
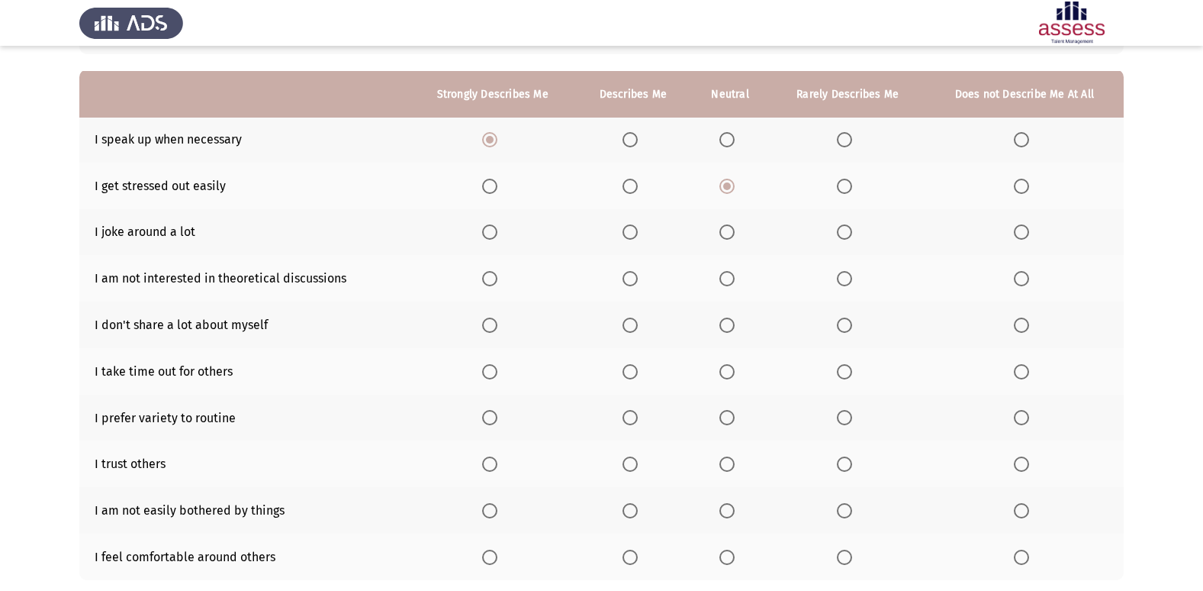
scroll to position [153, 0]
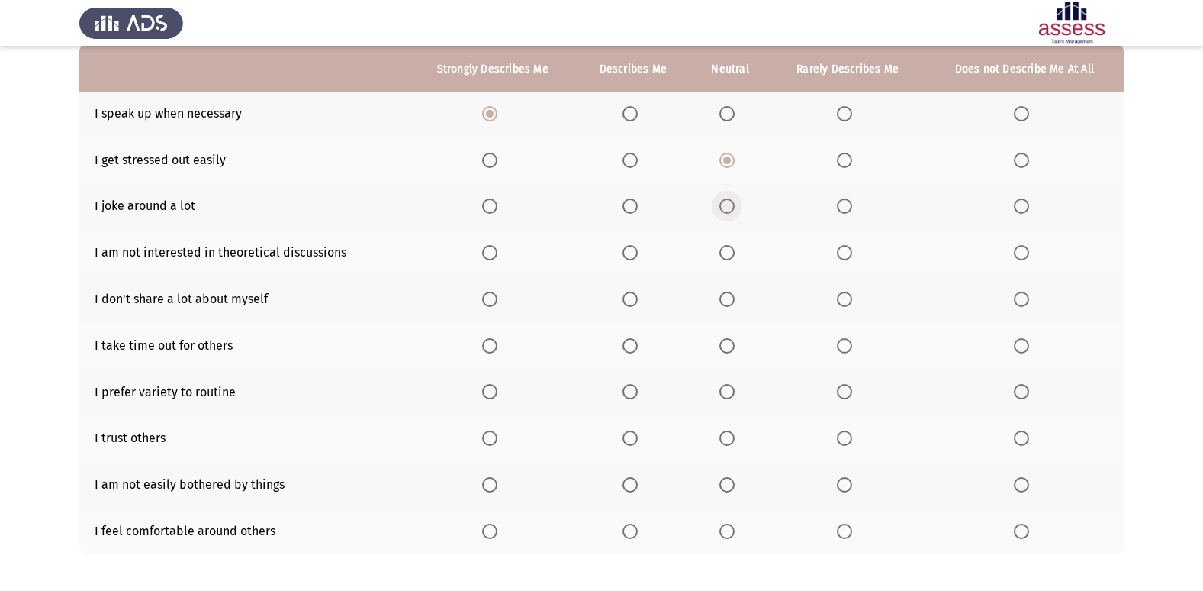
click at [727, 199] on span "Select an option" at bounding box center [726, 205] width 15 height 15
click at [727, 199] on input "Select an option" at bounding box center [726, 205] width 15 height 15
click at [729, 256] on span "Select an option" at bounding box center [726, 252] width 15 height 15
click at [729, 256] on input "Select an option" at bounding box center [726, 252] width 15 height 15
click at [848, 300] on span "Select an option" at bounding box center [844, 298] width 15 height 15
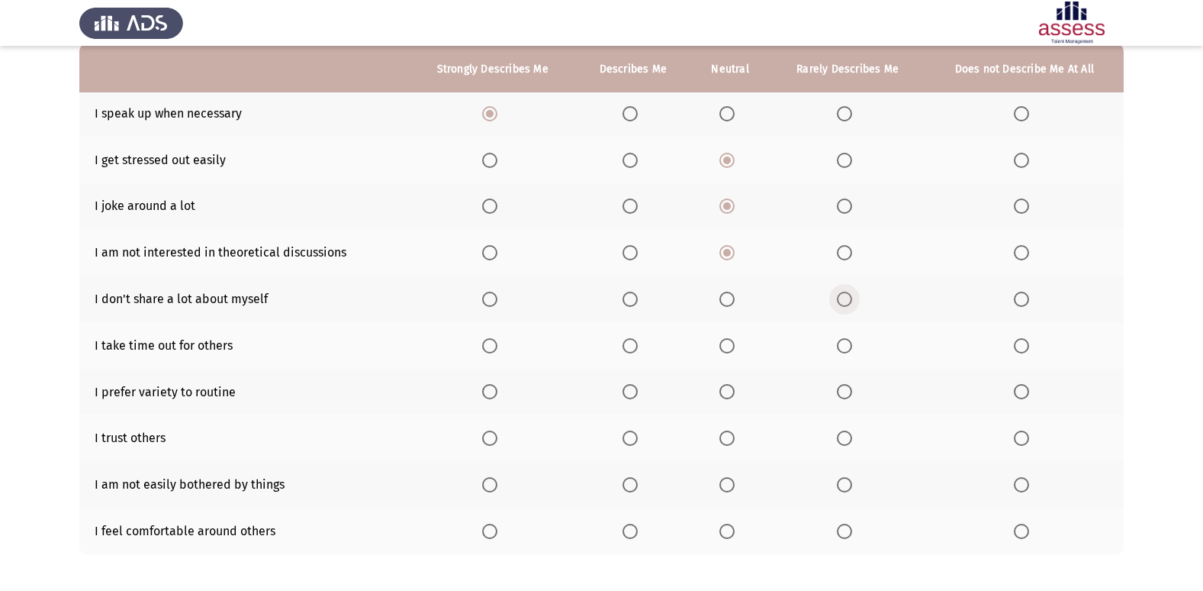
click at [848, 300] on input "Select an option" at bounding box center [844, 298] width 15 height 15
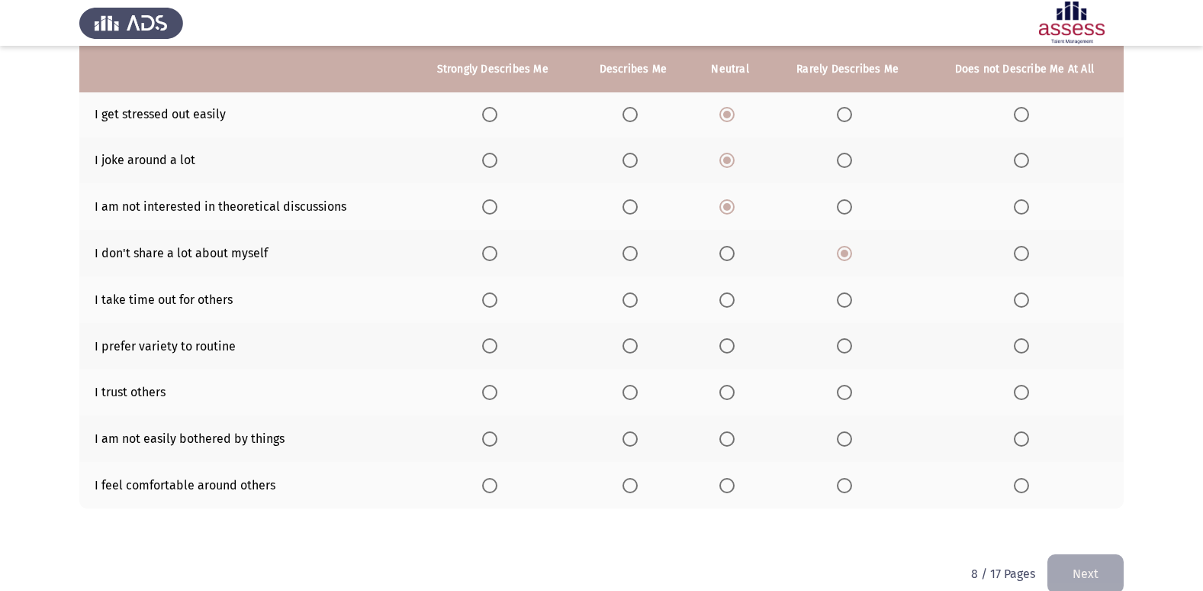
scroll to position [223, 0]
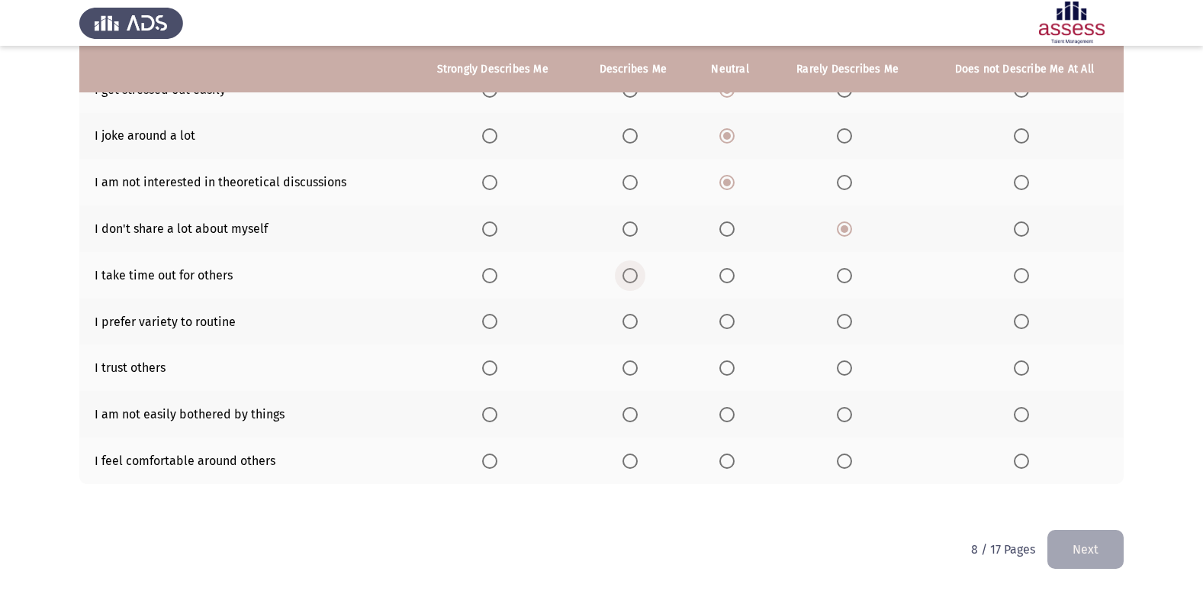
click at [635, 281] on span "Select an option" at bounding box center [630, 275] width 15 height 15
click at [635, 281] on input "Select an option" at bounding box center [630, 275] width 15 height 15
click at [626, 318] on span "Select an option" at bounding box center [630, 321] width 15 height 15
click at [626, 318] on input "Select an option" at bounding box center [630, 321] width 15 height 15
click at [725, 368] on span "Select an option" at bounding box center [726, 367] width 15 height 15
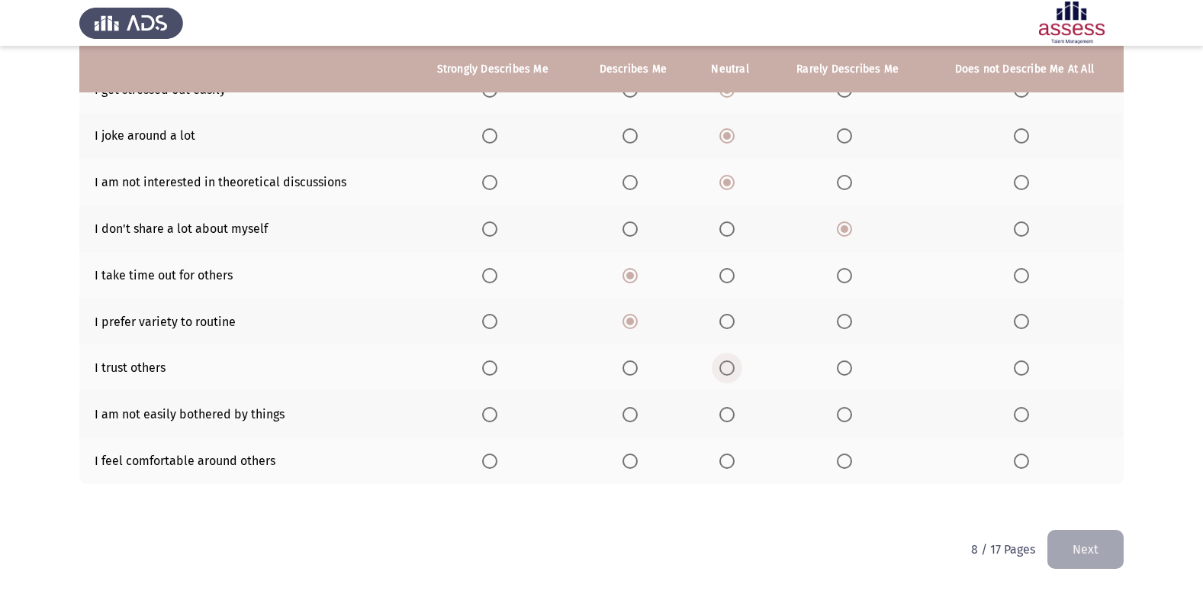
click at [725, 368] on input "Select an option" at bounding box center [726, 367] width 15 height 15
click at [735, 411] on span "Select an option" at bounding box center [726, 414] width 15 height 15
click at [735, 411] on input "Select an option" at bounding box center [726, 414] width 15 height 15
click at [845, 456] on span "Select an option" at bounding box center [844, 460] width 15 height 15
click at [845, 456] on input "Select an option" at bounding box center [844, 460] width 15 height 15
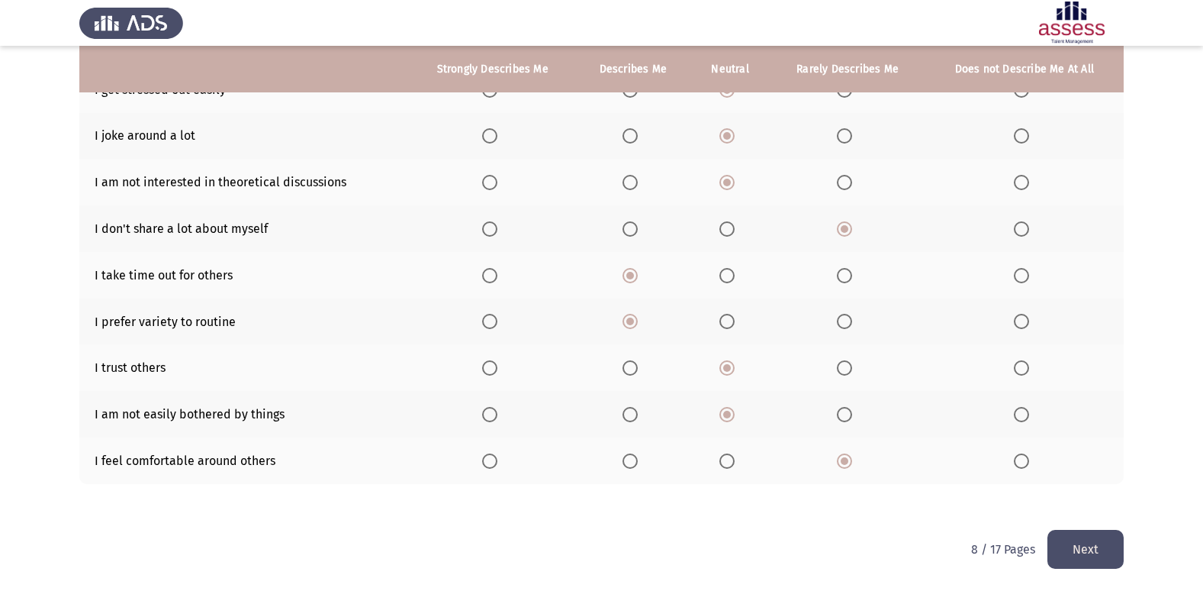
click at [1077, 545] on button "Next" at bounding box center [1086, 549] width 76 height 39
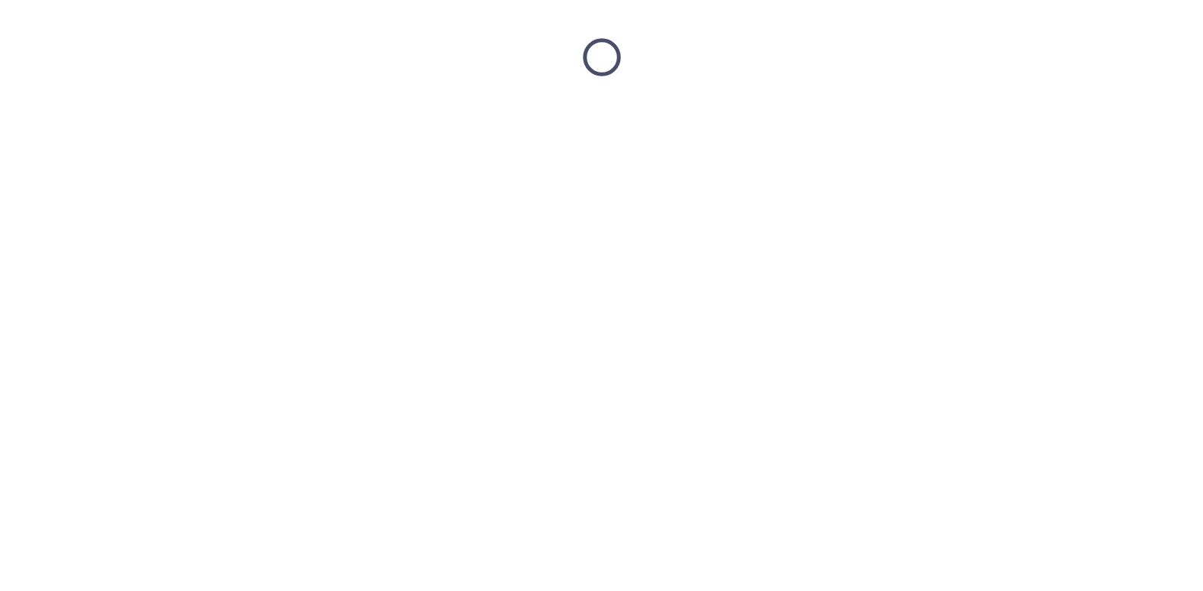
scroll to position [0, 0]
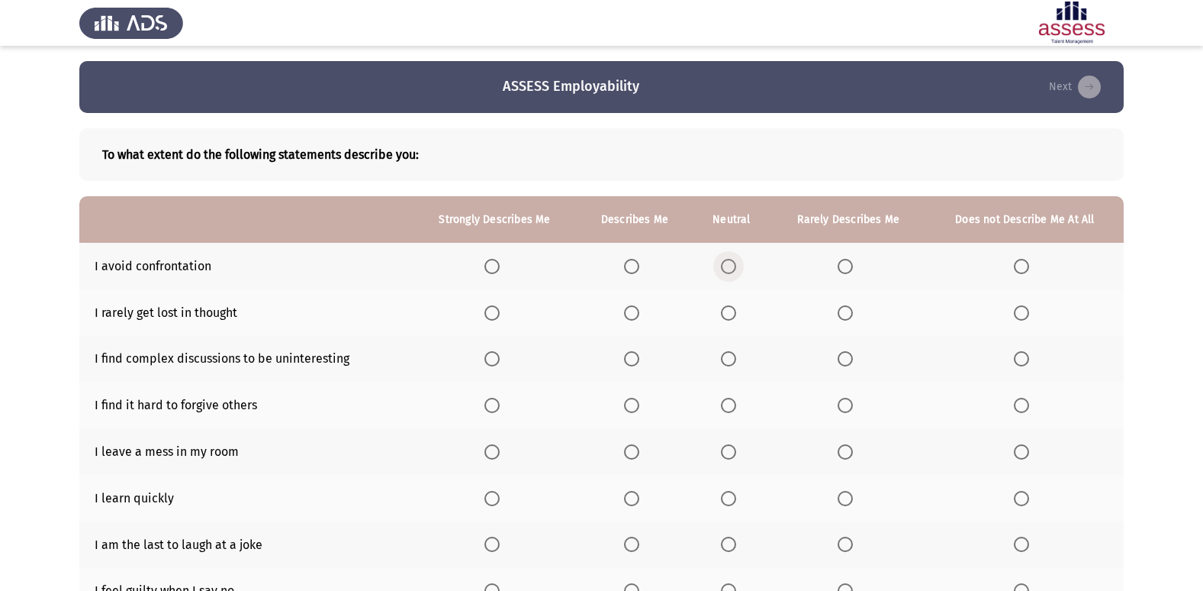
click at [733, 269] on span "Select an option" at bounding box center [728, 266] width 15 height 15
click at [733, 269] on input "Select an option" at bounding box center [728, 266] width 15 height 15
click at [726, 307] on span "Select an option" at bounding box center [728, 312] width 15 height 15
click at [726, 307] on input "Select an option" at bounding box center [728, 312] width 15 height 15
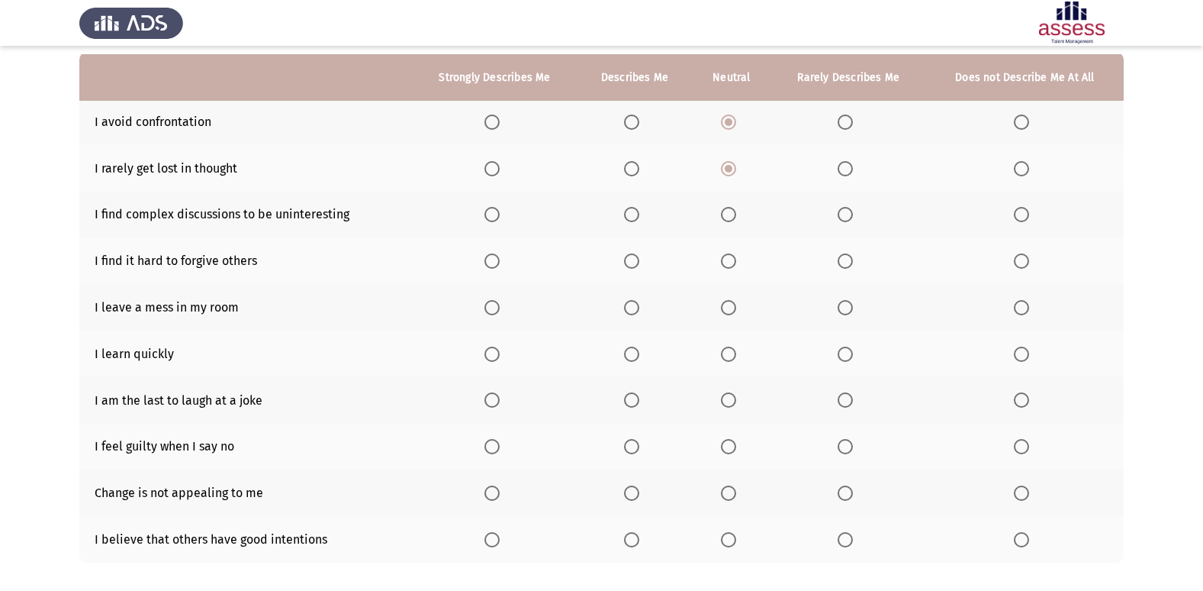
scroll to position [153, 0]
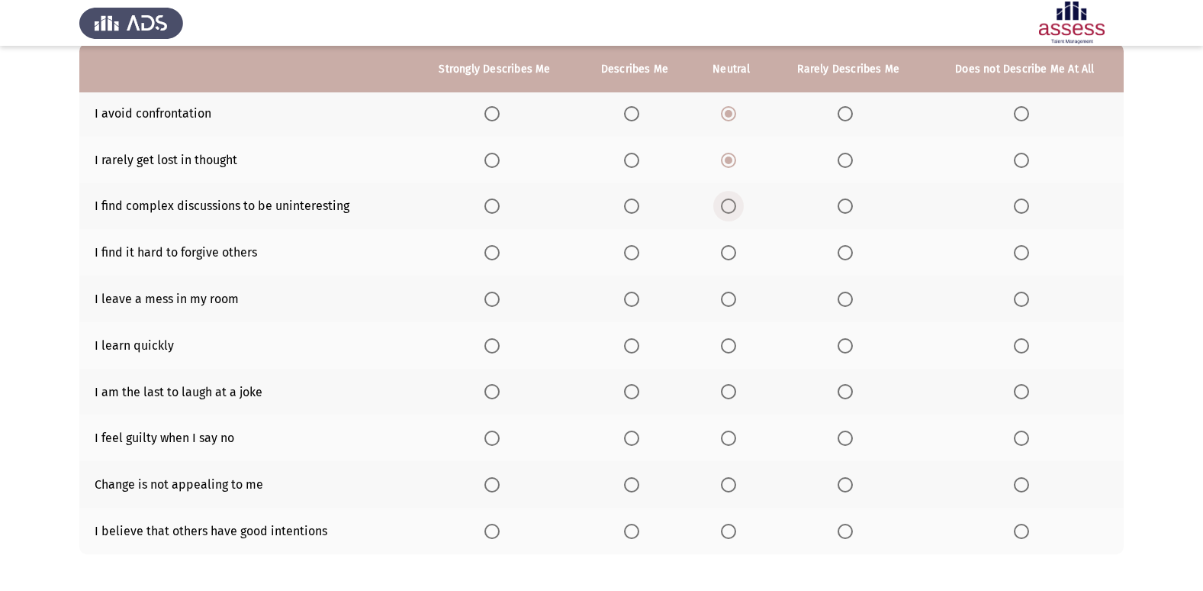
click at [729, 209] on span "Select an option" at bounding box center [728, 205] width 15 height 15
click at [729, 209] on input "Select an option" at bounding box center [728, 205] width 15 height 15
click at [632, 254] on span "Select an option" at bounding box center [631, 252] width 15 height 15
click at [632, 254] on input "Select an option" at bounding box center [631, 252] width 15 height 15
click at [734, 303] on span "Select an option" at bounding box center [728, 298] width 15 height 15
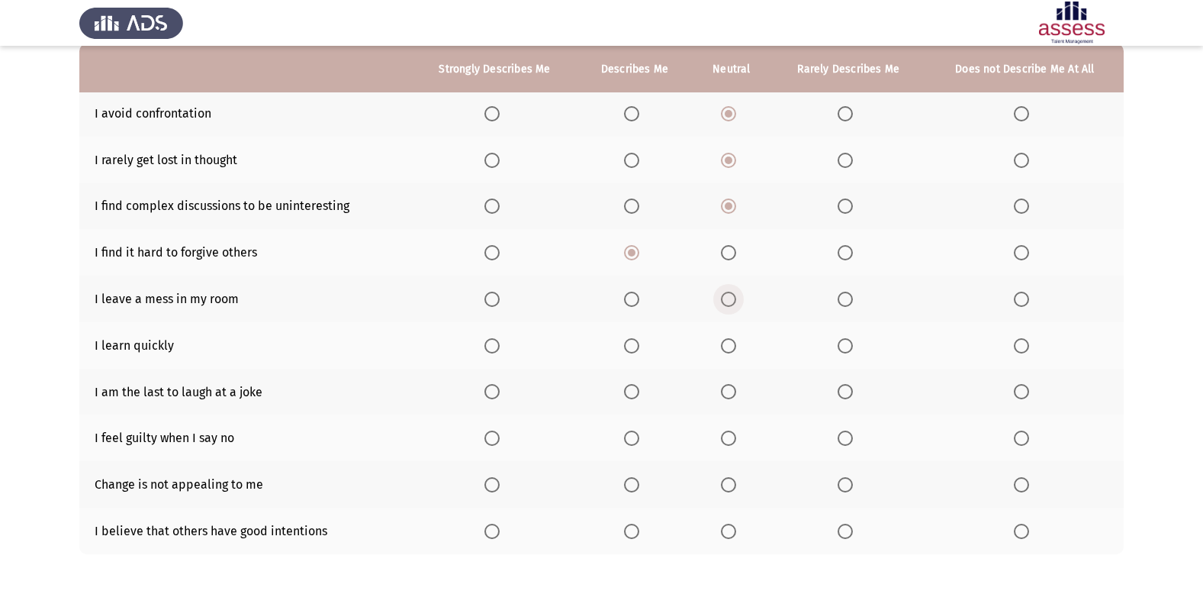
click at [734, 303] on input "Select an option" at bounding box center [728, 298] width 15 height 15
click at [498, 352] on span "Select an option" at bounding box center [491, 345] width 15 height 15
click at [498, 352] on input "Select an option" at bounding box center [491, 345] width 15 height 15
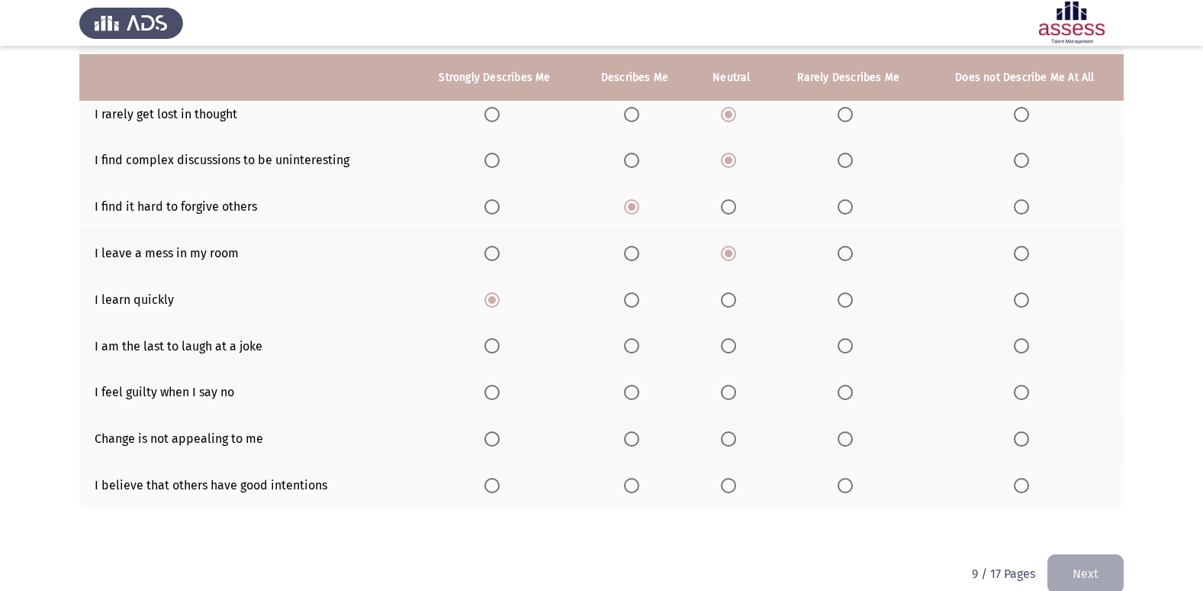
scroll to position [223, 0]
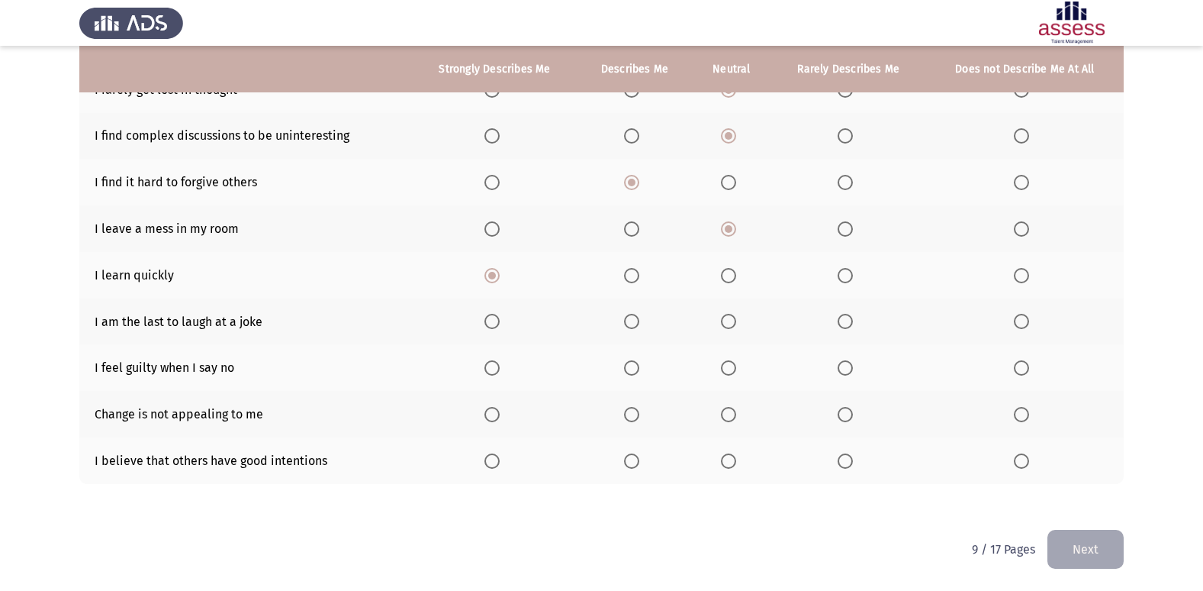
click at [732, 314] on span "Select an option" at bounding box center [728, 321] width 15 height 15
click at [732, 314] on input "Select an option" at bounding box center [728, 321] width 15 height 15
click at [639, 371] on span "Select an option" at bounding box center [631, 367] width 15 height 15
click at [639, 371] on input "Select an option" at bounding box center [631, 367] width 15 height 15
click at [741, 408] on label "Select an option" at bounding box center [731, 414] width 21 height 15
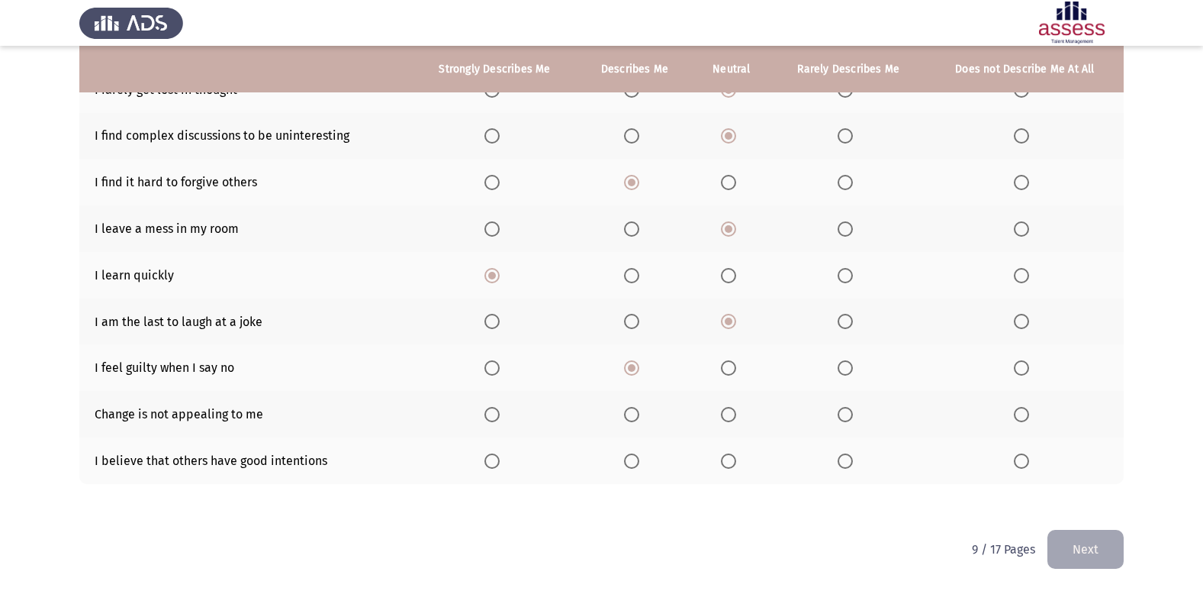
click at [736, 408] on input "Select an option" at bounding box center [728, 414] width 15 height 15
click at [632, 461] on span "Select an option" at bounding box center [632, 461] width 0 height 0
click at [633, 461] on input "Select an option" at bounding box center [631, 460] width 15 height 15
click at [1092, 542] on button "Next" at bounding box center [1086, 549] width 76 height 39
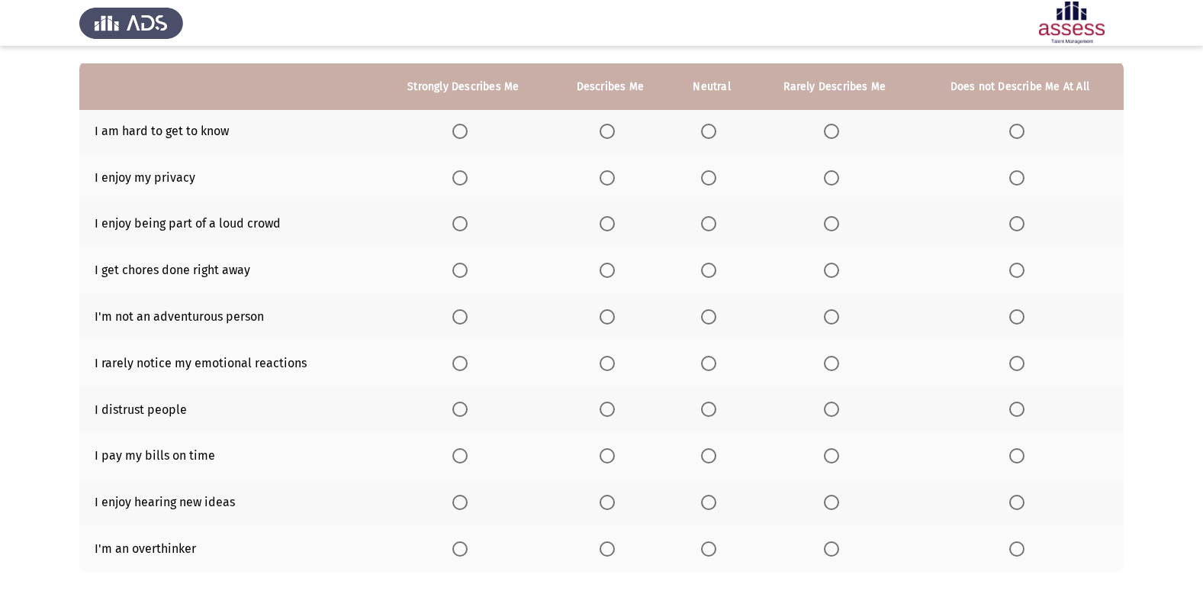
scroll to position [153, 0]
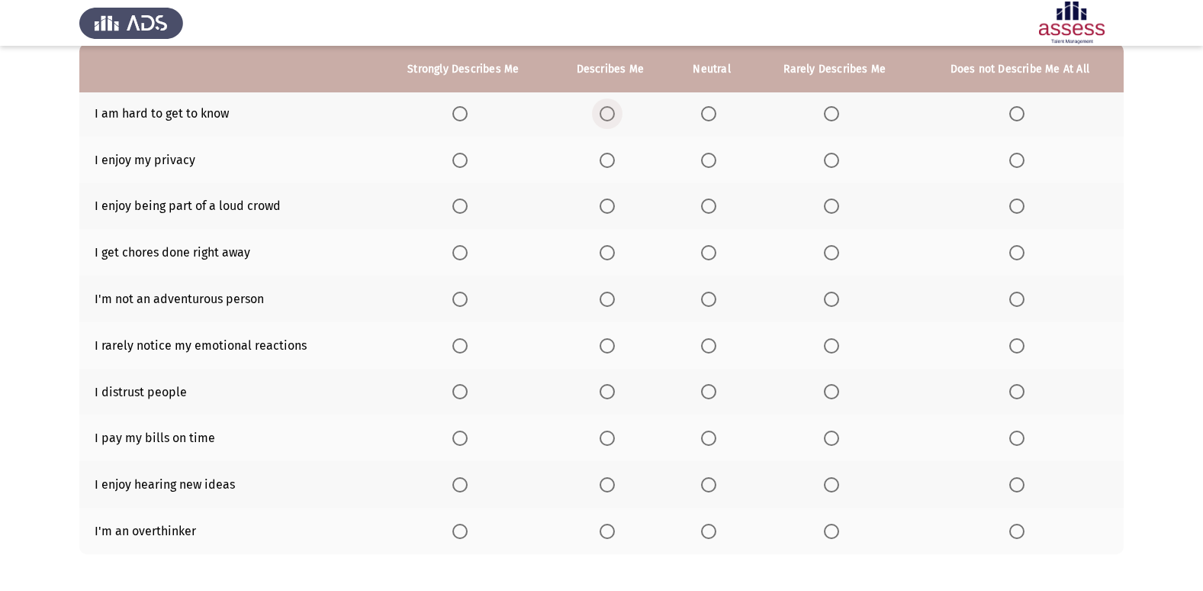
click at [618, 114] on label "Select an option" at bounding box center [610, 113] width 21 height 15
click at [615, 114] on input "Select an option" at bounding box center [607, 113] width 15 height 15
click at [462, 163] on span "Select an option" at bounding box center [459, 160] width 15 height 15
click at [462, 163] on input "Select an option" at bounding box center [459, 160] width 15 height 15
click at [829, 207] on span "Select an option" at bounding box center [831, 205] width 15 height 15
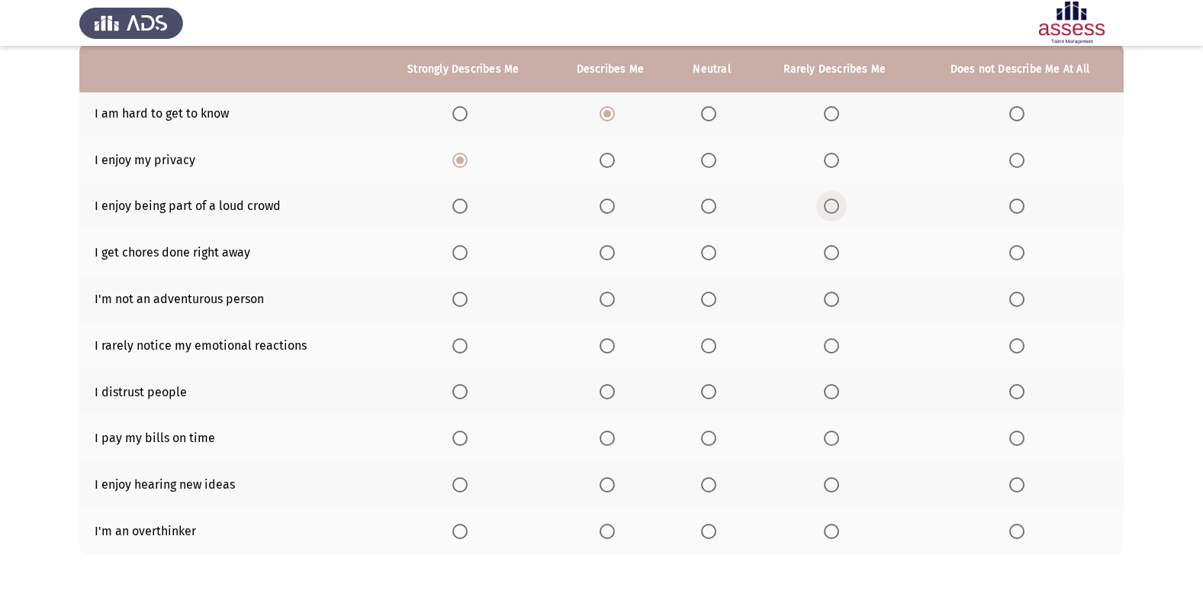
click at [829, 207] on input "Select an option" at bounding box center [831, 205] width 15 height 15
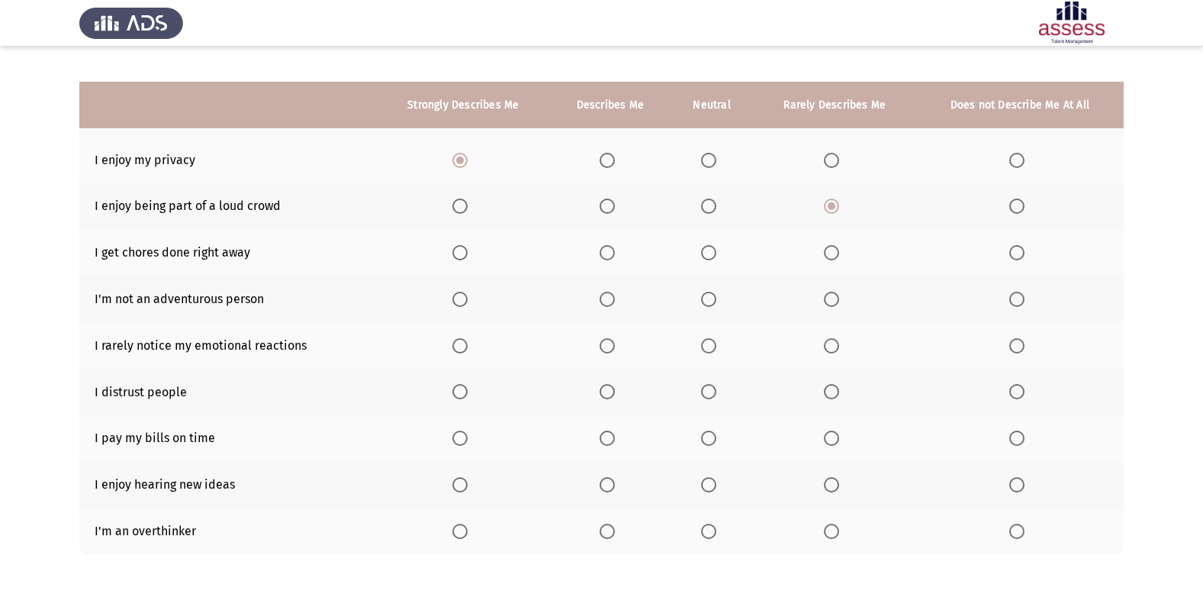
scroll to position [223, 0]
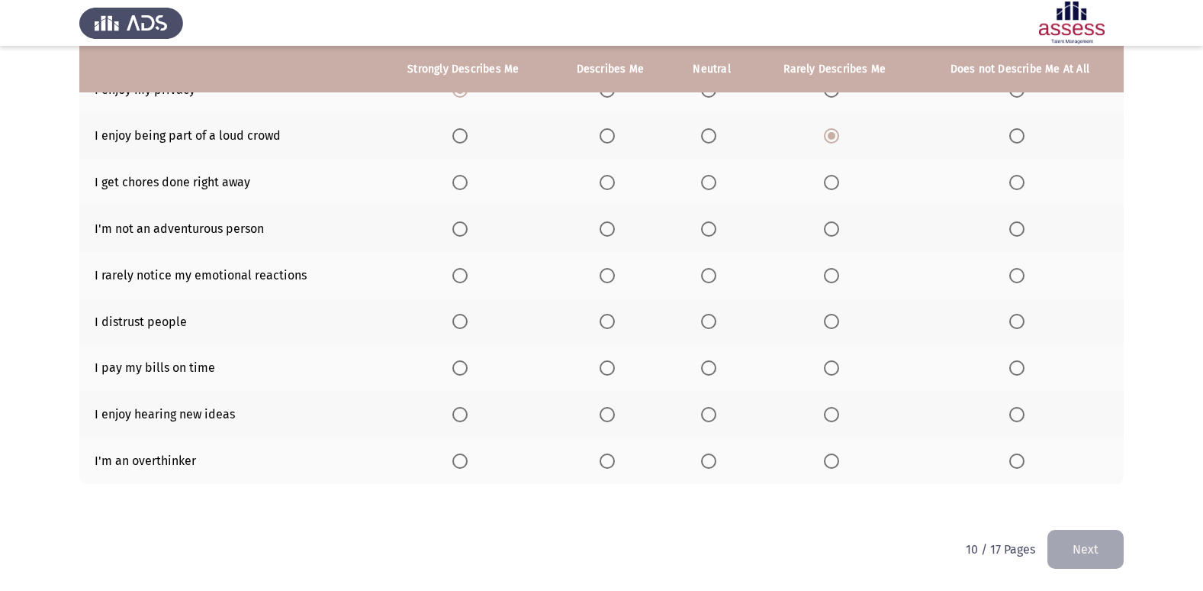
click at [714, 185] on span "Select an option" at bounding box center [708, 182] width 15 height 15
click at [714, 185] on input "Select an option" at bounding box center [708, 182] width 15 height 15
click at [702, 228] on span "Select an option" at bounding box center [708, 228] width 15 height 15
click at [702, 228] on input "Select an option" at bounding box center [708, 228] width 15 height 15
click at [712, 280] on span "Select an option" at bounding box center [708, 275] width 15 height 15
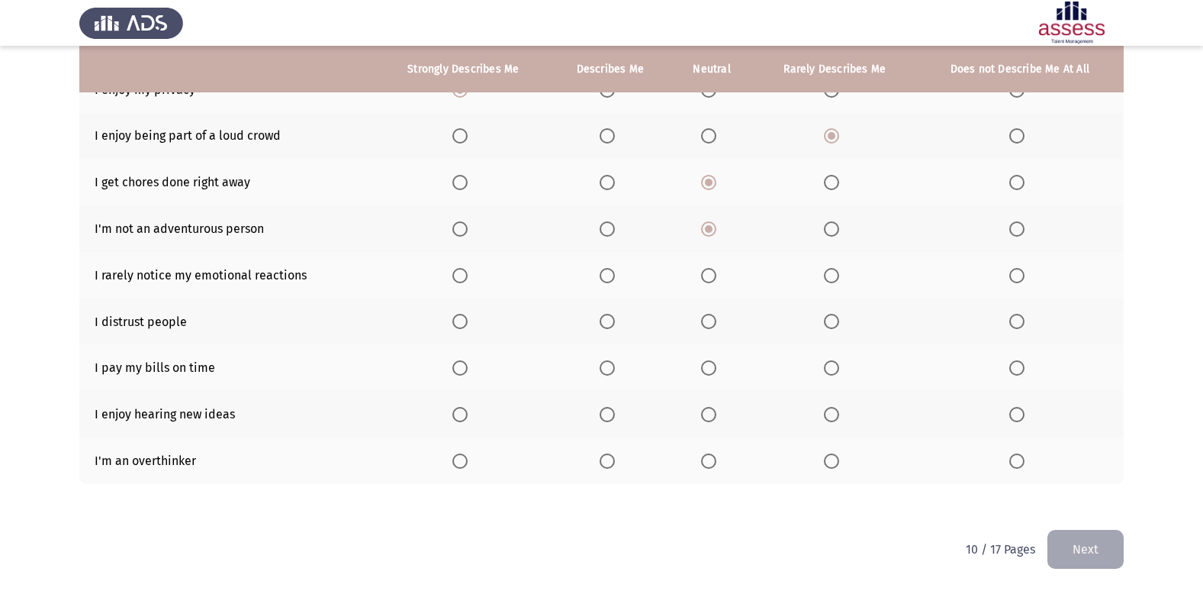
click at [712, 280] on input "Select an option" at bounding box center [708, 275] width 15 height 15
click at [835, 319] on span "Select an option" at bounding box center [831, 321] width 15 height 15
click at [835, 319] on input "Select an option" at bounding box center [831, 321] width 15 height 15
click at [607, 275] on span "Select an option" at bounding box center [607, 275] width 0 height 0
click at [607, 275] on input "Select an option" at bounding box center [607, 275] width 15 height 15
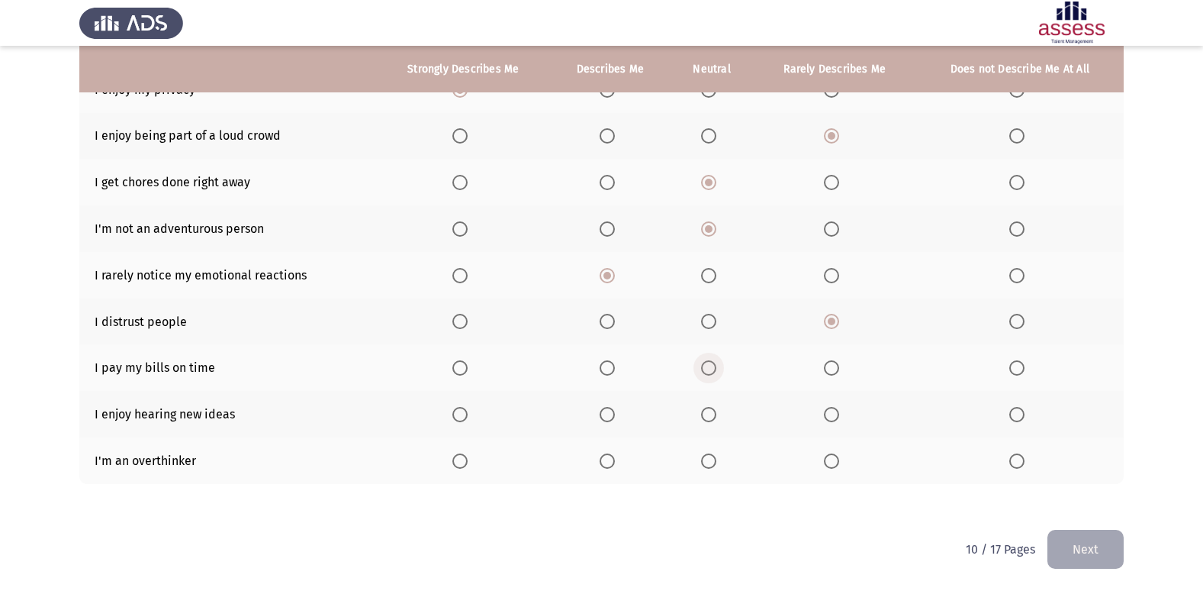
click at [716, 368] on span "Select an option" at bounding box center [708, 367] width 15 height 15
click at [716, 368] on input "Select an option" at bounding box center [708, 367] width 15 height 15
click at [463, 410] on span "Select an option" at bounding box center [459, 414] width 15 height 15
click at [463, 410] on input "Select an option" at bounding box center [459, 414] width 15 height 15
click at [466, 457] on span "Select an option" at bounding box center [459, 460] width 15 height 15
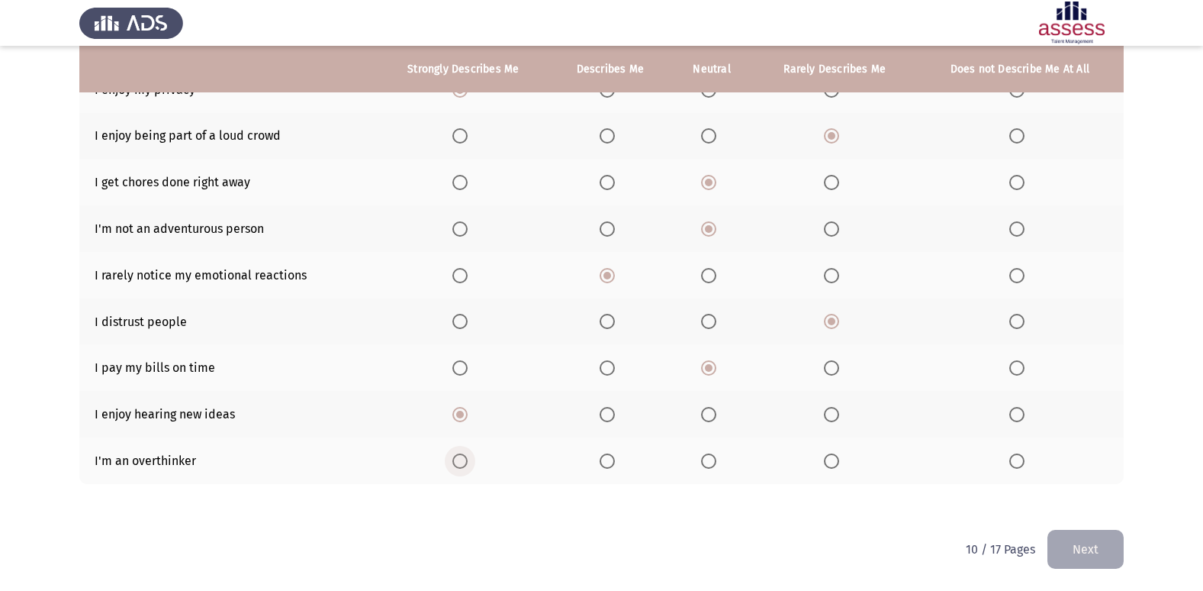
click at [466, 457] on input "Select an option" at bounding box center [459, 460] width 15 height 15
click at [1080, 551] on button "Next" at bounding box center [1086, 549] width 76 height 39
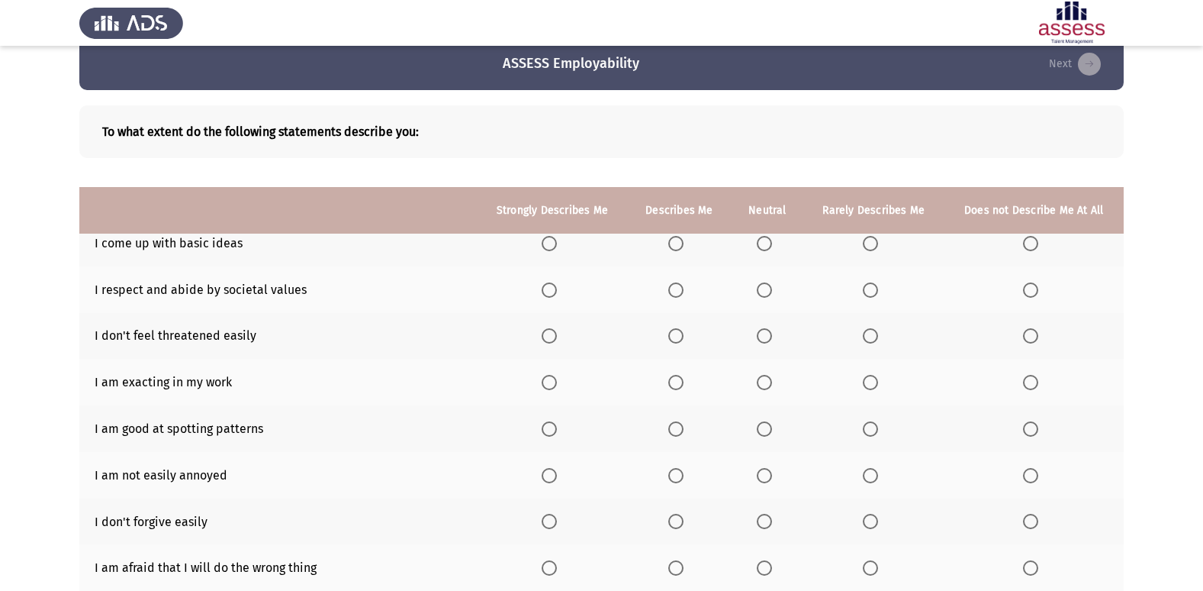
scroll to position [0, 0]
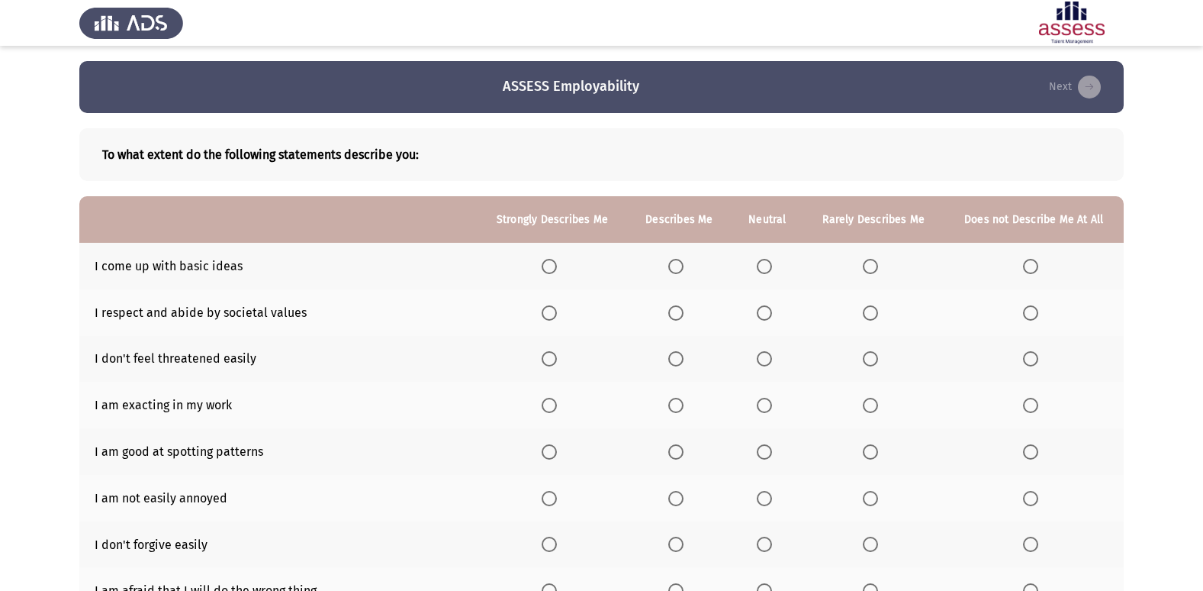
click at [679, 259] on span "Select an option" at bounding box center [675, 266] width 15 height 15
click at [679, 259] on input "Select an option" at bounding box center [675, 266] width 15 height 15
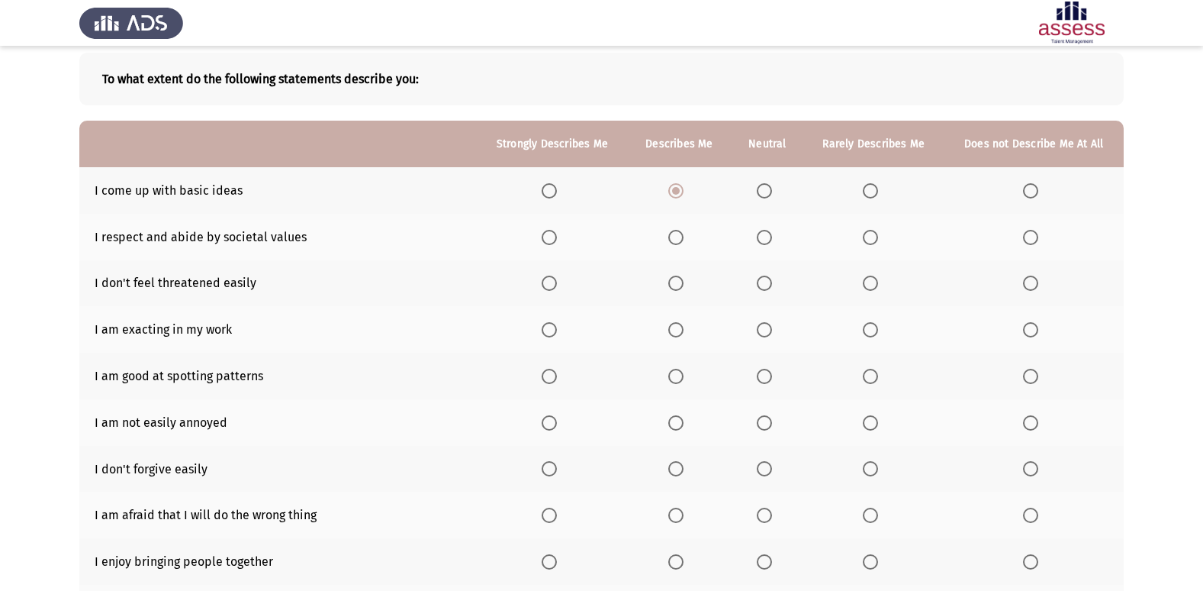
scroll to position [76, 0]
click at [760, 242] on span "Select an option" at bounding box center [764, 236] width 15 height 15
click at [760, 242] on input "Select an option" at bounding box center [764, 236] width 15 height 15
click at [875, 289] on span "Select an option" at bounding box center [870, 282] width 15 height 15
click at [875, 289] on input "Select an option" at bounding box center [870, 282] width 15 height 15
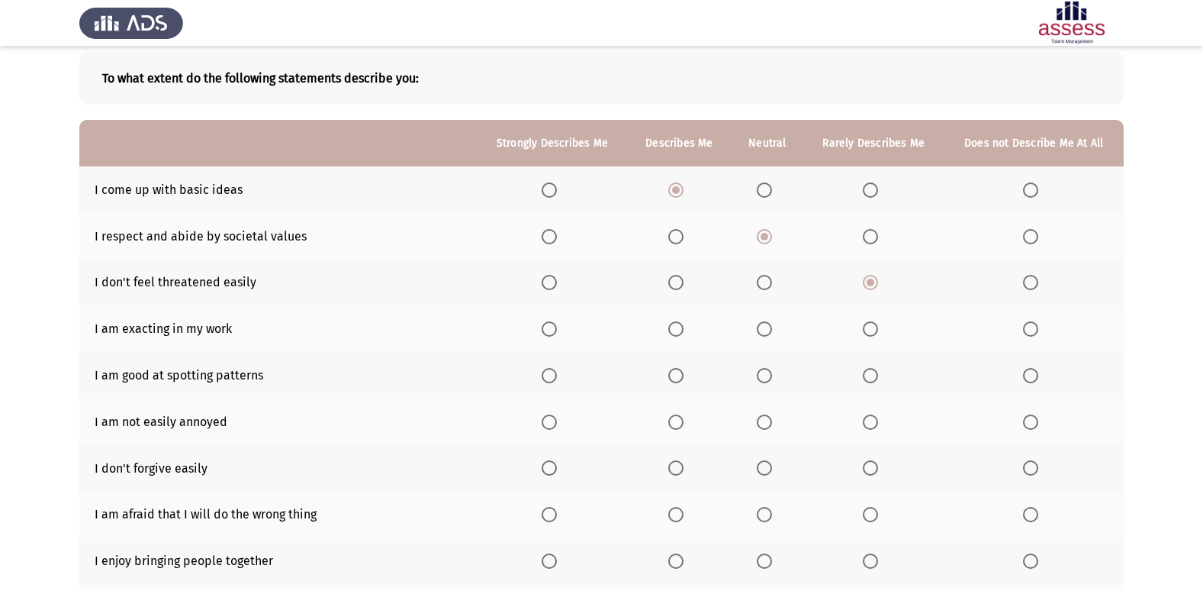
click at [683, 334] on span "Select an option" at bounding box center [675, 328] width 15 height 15
click at [683, 334] on input "Select an option" at bounding box center [675, 328] width 15 height 15
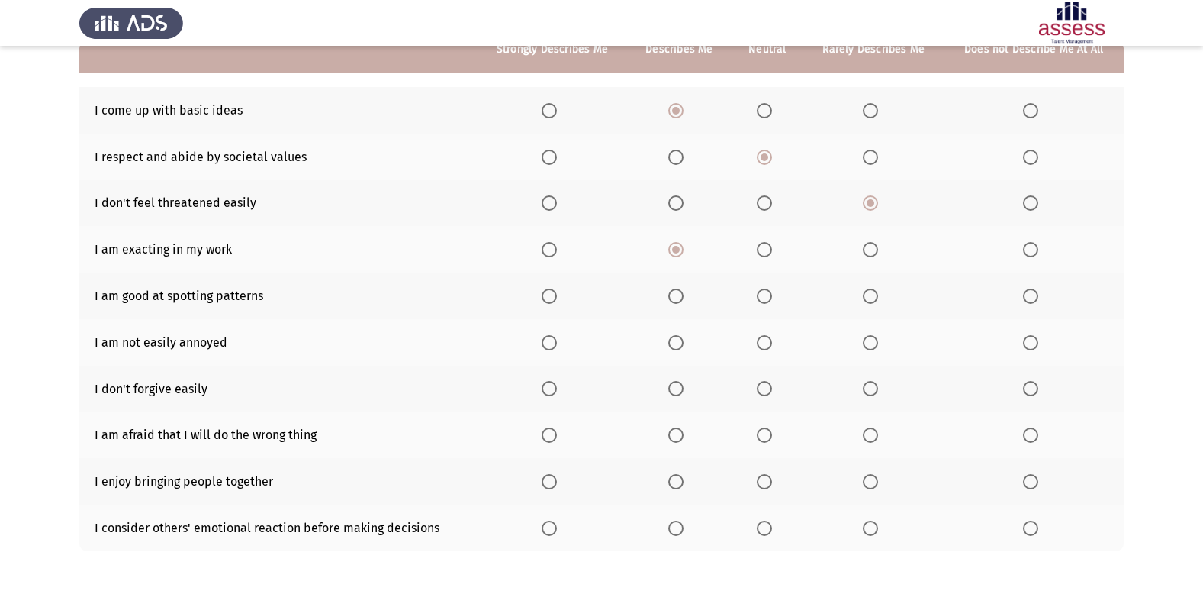
scroll to position [223, 0]
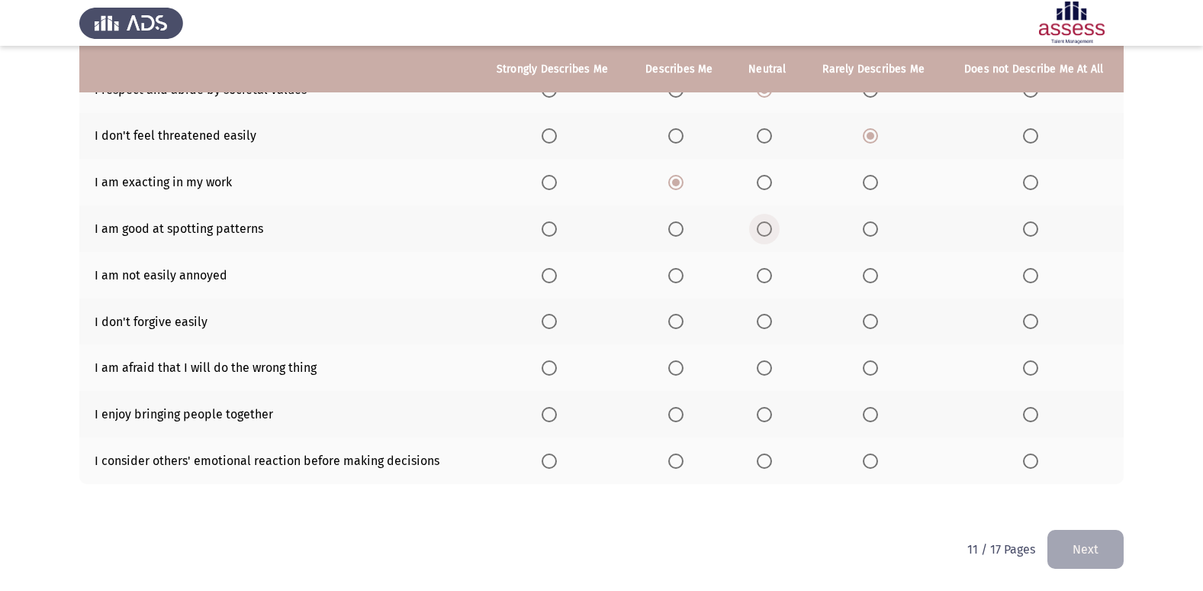
click at [764, 230] on span "Select an option" at bounding box center [764, 228] width 15 height 15
click at [764, 230] on input "Select an option" at bounding box center [764, 228] width 15 height 15
click at [683, 271] on span "Select an option" at bounding box center [675, 275] width 15 height 15
click at [683, 271] on input "Select an option" at bounding box center [675, 275] width 15 height 15
click at [878, 321] on span "Select an option" at bounding box center [870, 321] width 15 height 15
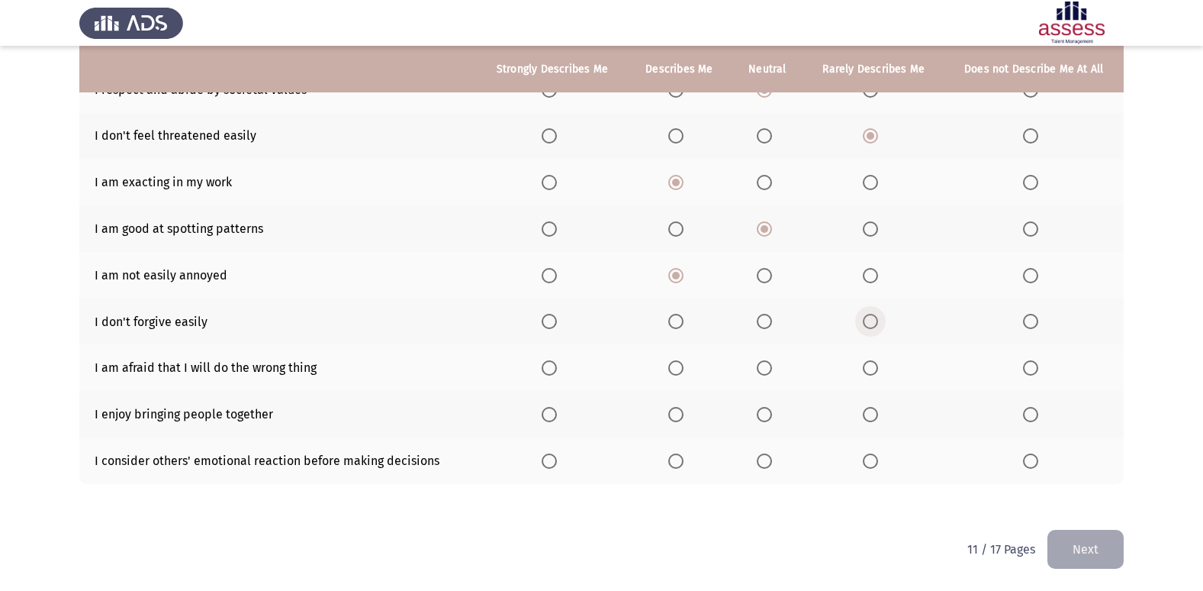
click at [878, 321] on input "Select an option" at bounding box center [870, 321] width 15 height 15
click at [686, 369] on label "Select an option" at bounding box center [678, 367] width 21 height 15
click at [684, 369] on input "Select an option" at bounding box center [675, 367] width 15 height 15
click at [765, 411] on span "Select an option" at bounding box center [764, 414] width 15 height 15
click at [765, 411] on input "Select an option" at bounding box center [764, 414] width 15 height 15
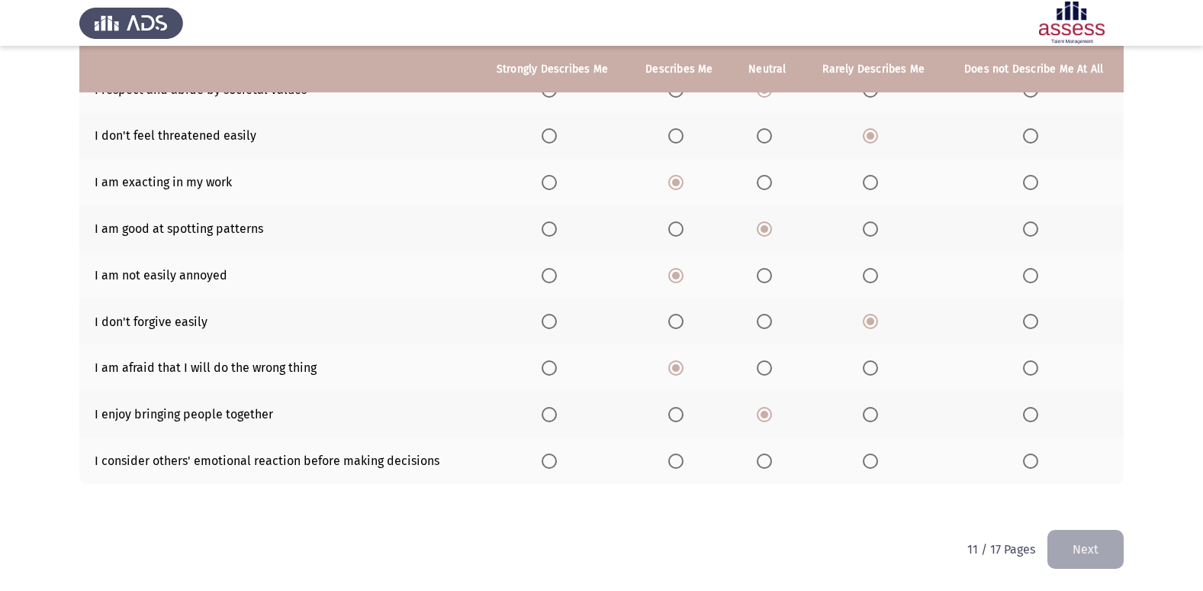
click at [678, 465] on span "Select an option" at bounding box center [675, 460] width 15 height 15
click at [678, 465] on input "Select an option" at bounding box center [675, 460] width 15 height 15
click at [1093, 540] on button "Next" at bounding box center [1086, 549] width 76 height 39
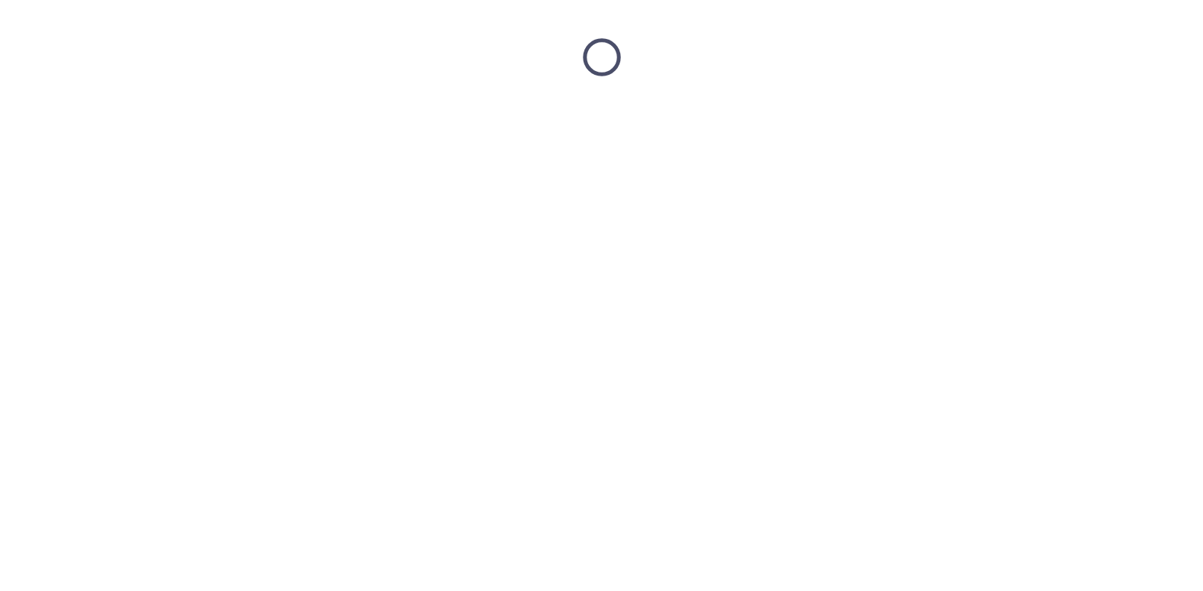
scroll to position [0, 0]
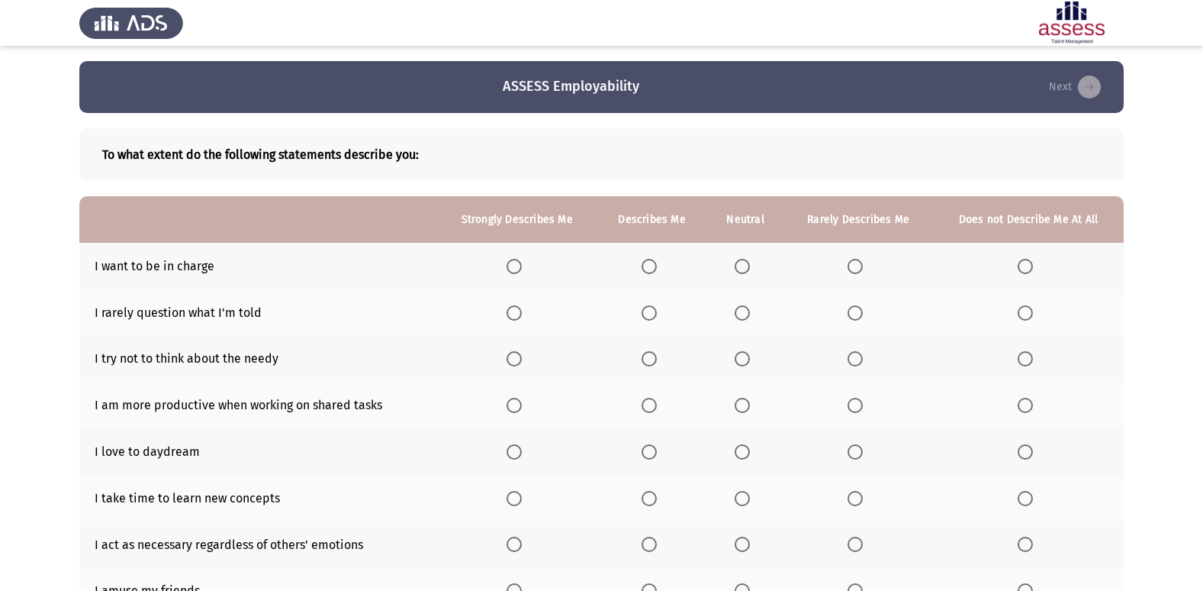
click at [742, 262] on span "Select an option" at bounding box center [742, 266] width 15 height 15
click at [742, 262] on input "Select an option" at bounding box center [742, 266] width 15 height 15
click at [749, 312] on span "Select an option" at bounding box center [742, 312] width 15 height 15
click at [749, 312] on input "Select an option" at bounding box center [742, 312] width 15 height 15
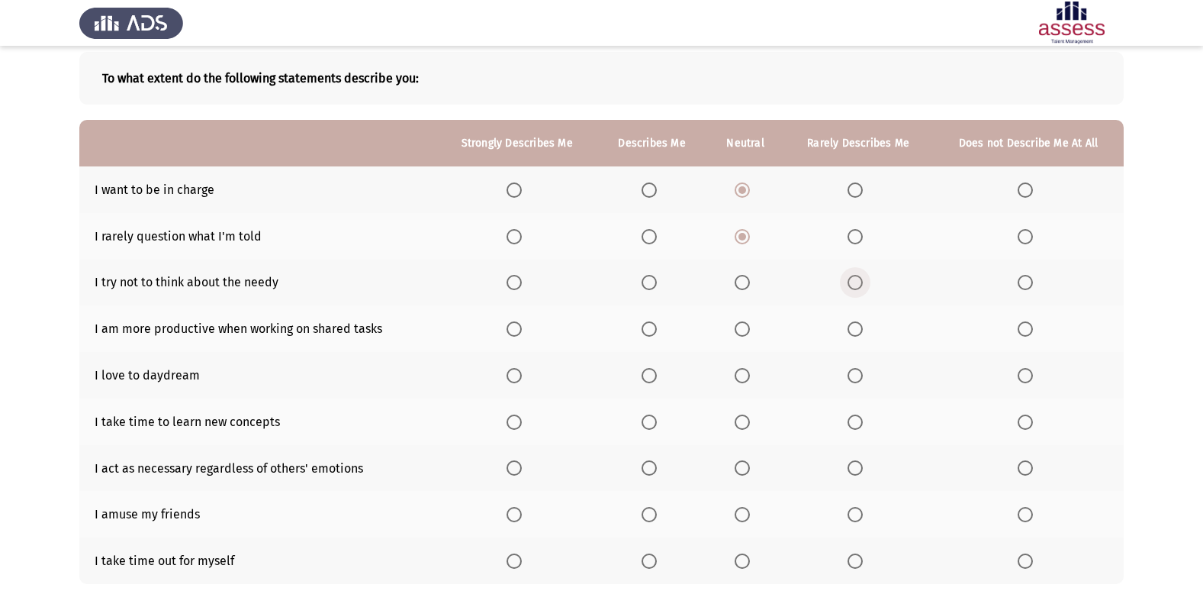
click at [867, 283] on label "Select an option" at bounding box center [858, 282] width 21 height 15
click at [863, 283] on input "Select an option" at bounding box center [855, 282] width 15 height 15
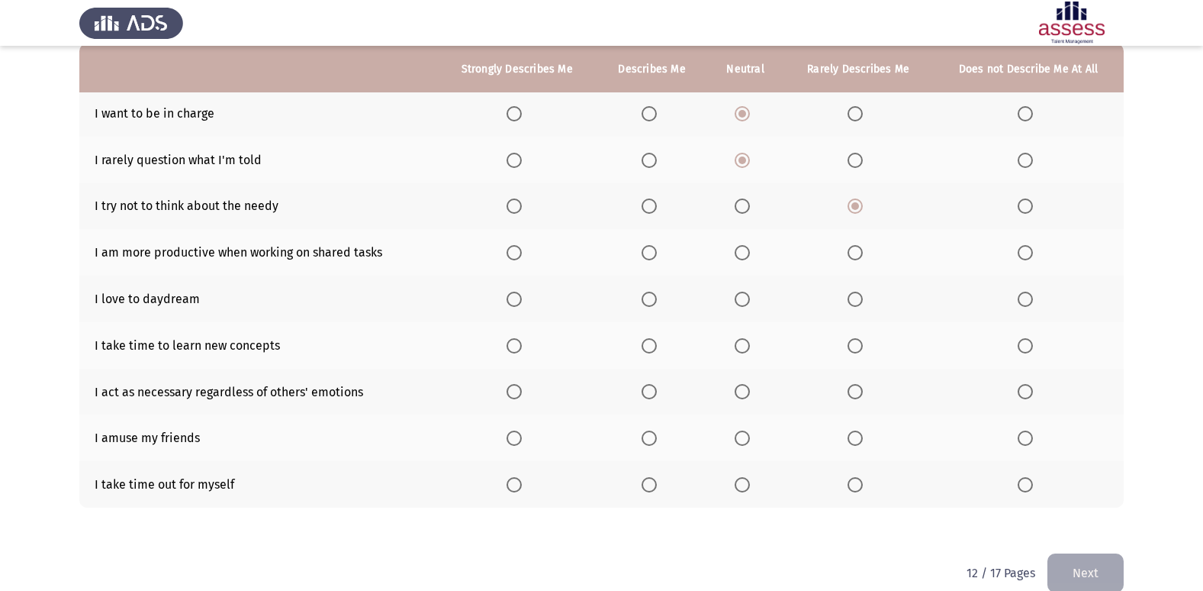
click at [655, 257] on span "Select an option" at bounding box center [649, 252] width 15 height 15
click at [655, 257] on input "Select an option" at bounding box center [649, 252] width 15 height 15
click at [519, 299] on span "Select an option" at bounding box center [514, 298] width 15 height 15
click at [519, 299] on input "Select an option" at bounding box center [514, 298] width 15 height 15
click at [744, 343] on span "Select an option" at bounding box center [742, 345] width 15 height 15
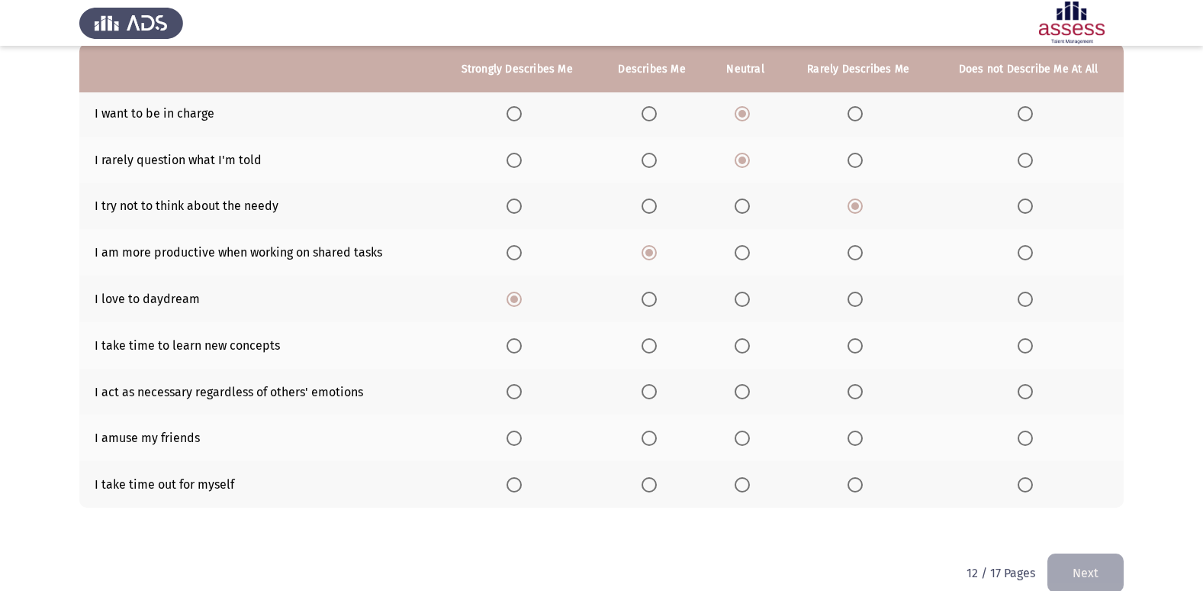
click at [744, 343] on input "Select an option" at bounding box center [742, 345] width 15 height 15
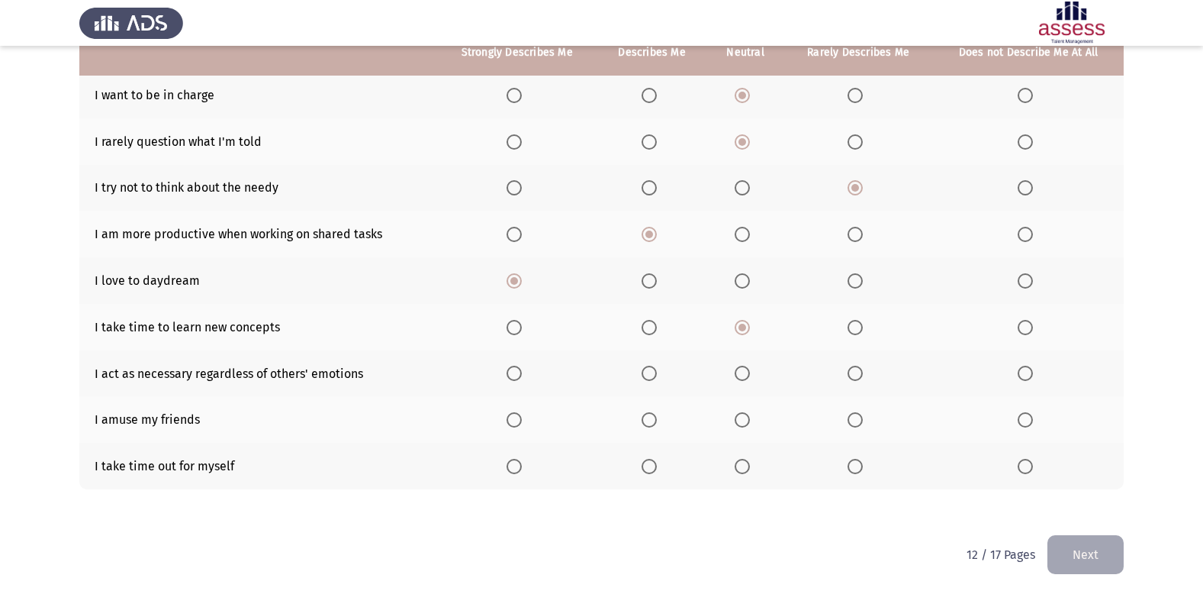
scroll to position [176, 0]
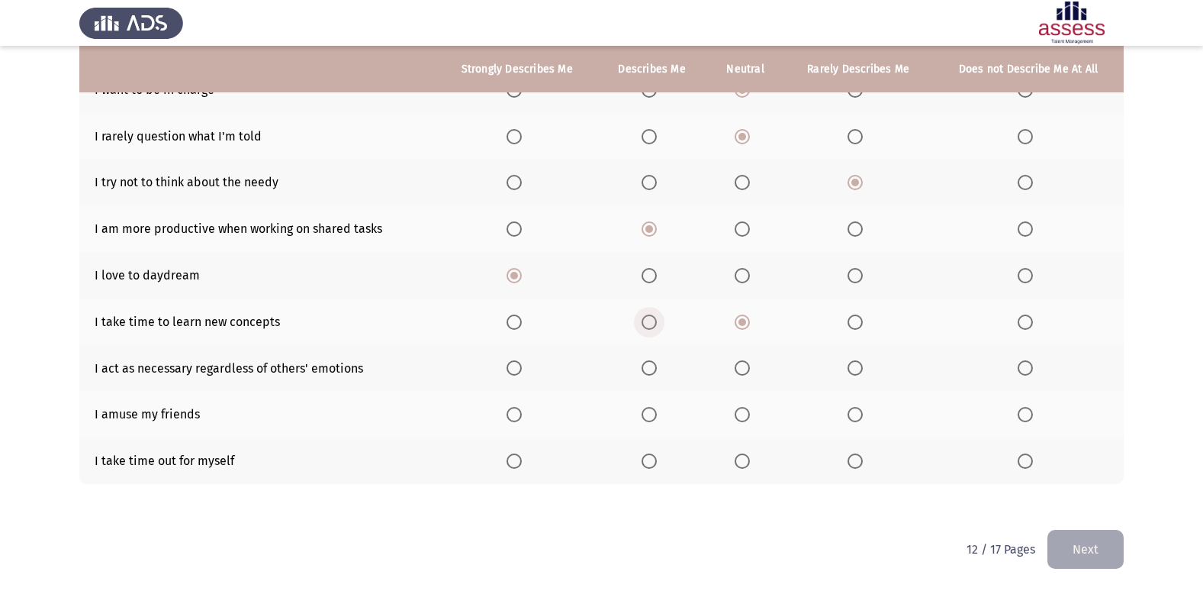
click at [653, 315] on span "Select an option" at bounding box center [649, 321] width 15 height 15
click at [653, 315] on input "Select an option" at bounding box center [649, 321] width 15 height 15
click at [748, 320] on span "Select an option" at bounding box center [742, 321] width 15 height 15
click at [748, 320] on input "Select an option" at bounding box center [742, 321] width 15 height 15
click at [858, 322] on span "Select an option" at bounding box center [855, 321] width 15 height 15
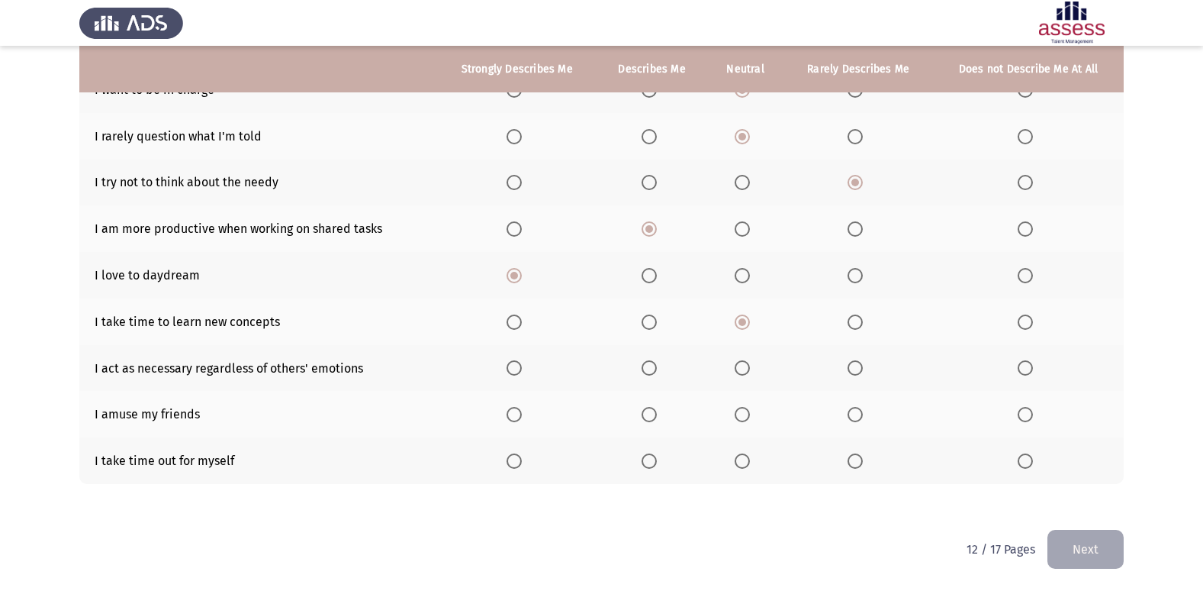
click at [858, 322] on input "Select an option" at bounding box center [855, 321] width 15 height 15
click at [745, 369] on span "Select an option" at bounding box center [742, 367] width 15 height 15
click at [745, 369] on input "Select an option" at bounding box center [742, 367] width 15 height 15
click at [750, 414] on span "Select an option" at bounding box center [742, 414] width 15 height 15
click at [750, 414] on input "Select an option" at bounding box center [742, 414] width 15 height 15
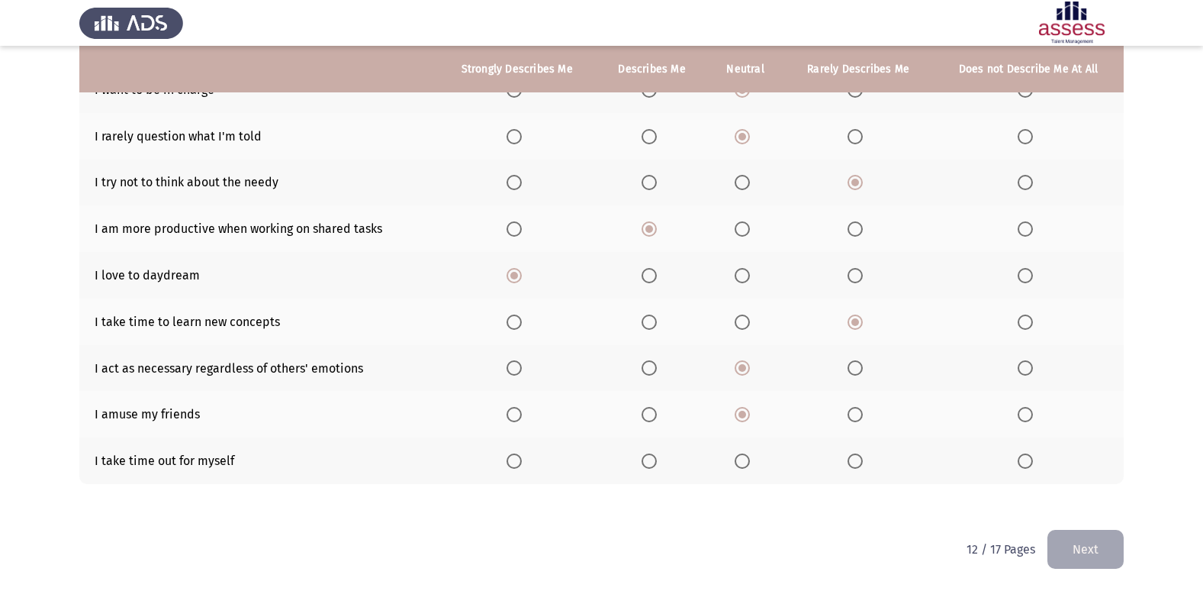
click at [655, 459] on span "Select an option" at bounding box center [649, 460] width 15 height 15
click at [655, 459] on input "Select an option" at bounding box center [649, 460] width 15 height 15
click at [1099, 555] on button "Next" at bounding box center [1086, 549] width 76 height 39
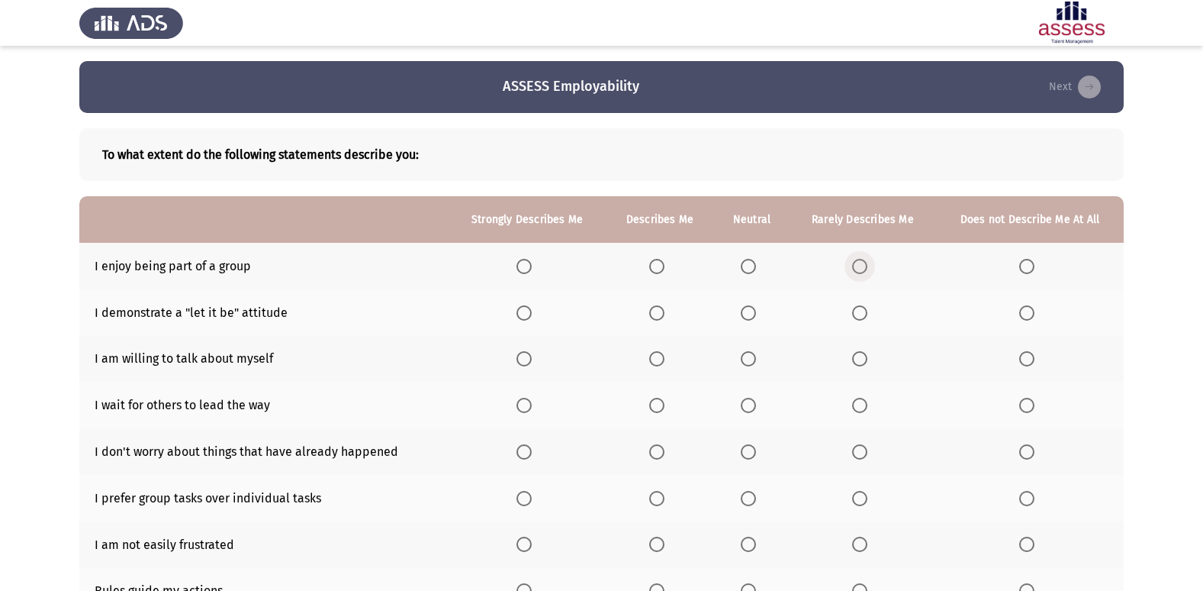
click at [864, 263] on span "Select an option" at bounding box center [859, 266] width 15 height 15
click at [864, 263] on input "Select an option" at bounding box center [859, 266] width 15 height 15
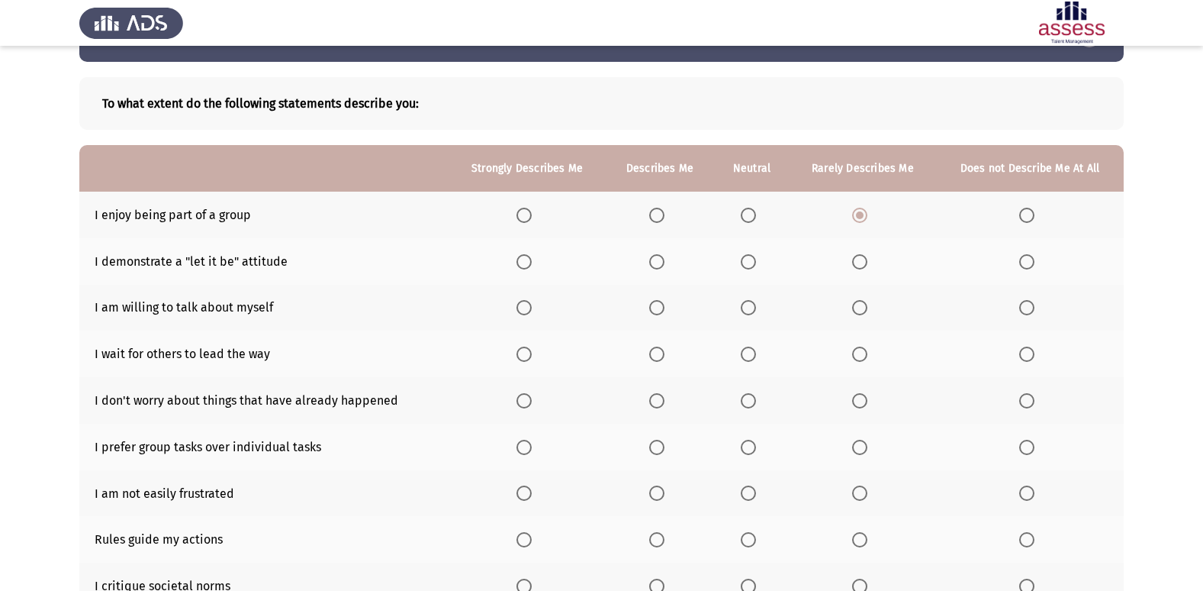
scroll to position [76, 0]
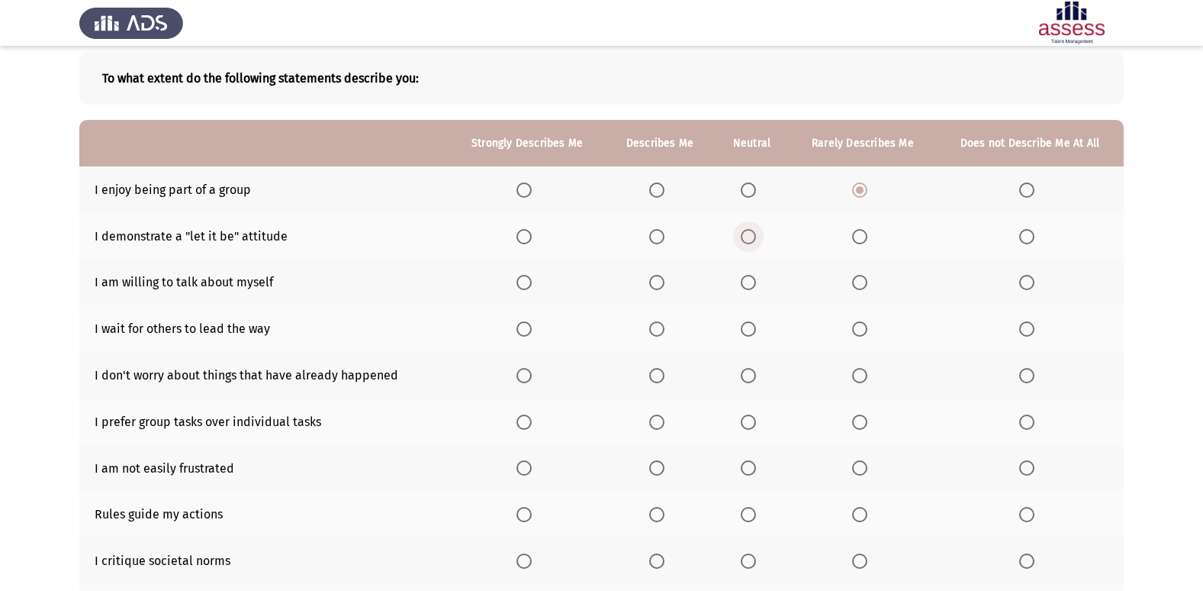
click at [754, 241] on span "Select an option" at bounding box center [748, 236] width 15 height 15
click at [754, 241] on input "Select an option" at bounding box center [748, 236] width 15 height 15
click at [749, 284] on span "Select an option" at bounding box center [748, 282] width 15 height 15
click at [749, 284] on input "Select an option" at bounding box center [748, 282] width 15 height 15
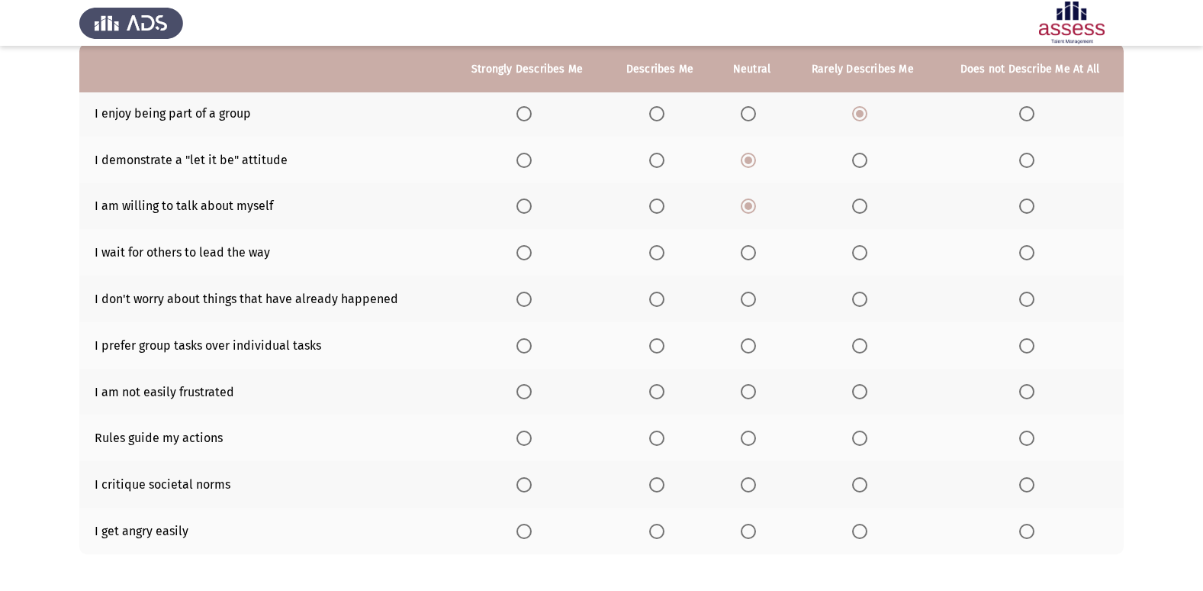
click at [867, 251] on span "Select an option" at bounding box center [859, 252] width 15 height 15
click at [867, 251] on input "Select an option" at bounding box center [859, 252] width 15 height 15
click at [863, 293] on span "Select an option" at bounding box center [859, 298] width 15 height 15
click at [863, 293] on input "Select an option" at bounding box center [859, 298] width 15 height 15
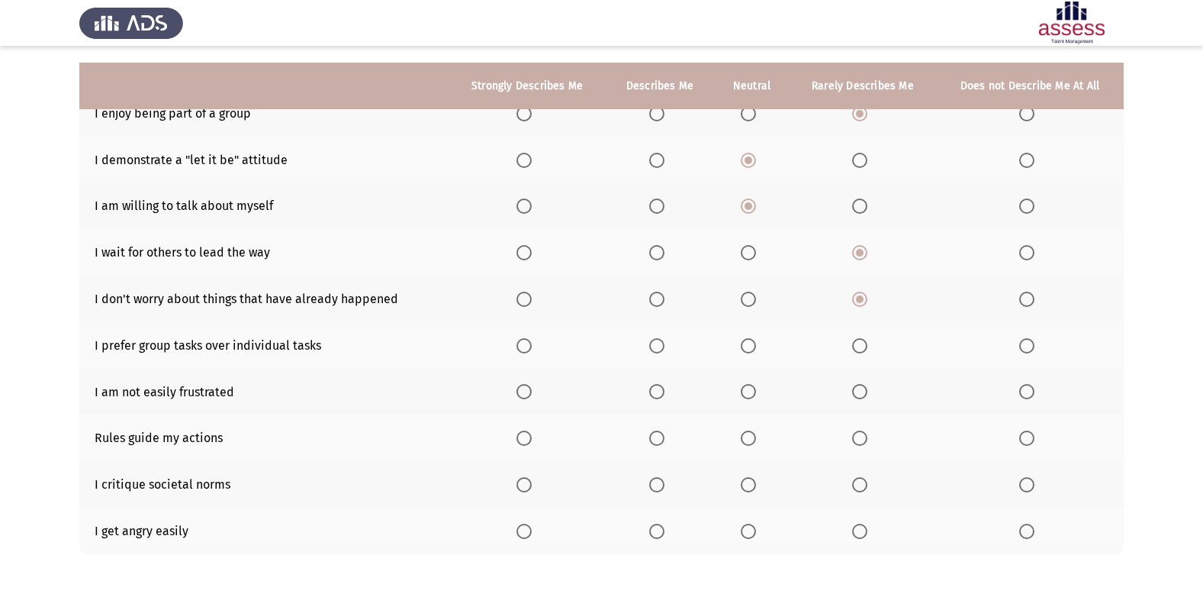
scroll to position [223, 0]
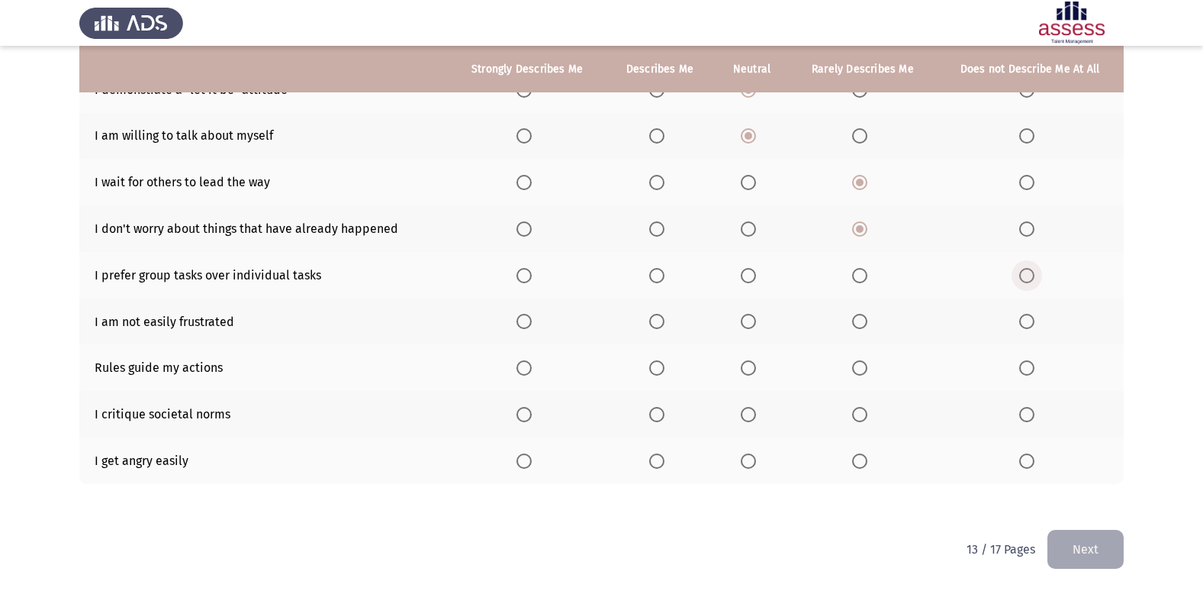
click at [1035, 275] on label "Select an option" at bounding box center [1029, 275] width 21 height 15
click at [1035, 275] on input "Select an option" at bounding box center [1026, 275] width 15 height 15
click at [748, 318] on span "Select an option" at bounding box center [748, 321] width 15 height 15
click at [748, 318] on input "Select an option" at bounding box center [748, 321] width 15 height 15
click at [756, 372] on span "Select an option" at bounding box center [748, 367] width 15 height 15
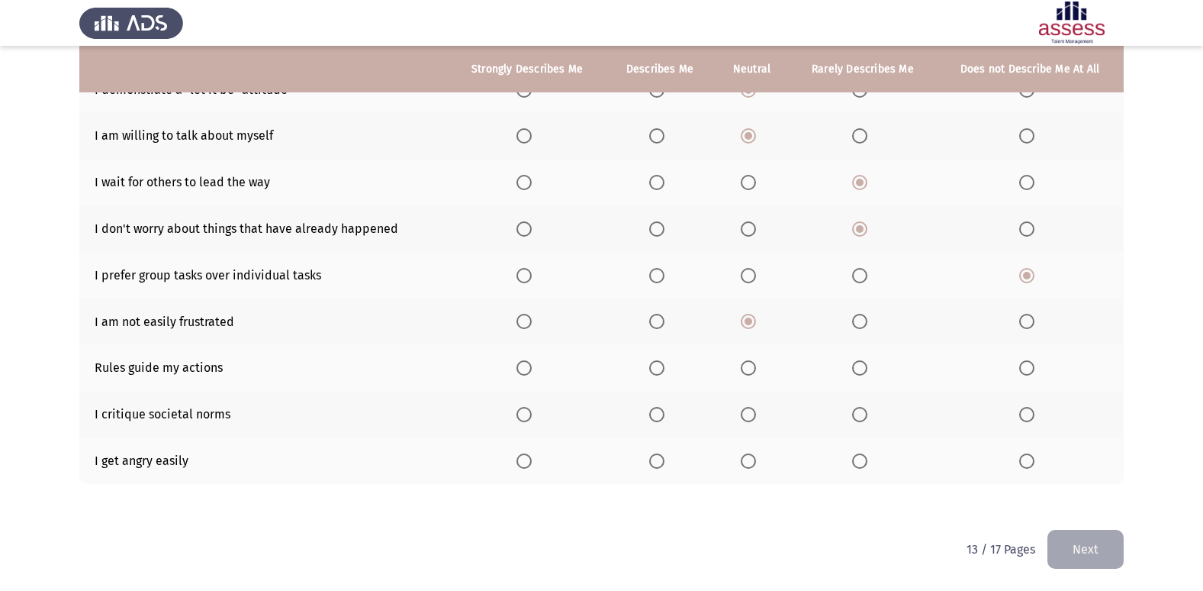
click at [756, 372] on input "Select an option" at bounding box center [748, 367] width 15 height 15
click at [756, 416] on span "Select an option" at bounding box center [748, 414] width 15 height 15
click at [756, 416] on input "Select an option" at bounding box center [748, 414] width 15 height 15
click at [855, 415] on span "Select an option" at bounding box center [859, 414] width 15 height 15
click at [855, 415] on input "Select an option" at bounding box center [859, 414] width 15 height 15
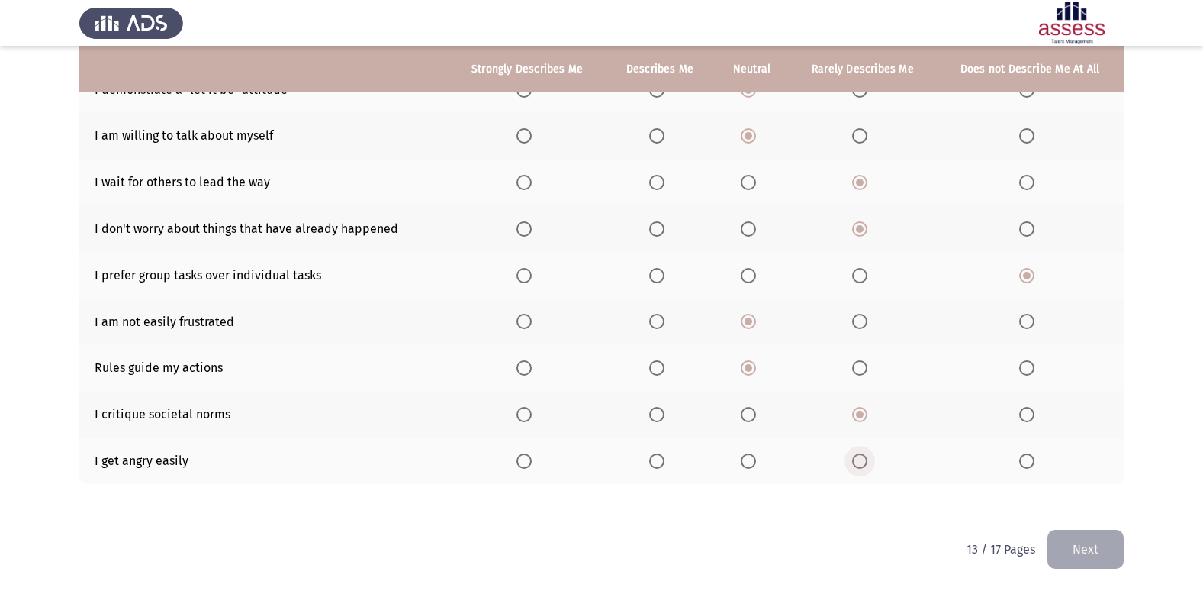
click at [864, 462] on span "Select an option" at bounding box center [859, 460] width 15 height 15
click at [864, 462] on input "Select an option" at bounding box center [859, 460] width 15 height 15
click at [1106, 549] on button "Next" at bounding box center [1086, 549] width 76 height 39
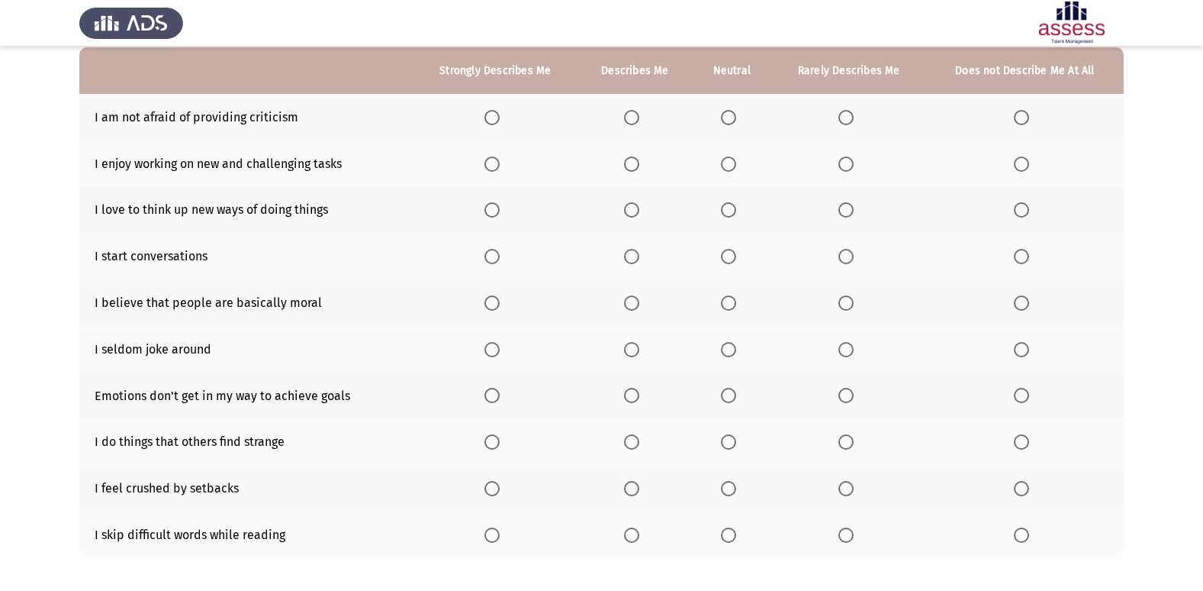
scroll to position [76, 0]
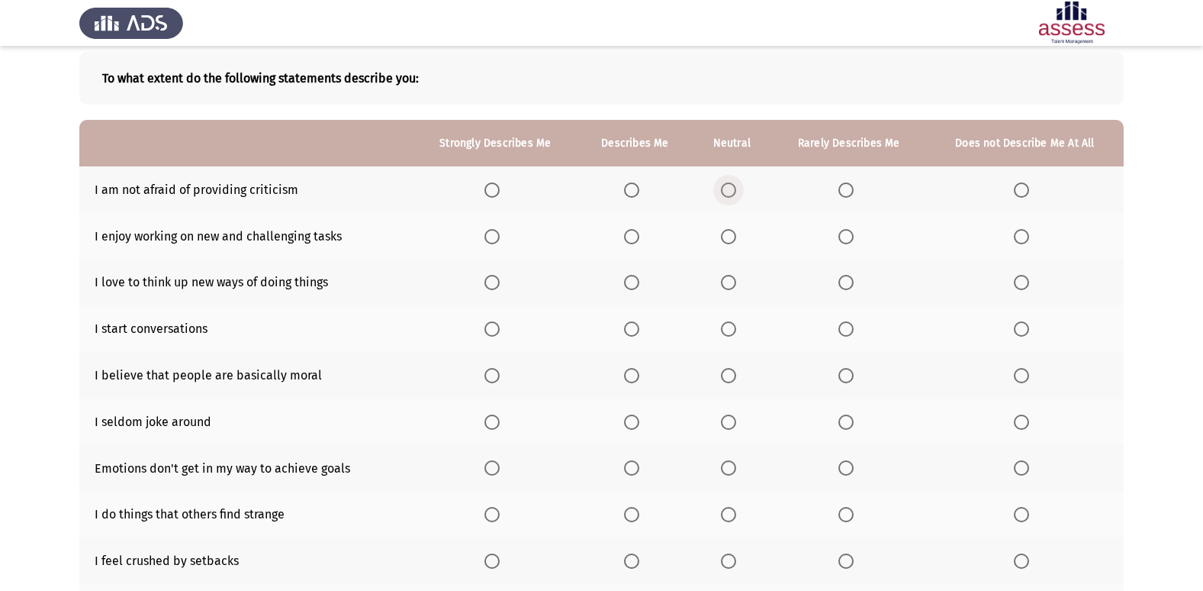
click at [730, 188] on span "Select an option" at bounding box center [728, 189] width 15 height 15
click at [730, 188] on input "Select an option" at bounding box center [728, 189] width 15 height 15
click at [633, 238] on span "Select an option" at bounding box center [631, 236] width 15 height 15
click at [633, 238] on input "Select an option" at bounding box center [631, 236] width 15 height 15
click at [633, 288] on span "Select an option" at bounding box center [631, 282] width 15 height 15
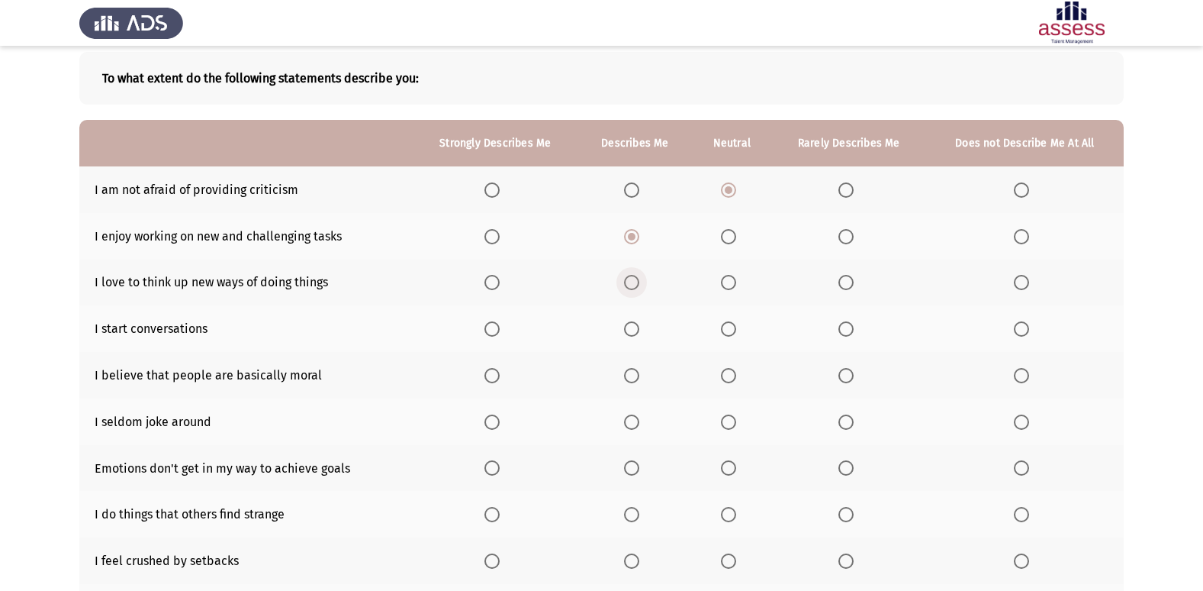
click at [633, 288] on input "Select an option" at bounding box center [631, 282] width 15 height 15
click at [839, 327] on span "Select an option" at bounding box center [846, 328] width 15 height 15
click at [839, 327] on input "Select an option" at bounding box center [846, 328] width 15 height 15
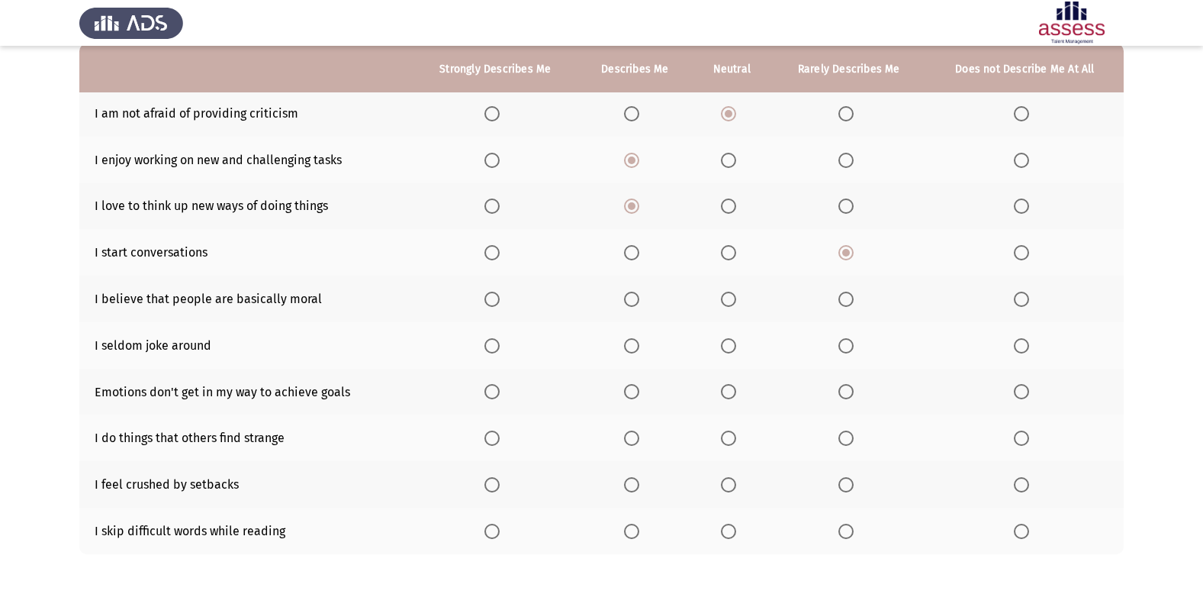
click at [729, 296] on span "Select an option" at bounding box center [728, 298] width 15 height 15
click at [729, 296] on input "Select an option" at bounding box center [728, 298] width 15 height 15
click at [850, 347] on span "Select an option" at bounding box center [846, 345] width 15 height 15
click at [850, 347] on input "Select an option" at bounding box center [846, 345] width 15 height 15
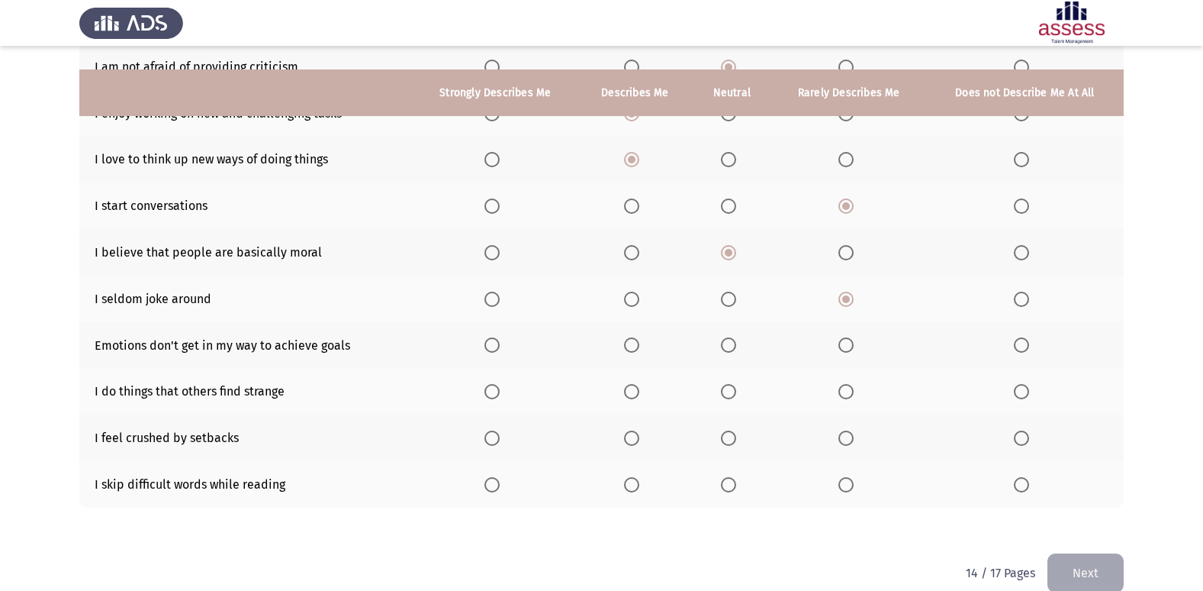
scroll to position [223, 0]
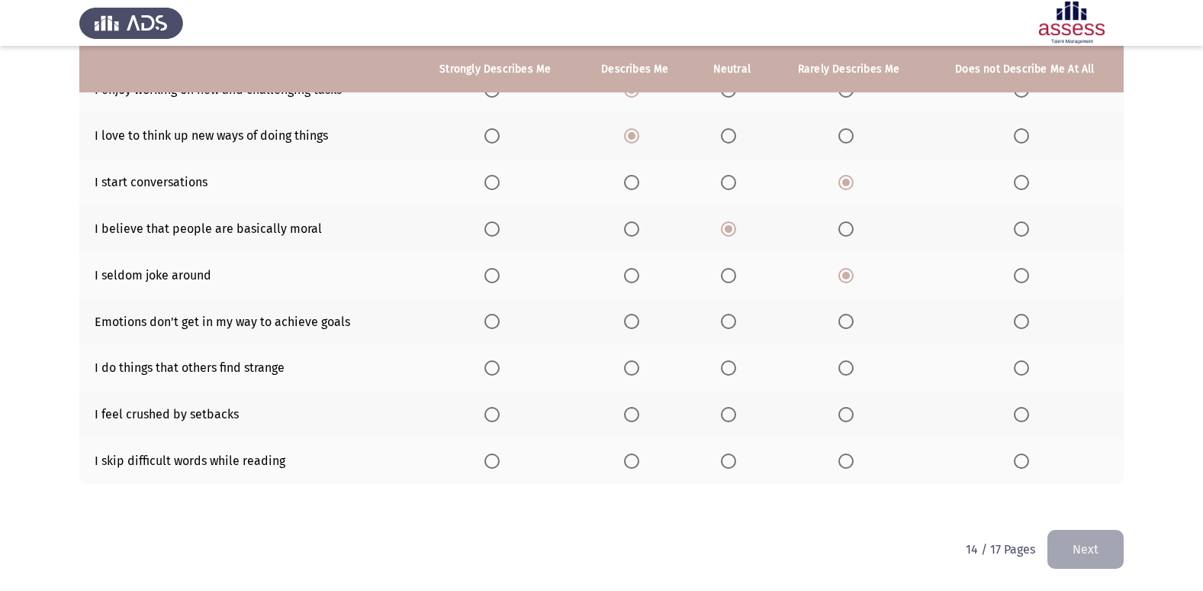
click at [852, 327] on span "Select an option" at bounding box center [846, 321] width 15 height 15
click at [852, 327] on input "Select an option" at bounding box center [846, 321] width 15 height 15
click at [637, 369] on span "Select an option" at bounding box center [631, 367] width 15 height 15
click at [637, 369] on input "Select an option" at bounding box center [631, 367] width 15 height 15
click at [731, 411] on span "Select an option" at bounding box center [728, 414] width 15 height 15
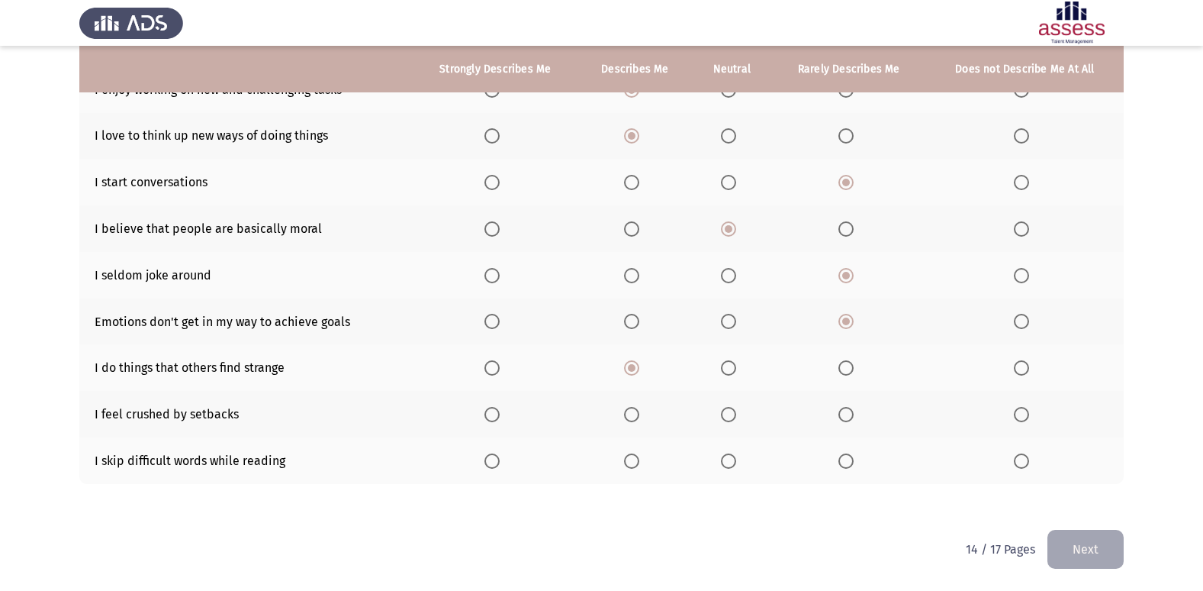
click at [731, 411] on input "Select an option" at bounding box center [728, 414] width 15 height 15
click at [849, 460] on span "Select an option" at bounding box center [846, 460] width 15 height 15
click at [849, 460] on input "Select an option" at bounding box center [846, 460] width 15 height 15
click at [1082, 549] on button "Next" at bounding box center [1086, 549] width 76 height 39
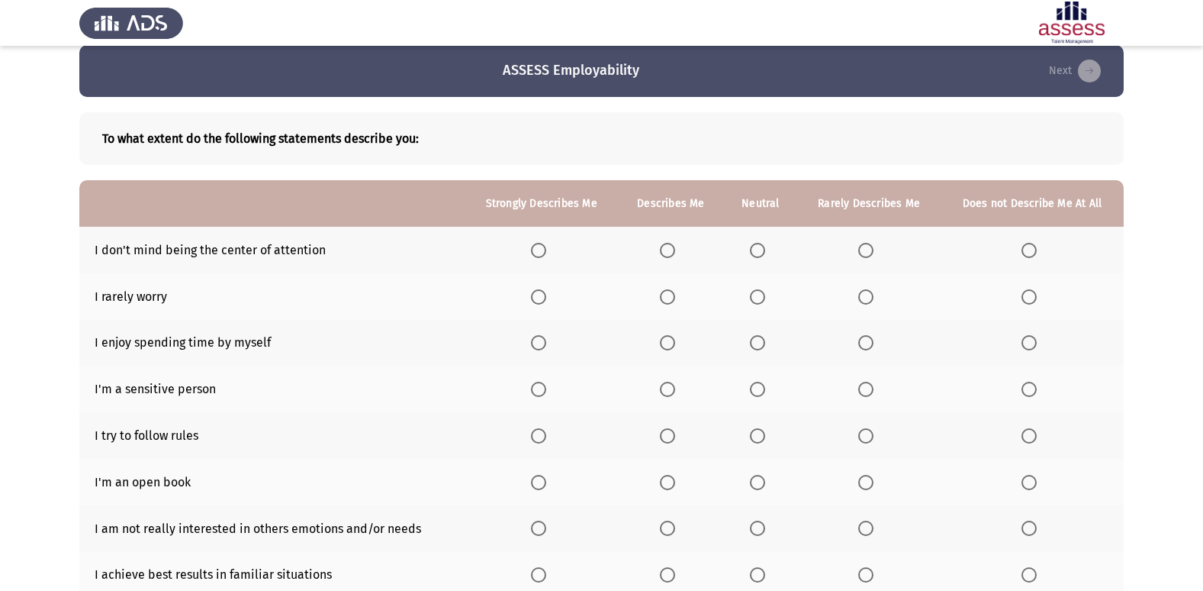
scroll to position [0, 0]
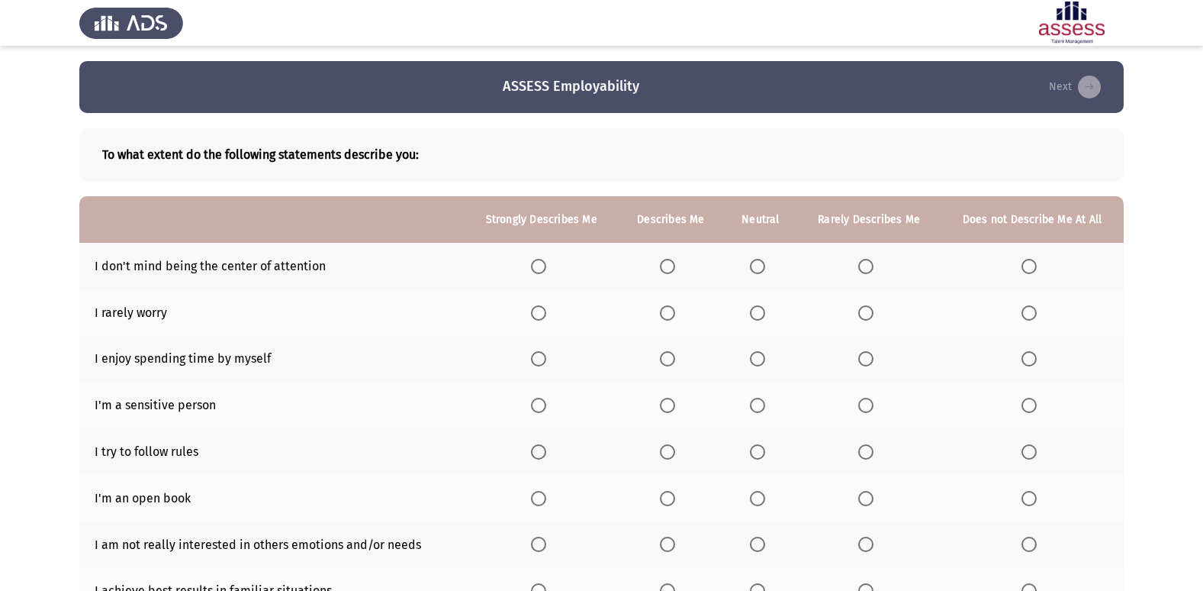
click at [764, 262] on span "Select an option" at bounding box center [757, 266] width 15 height 15
click at [764, 262] on input "Select an option" at bounding box center [757, 266] width 15 height 15
click at [867, 308] on span "Select an option" at bounding box center [865, 312] width 15 height 15
click at [867, 308] on input "Select an option" at bounding box center [865, 312] width 15 height 15
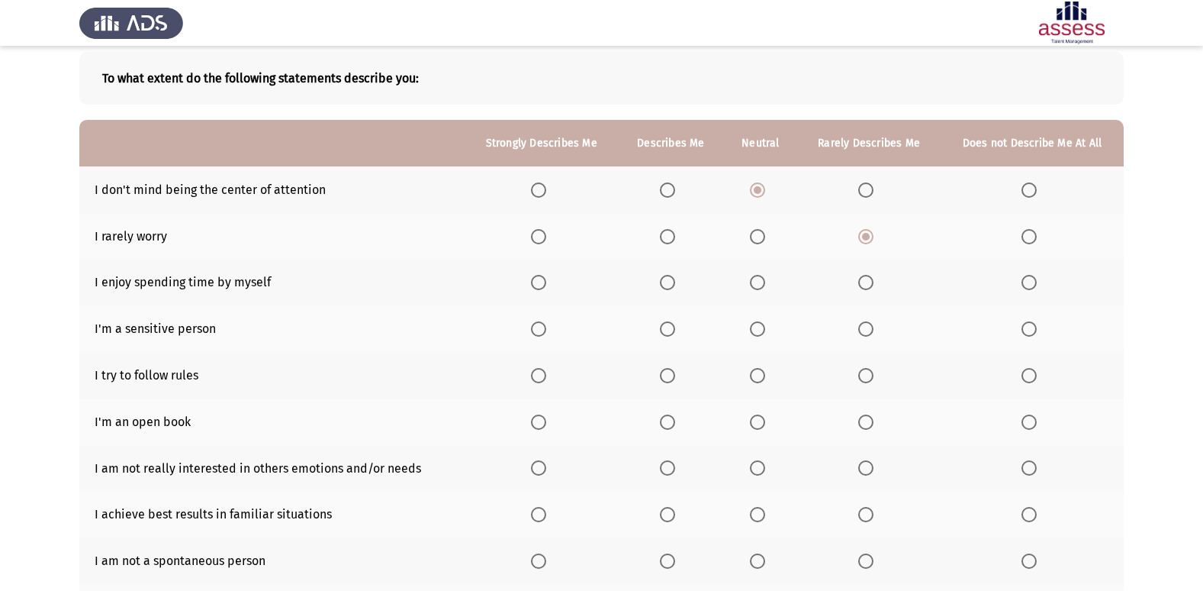
click at [543, 283] on span "Select an option" at bounding box center [538, 282] width 15 height 15
click at [543, 283] on input "Select an option" at bounding box center [538, 282] width 15 height 15
click at [747, 331] on th at bounding box center [761, 328] width 74 height 47
click at [761, 328] on span "Select an option" at bounding box center [757, 328] width 15 height 15
click at [761, 328] on input "Select an option" at bounding box center [757, 328] width 15 height 15
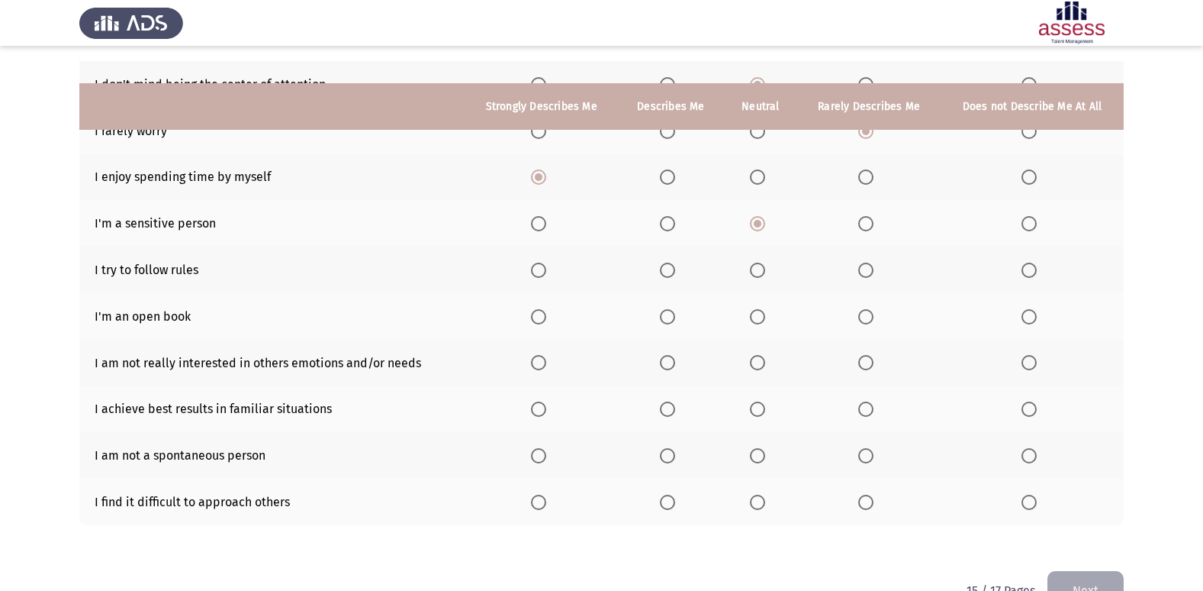
scroll to position [223, 0]
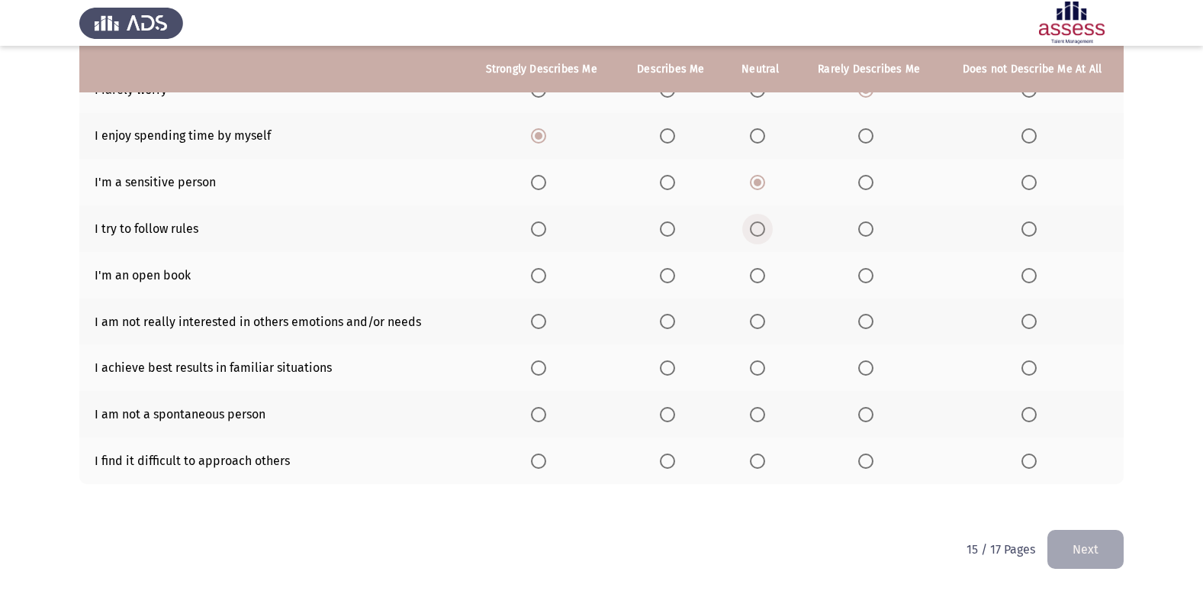
click at [758, 227] on span "Select an option" at bounding box center [757, 228] width 15 height 15
click at [758, 227] on input "Select an option" at bounding box center [757, 228] width 15 height 15
click at [869, 277] on span "Select an option" at bounding box center [865, 275] width 15 height 15
click at [869, 277] on input "Select an option" at bounding box center [865, 275] width 15 height 15
click at [755, 321] on span "Select an option" at bounding box center [757, 321] width 15 height 15
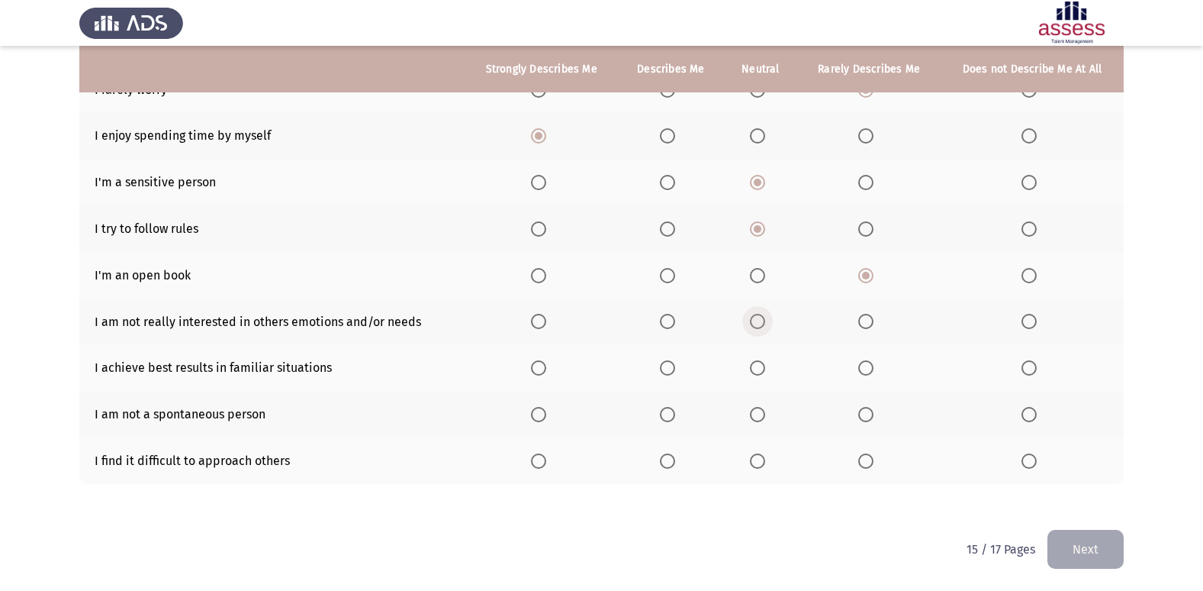
click at [755, 321] on input "Select an option" at bounding box center [757, 321] width 15 height 15
click at [757, 375] on span "Select an option" at bounding box center [757, 367] width 15 height 15
click at [757, 375] on input "Select an option" at bounding box center [757, 367] width 15 height 15
click at [758, 422] on span "Select an option" at bounding box center [757, 414] width 15 height 15
click at [758, 422] on input "Select an option" at bounding box center [757, 414] width 15 height 15
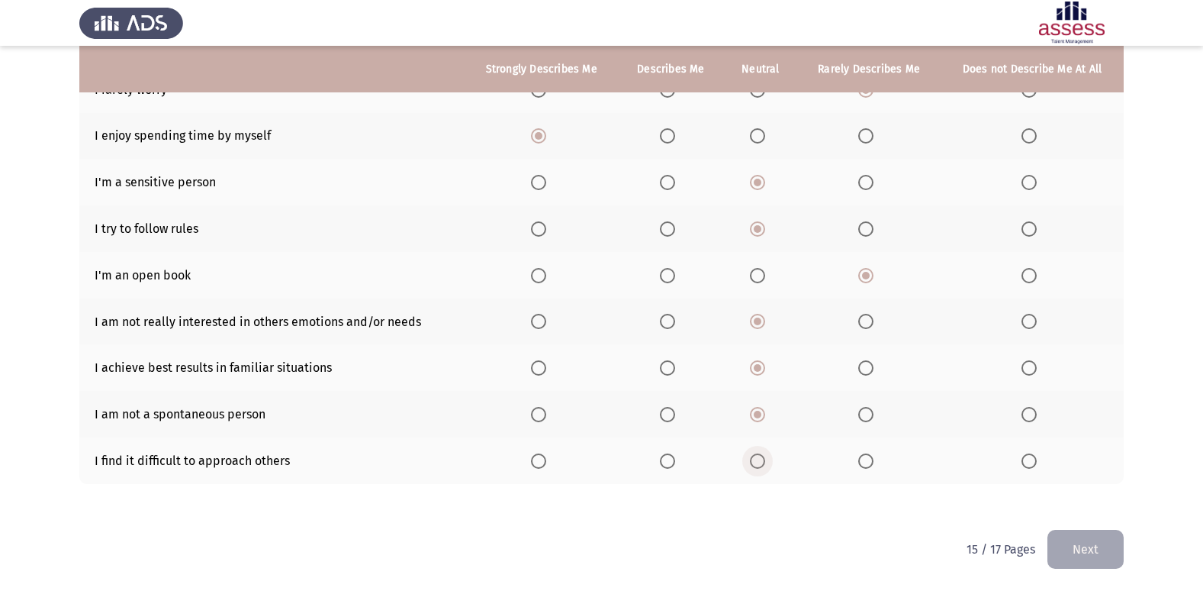
click at [759, 465] on span "Select an option" at bounding box center [757, 460] width 15 height 15
click at [759, 465] on input "Select an option" at bounding box center [757, 460] width 15 height 15
click at [1090, 535] on button "Next" at bounding box center [1086, 549] width 76 height 39
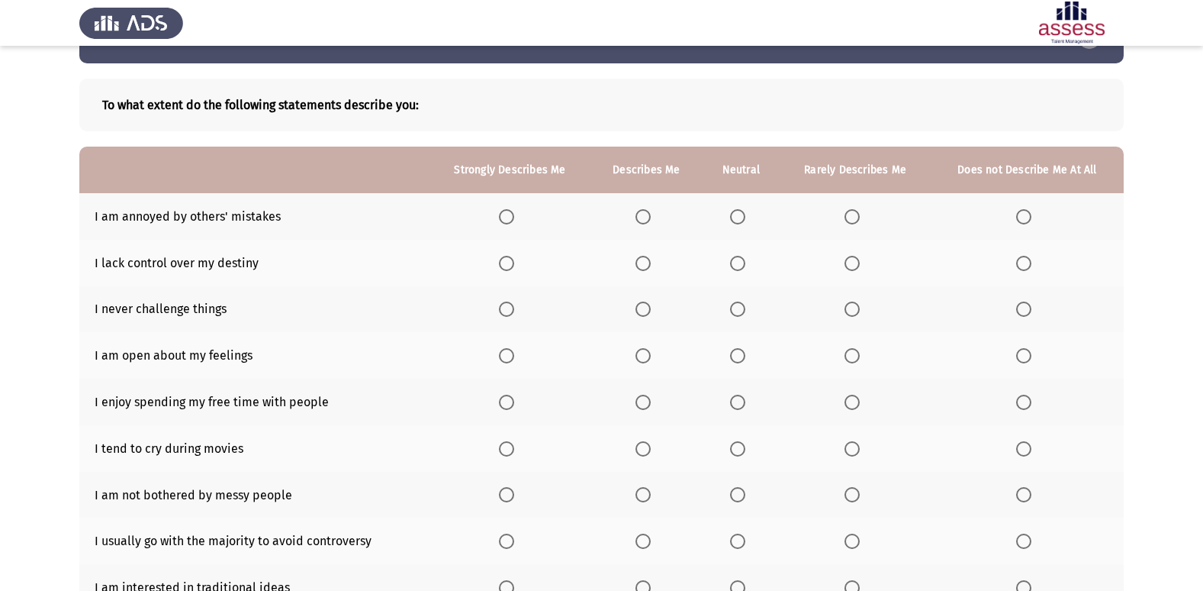
scroll to position [76, 0]
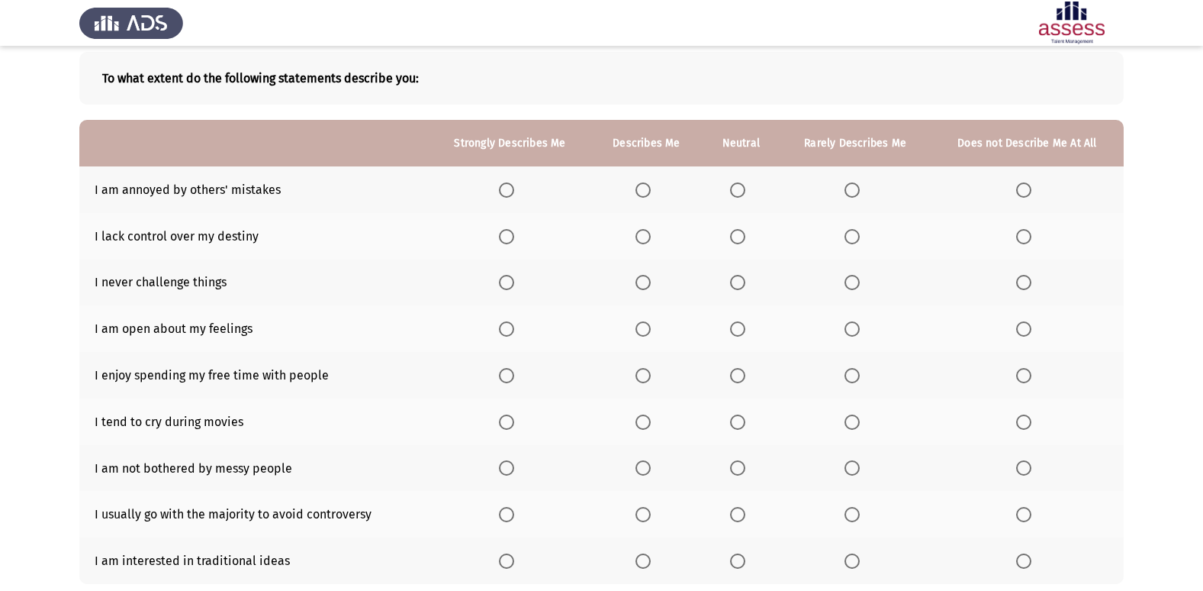
click at [744, 186] on span "Select an option" at bounding box center [737, 189] width 15 height 15
click at [744, 186] on input "Select an option" at bounding box center [737, 189] width 15 height 15
click at [850, 186] on span "Select an option" at bounding box center [852, 189] width 15 height 15
click at [850, 186] on input "Select an option" at bounding box center [852, 189] width 15 height 15
click at [736, 236] on span "Select an option" at bounding box center [737, 236] width 15 height 15
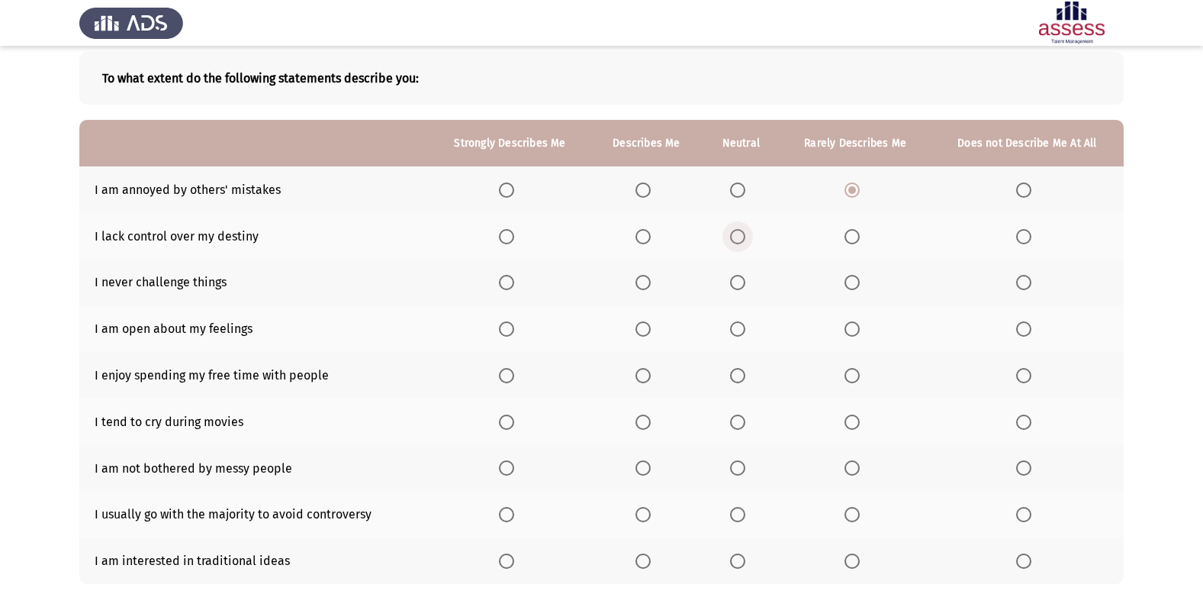
click at [736, 236] on input "Select an option" at bounding box center [737, 236] width 15 height 15
click at [740, 280] on span "Select an option" at bounding box center [737, 282] width 15 height 15
click at [740, 280] on input "Select an option" at bounding box center [737, 282] width 15 height 15
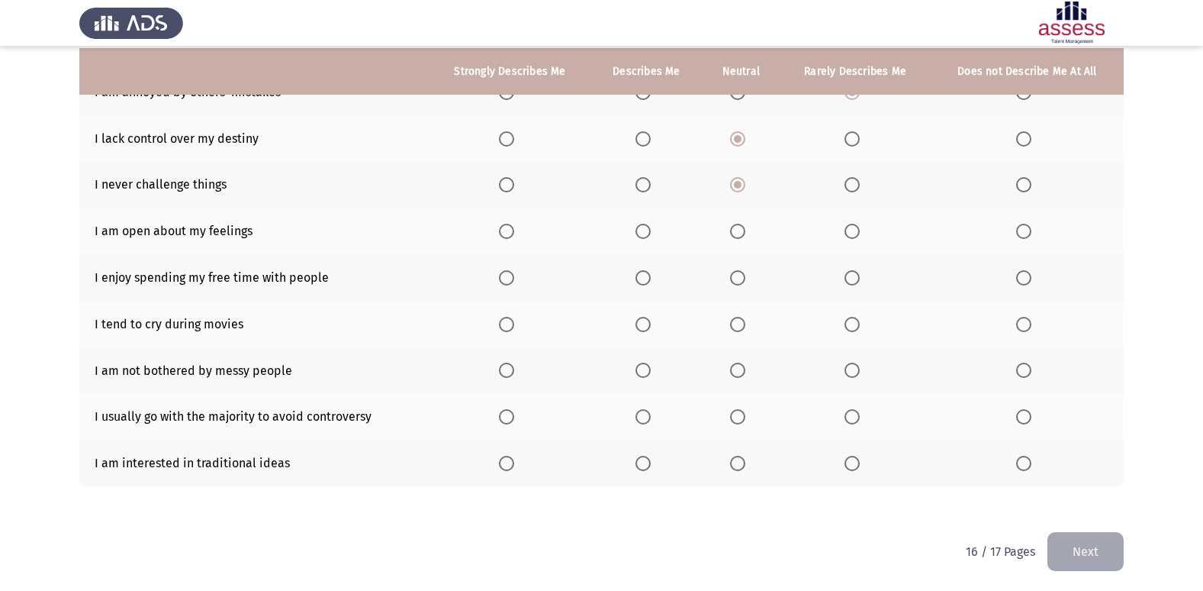
scroll to position [176, 0]
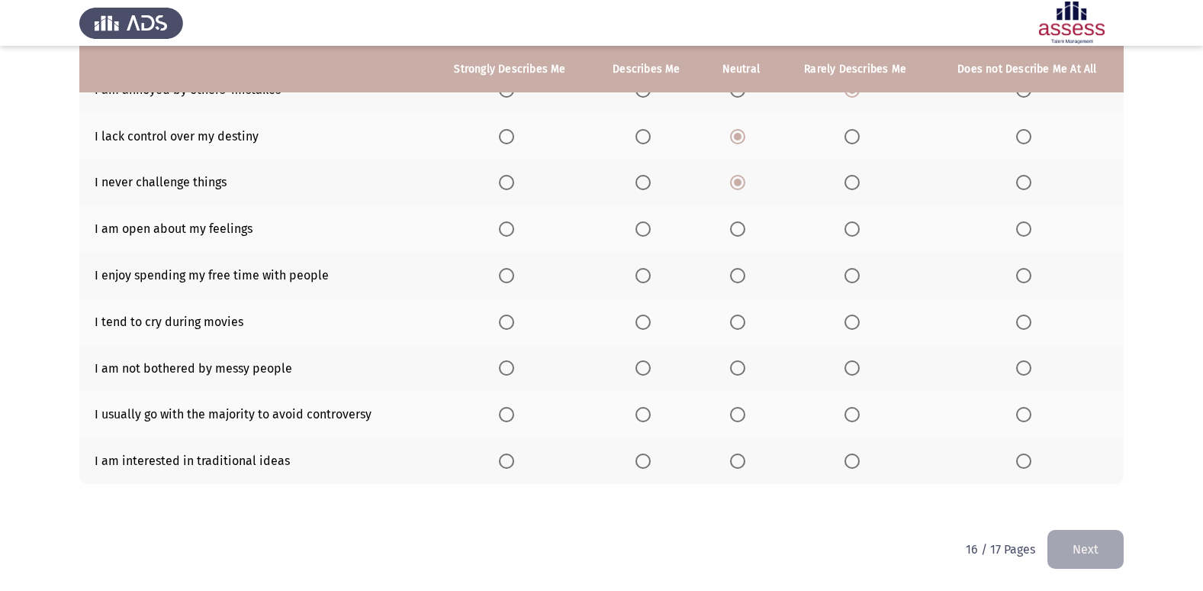
click at [856, 226] on span "Select an option" at bounding box center [852, 228] width 15 height 15
click at [856, 226] on input "Select an option" at bounding box center [852, 228] width 15 height 15
click at [856, 274] on span "Select an option" at bounding box center [852, 275] width 15 height 15
click at [856, 274] on input "Select an option" at bounding box center [852, 275] width 15 height 15
click at [1031, 320] on span "Select an option" at bounding box center [1023, 321] width 15 height 15
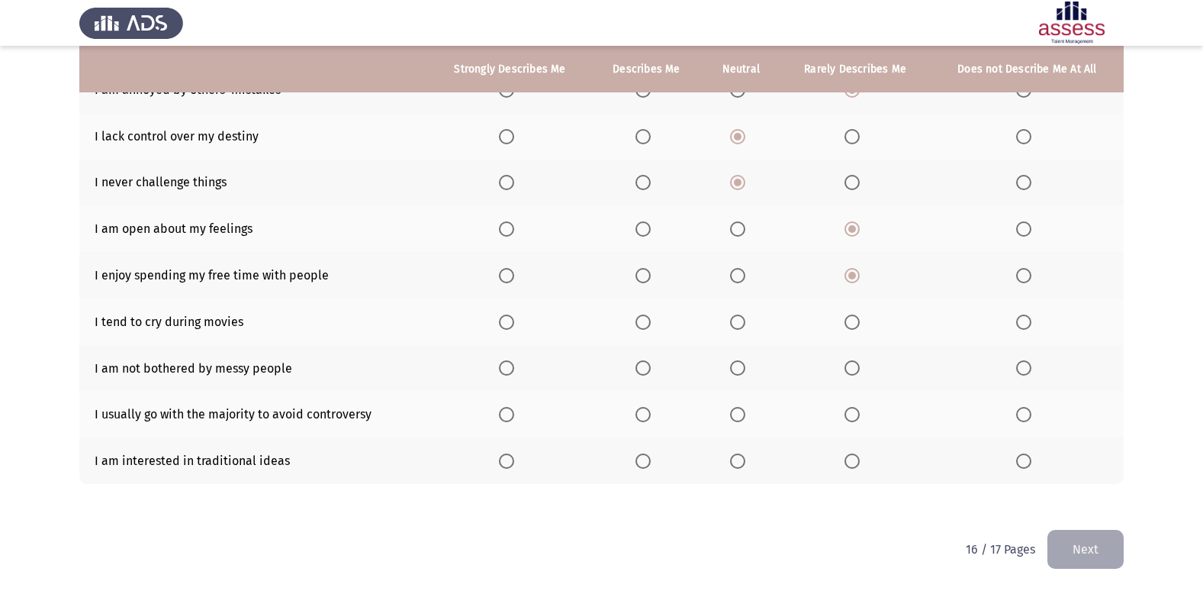
click at [1031, 320] on input "Select an option" at bounding box center [1023, 321] width 15 height 15
click at [733, 372] on span "Select an option" at bounding box center [737, 367] width 15 height 15
click at [733, 372] on input "Select an option" at bounding box center [737, 367] width 15 height 15
click at [855, 411] on span "Select an option" at bounding box center [852, 414] width 15 height 15
click at [855, 411] on input "Select an option" at bounding box center [852, 414] width 15 height 15
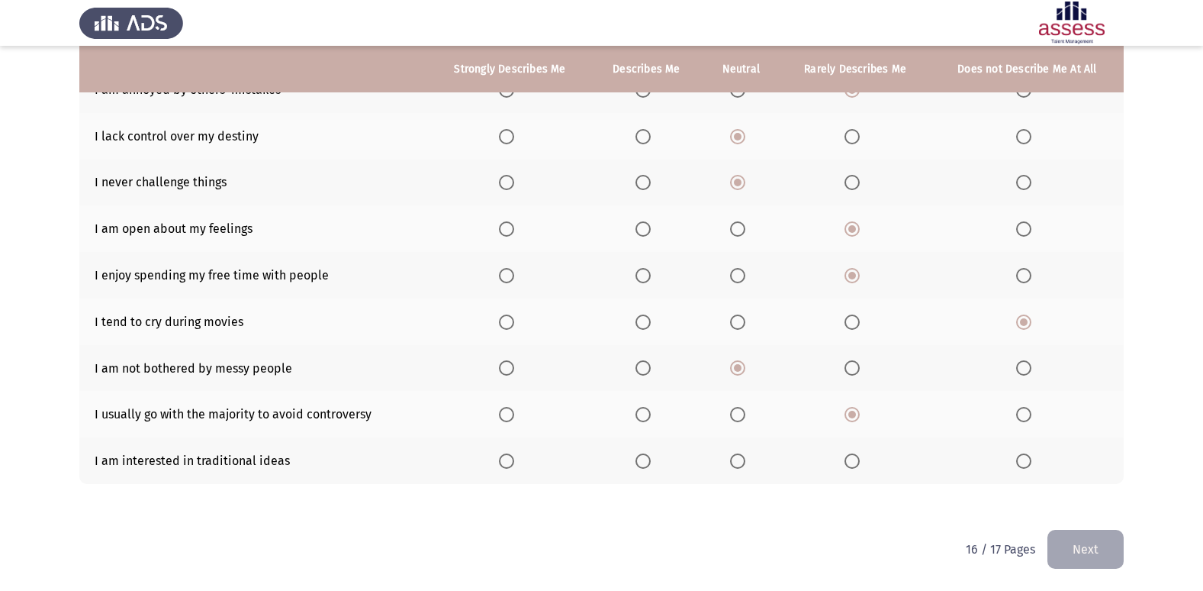
click at [736, 468] on span "Select an option" at bounding box center [737, 460] width 15 height 15
click at [736, 468] on input "Select an option" at bounding box center [737, 460] width 15 height 15
click at [1103, 547] on button "Next" at bounding box center [1086, 549] width 76 height 39
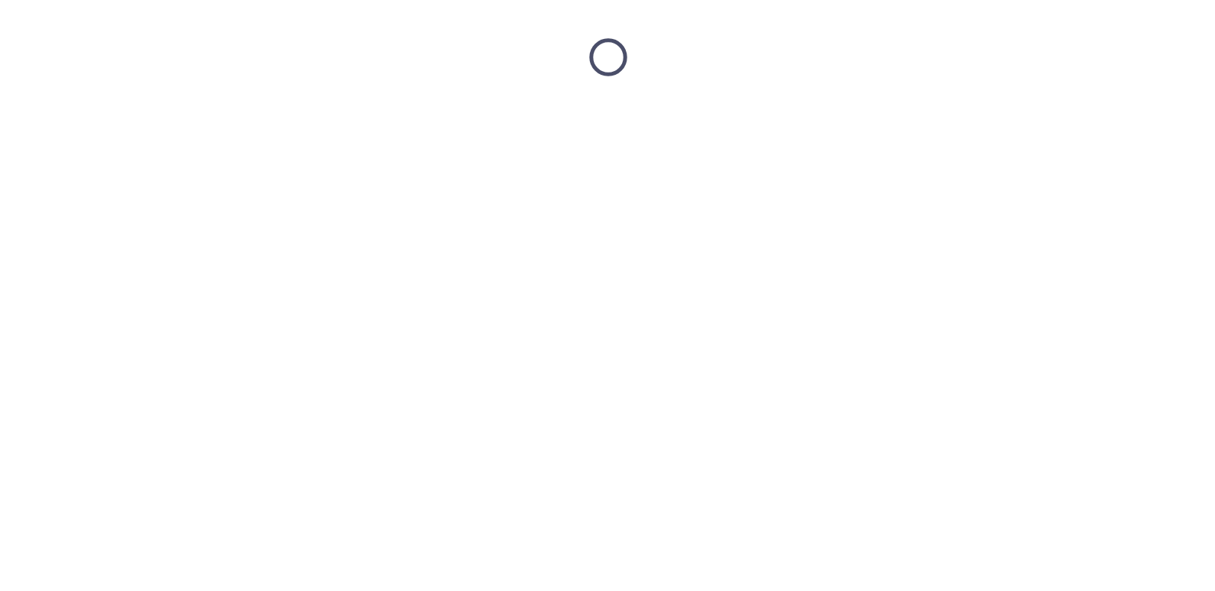
scroll to position [0, 0]
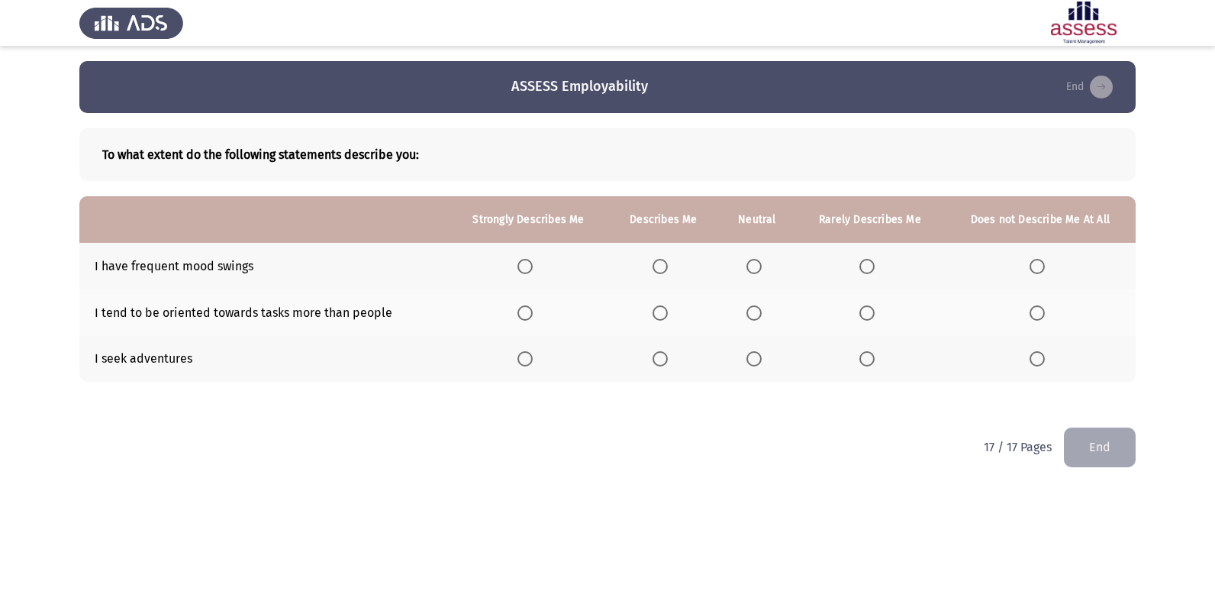
click at [754, 259] on span "Select an option" at bounding box center [753, 266] width 15 height 15
click at [754, 259] on input "Select an option" at bounding box center [753, 266] width 15 height 15
click at [755, 315] on span "Select an option" at bounding box center [753, 312] width 15 height 15
click at [755, 315] on input "Select an option" at bounding box center [753, 312] width 15 height 15
click at [747, 363] on span "Select an option" at bounding box center [753, 358] width 15 height 15
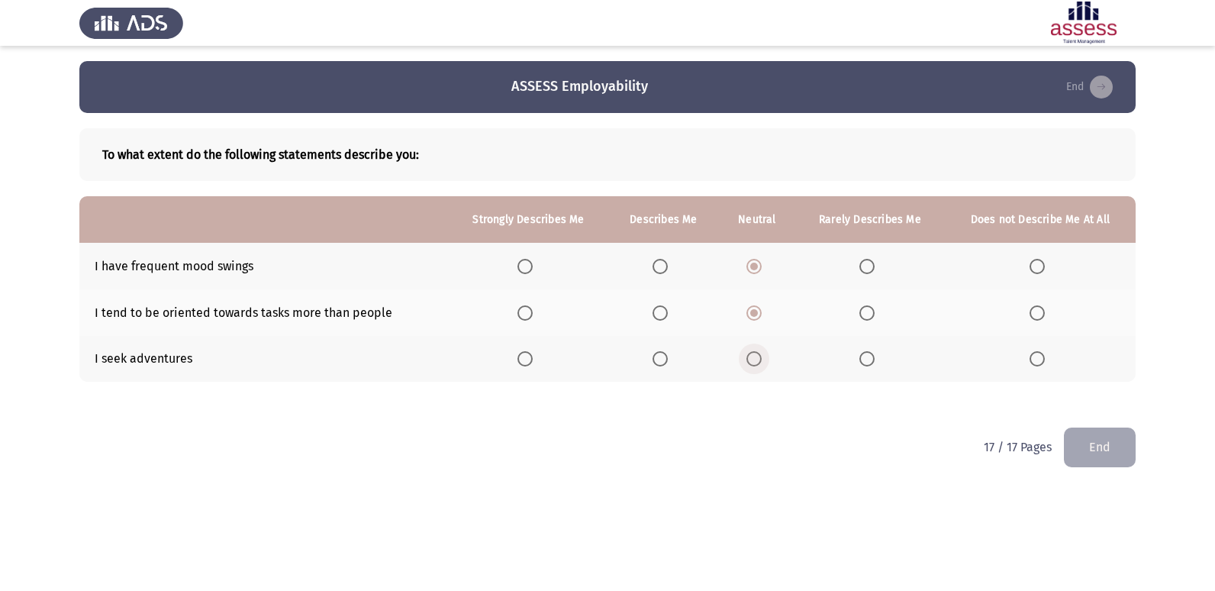
click at [747, 363] on input "Select an option" at bounding box center [753, 358] width 15 height 15
click at [857, 309] on th at bounding box center [870, 312] width 150 height 47
click at [864, 317] on span "Select an option" at bounding box center [866, 312] width 15 height 15
click at [864, 317] on input "Select an option" at bounding box center [866, 312] width 15 height 15
click at [1096, 443] on button "End" at bounding box center [1100, 446] width 72 height 39
